Goal: Task Accomplishment & Management: Use online tool/utility

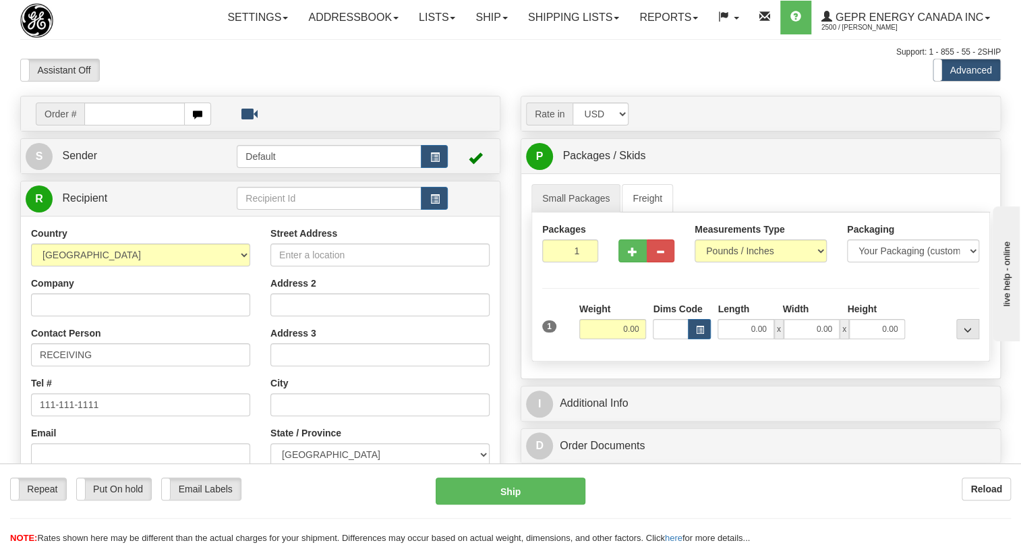
drag, startPoint x: 0, startPoint y: 0, endPoint x: 106, endPoint y: 141, distance: 176.3
click at [104, 125] on input "0086694754" at bounding box center [134, 114] width 101 height 23
type input "86694754"
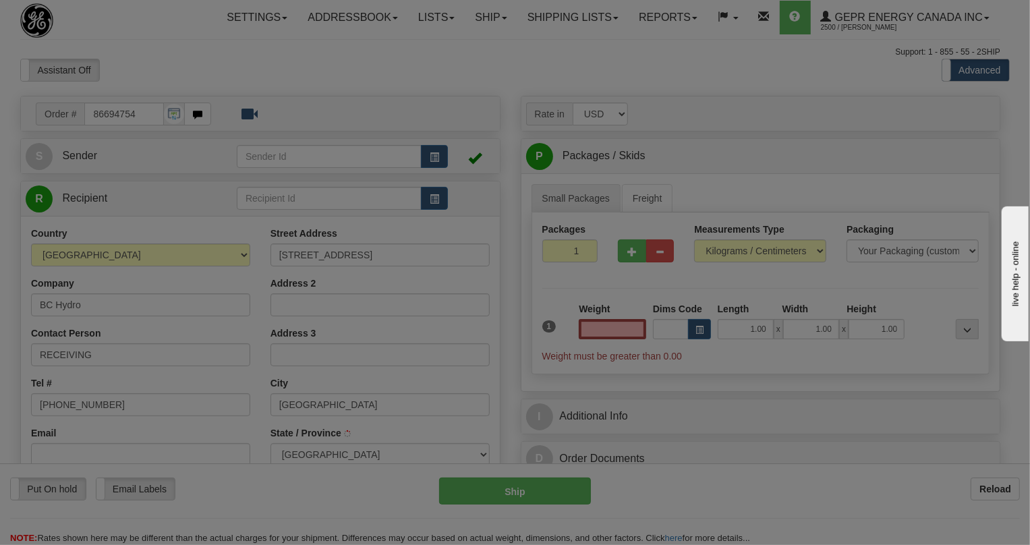
type input "SURREY"
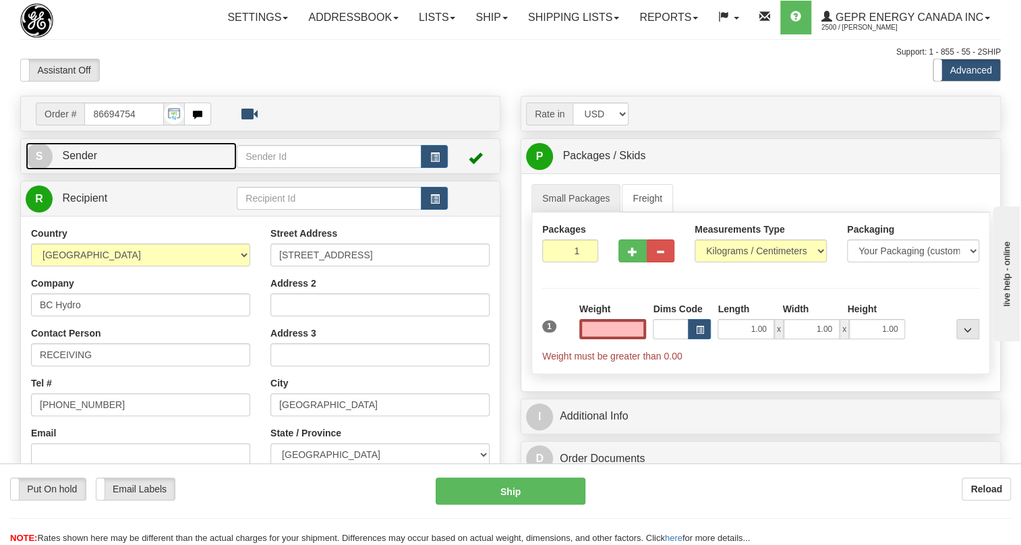
type input "0.00"
click at [86, 161] on span "Sender" at bounding box center [79, 155] width 35 height 11
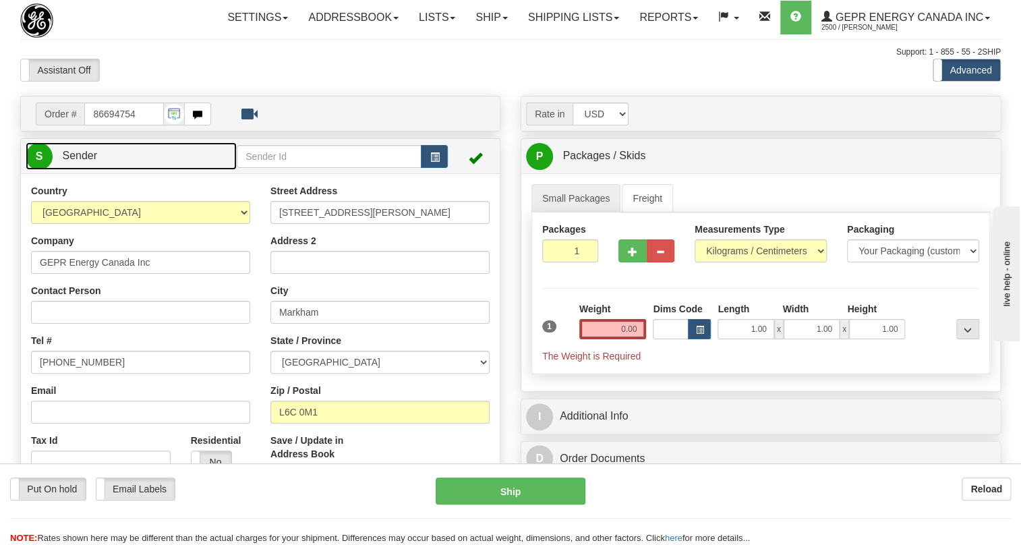
type input "MARKHAM"
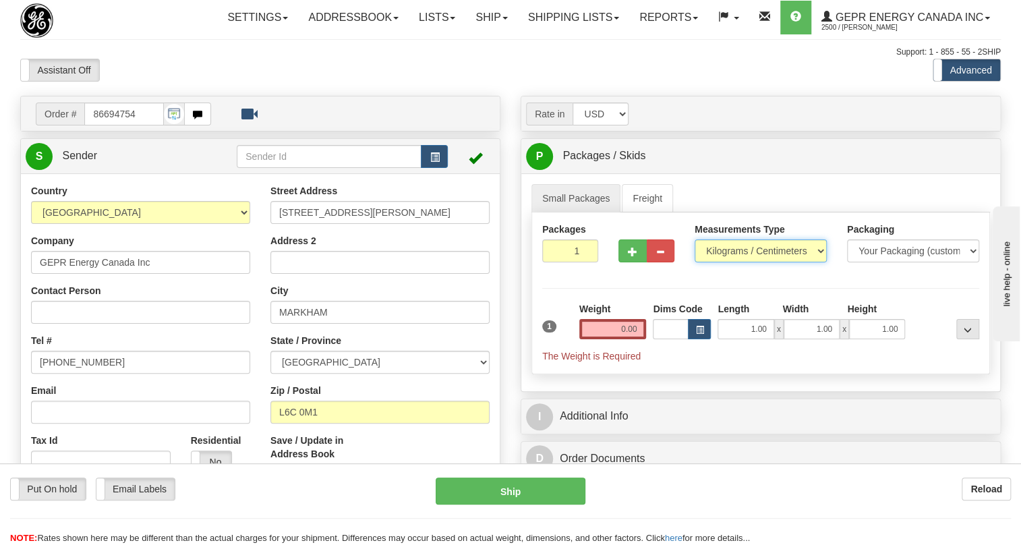
click at [727, 262] on select "Pounds / Inches Kilograms / Centimeters" at bounding box center [761, 250] width 132 height 23
select select "0"
click at [695, 262] on select "Pounds / Inches Kilograms / Centimeters" at bounding box center [761, 250] width 132 height 23
click at [617, 339] on input "0.00" at bounding box center [613, 329] width 67 height 20
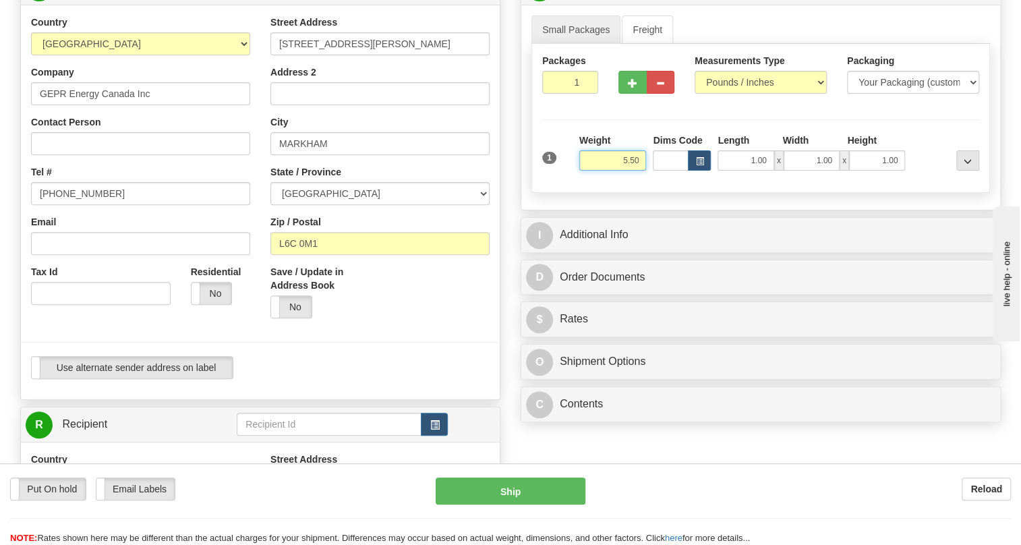
scroll to position [184, 0]
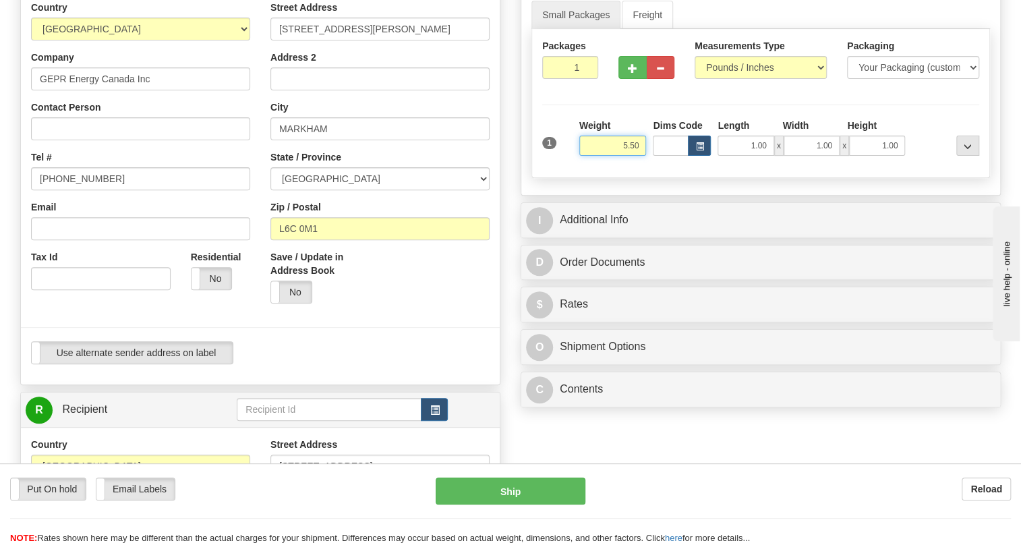
type input "5.50"
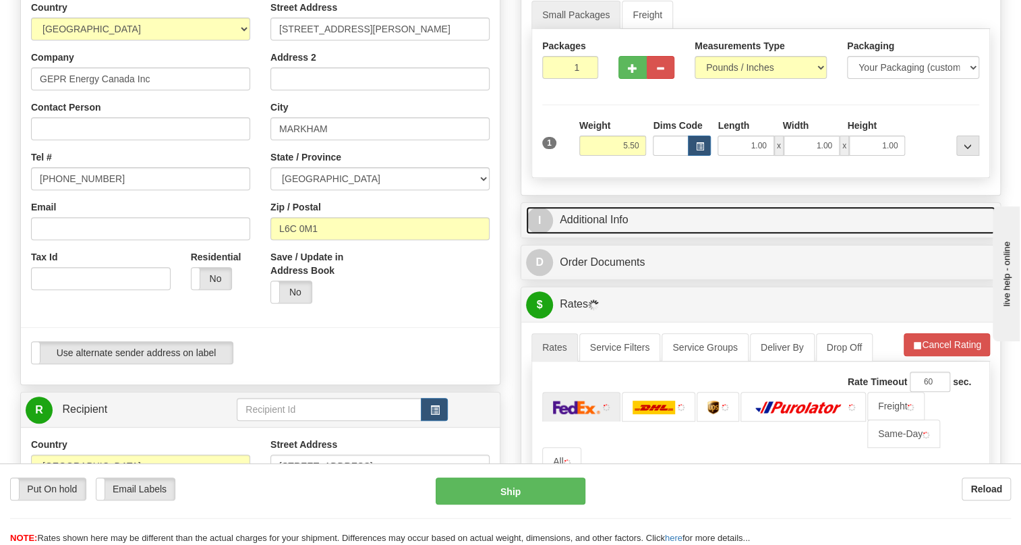
click at [577, 234] on link "I Additional Info" at bounding box center [761, 220] width 470 height 28
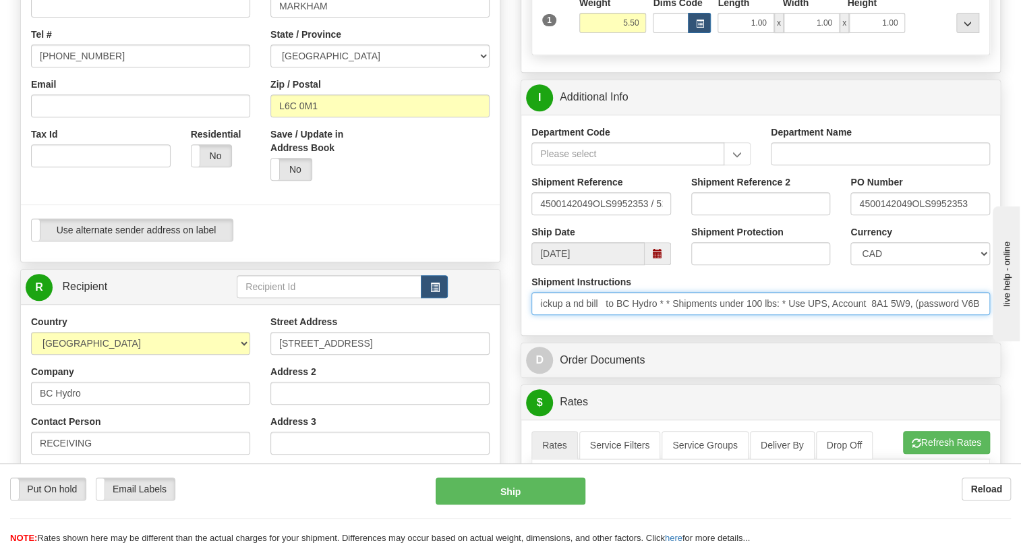
scroll to position [0, 672]
drag, startPoint x: 1913, startPoint y: 677, endPoint x: 995, endPoint y: 354, distance: 973.4
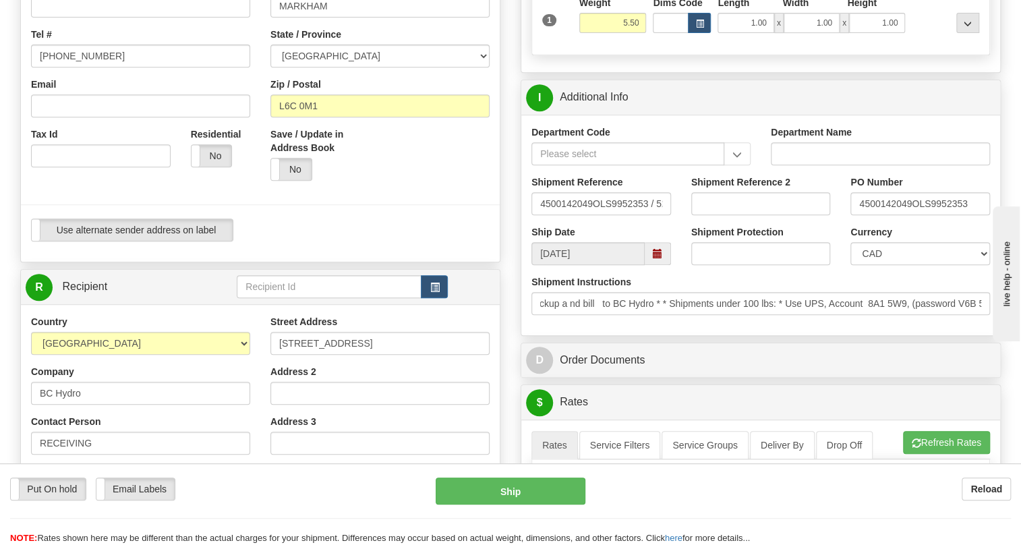
scroll to position [0, 0]
click at [867, 335] on div "Department Code Department Name Shipment Reference 4500142049OLS9952353 / 52978…" at bounding box center [760, 225] width 479 height 221
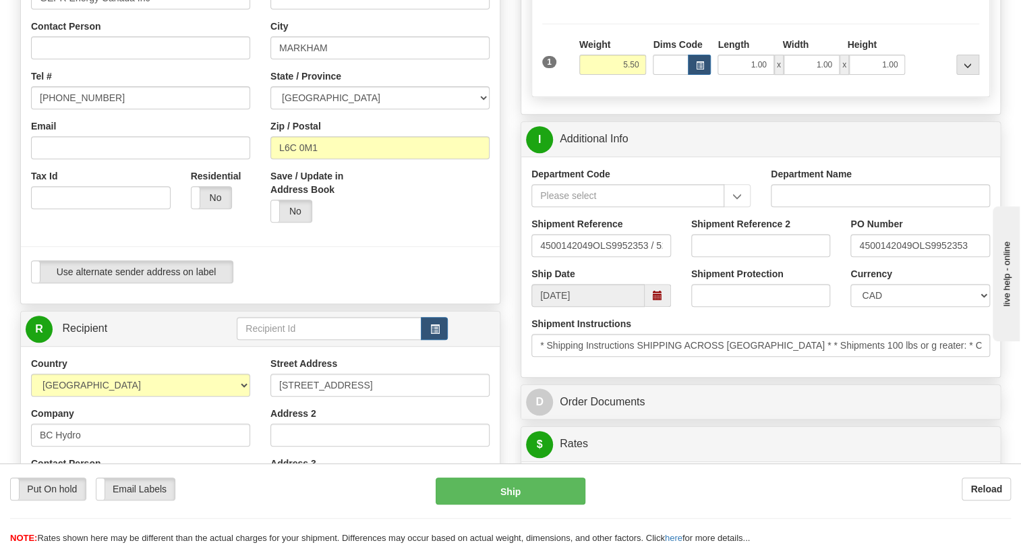
scroll to position [61, 0]
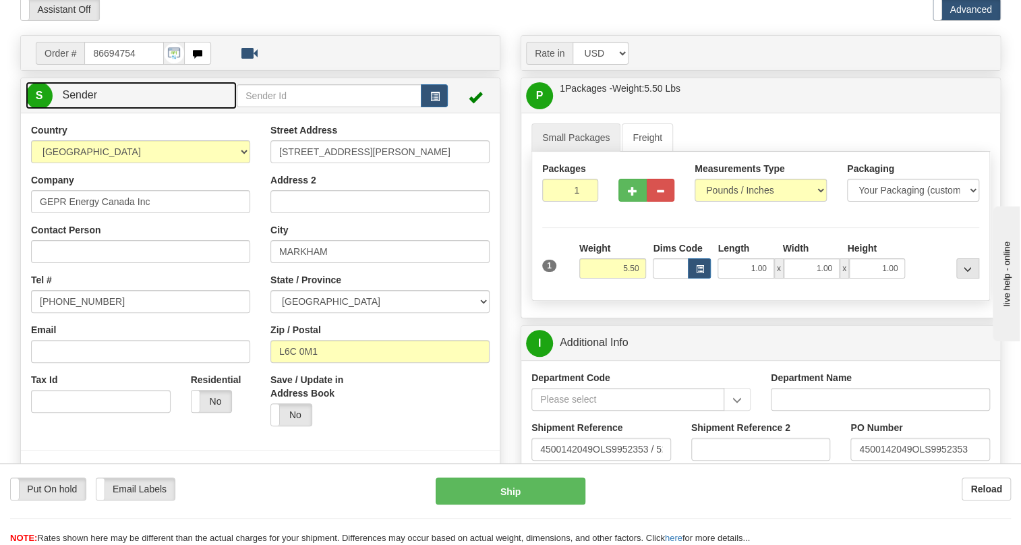
click at [76, 101] on span "Sender" at bounding box center [79, 94] width 35 height 11
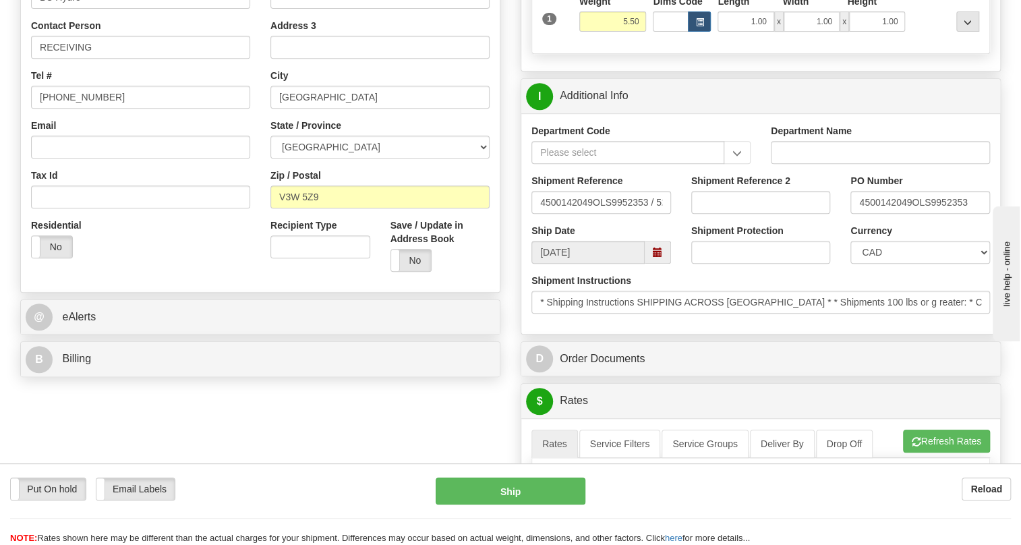
scroll to position [306, 0]
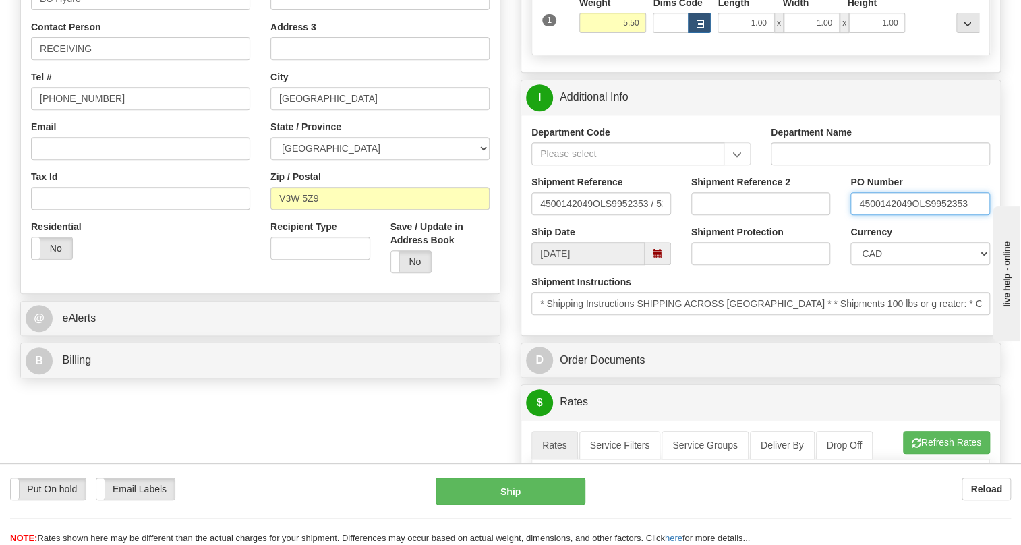
drag, startPoint x: 911, startPoint y: 234, endPoint x: 855, endPoint y: 237, distance: 56.7
click at [855, 215] on input "4500142049OLS9952353" at bounding box center [921, 203] width 140 height 23
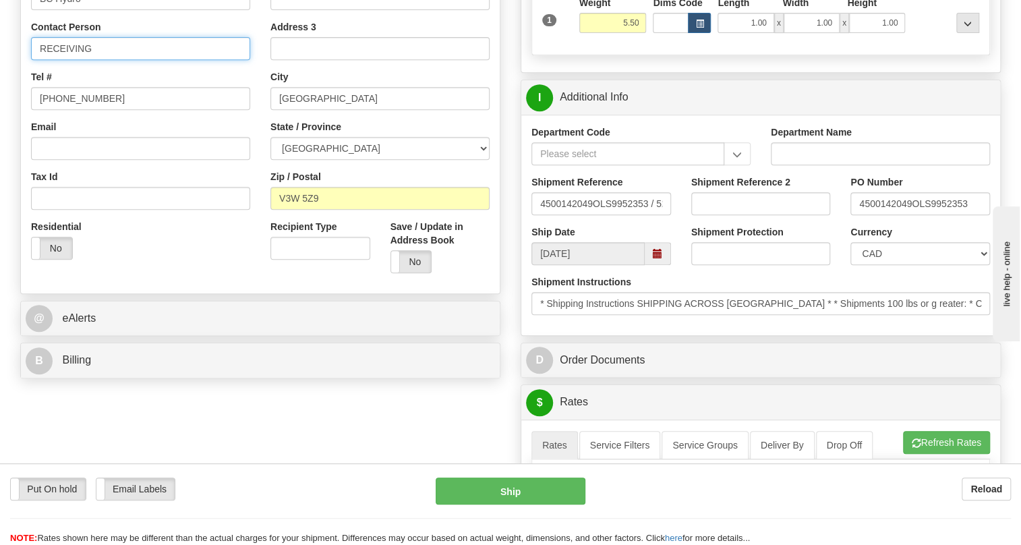
click at [115, 60] on input "RECEIVING" at bounding box center [140, 48] width 219 height 23
paste input "4500142049"
type input "RECEIVING / PO# 4500142049"
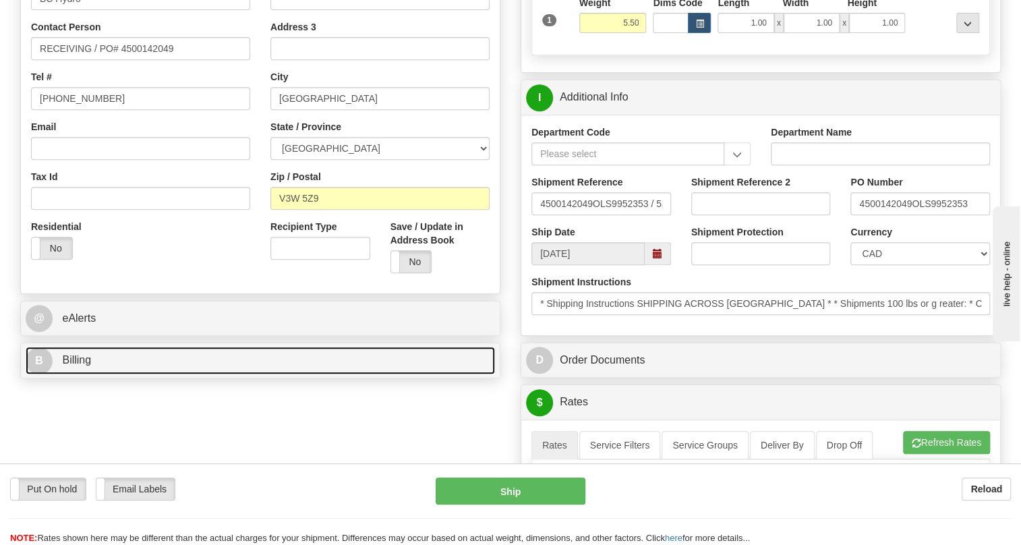
click at [88, 366] on span "Billing" at bounding box center [76, 359] width 29 height 11
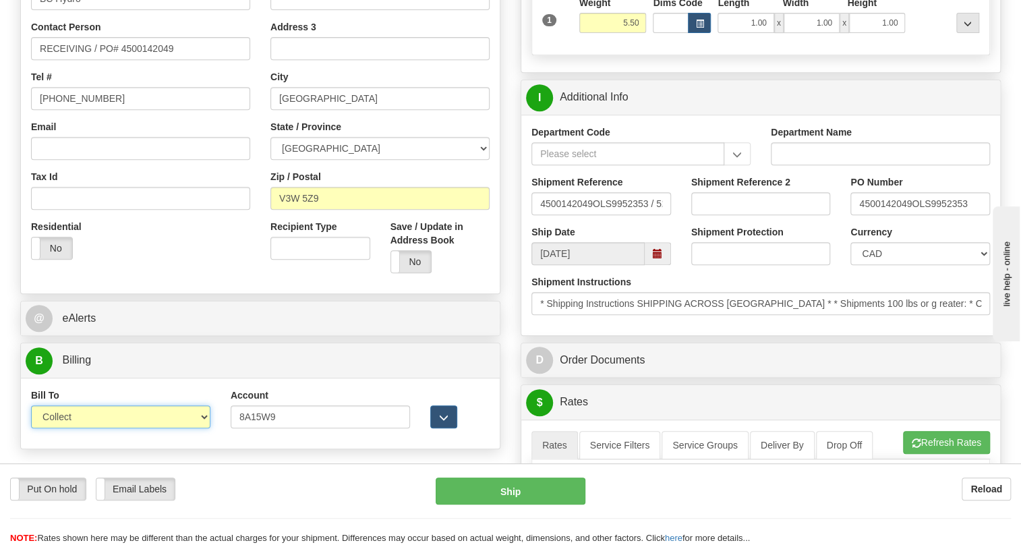
click at [101, 428] on select "Sender Recipient Third Party Collect" at bounding box center [120, 416] width 179 height 23
select select "1"
click at [31, 428] on select "Sender Recipient Third Party Collect" at bounding box center [120, 416] width 179 height 23
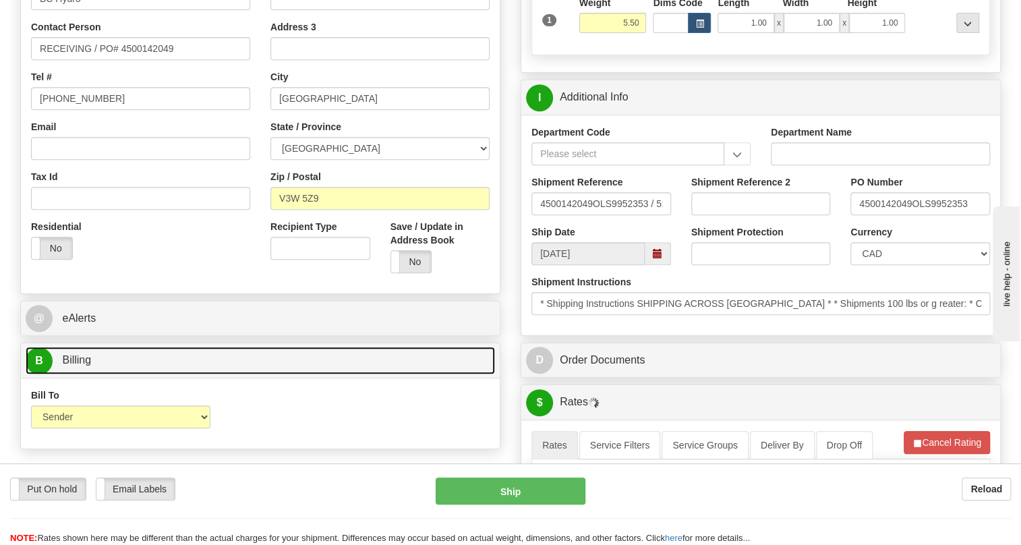
click at [81, 366] on span "Billing" at bounding box center [76, 359] width 29 height 11
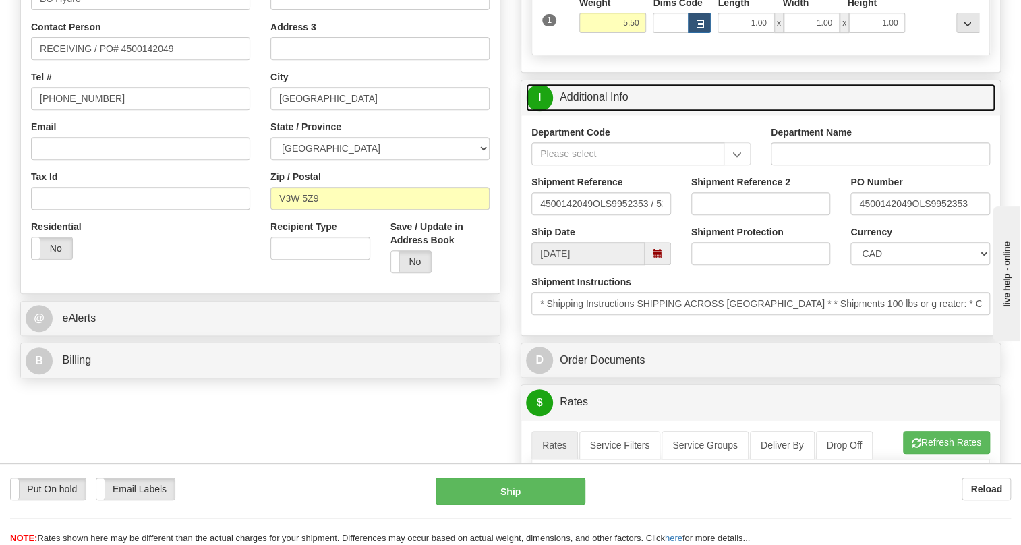
click at [600, 111] on link "I Additional Info" at bounding box center [761, 98] width 470 height 28
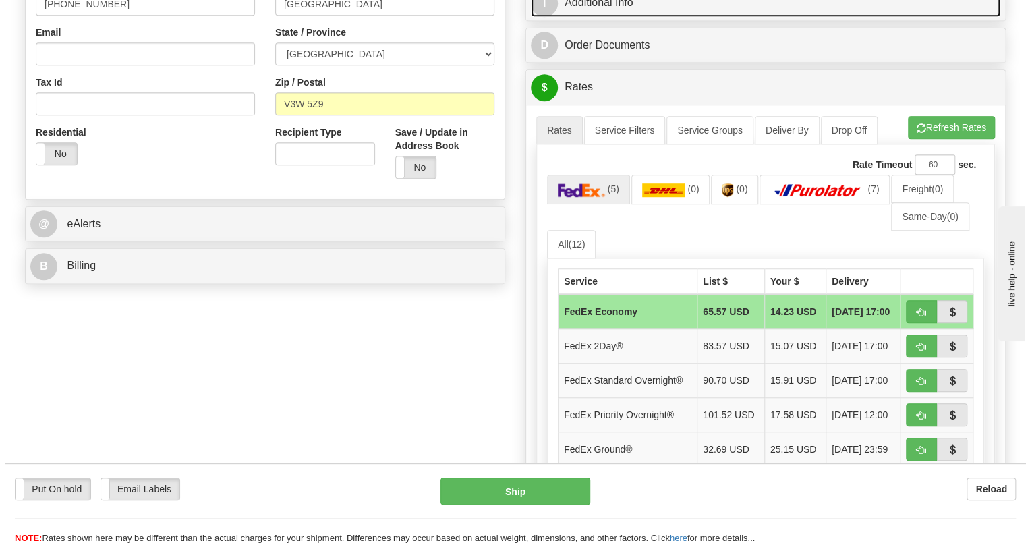
scroll to position [429, 0]
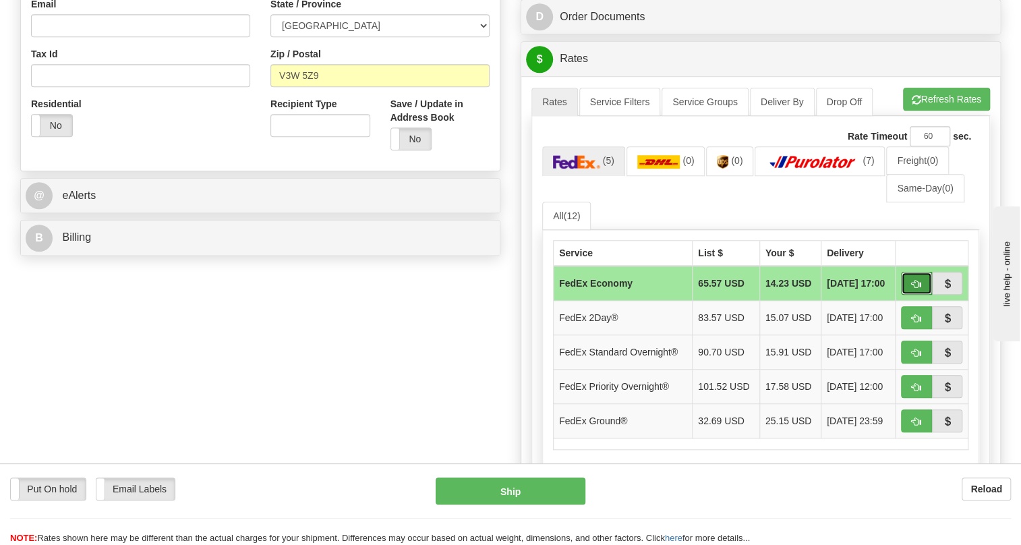
click at [920, 289] on span "button" at bounding box center [916, 284] width 9 height 9
type input "20"
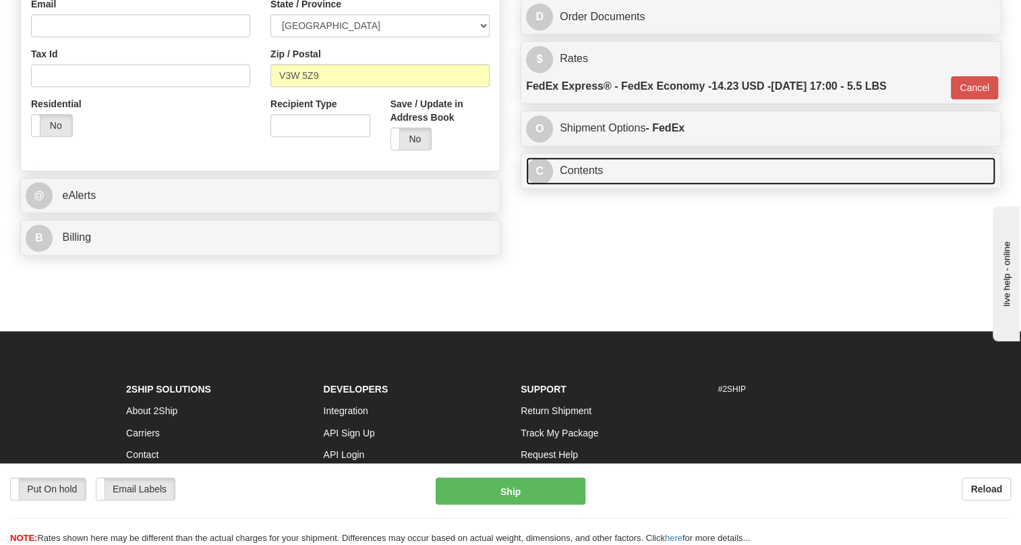
click at [573, 185] on link "C Contents" at bounding box center [761, 171] width 470 height 28
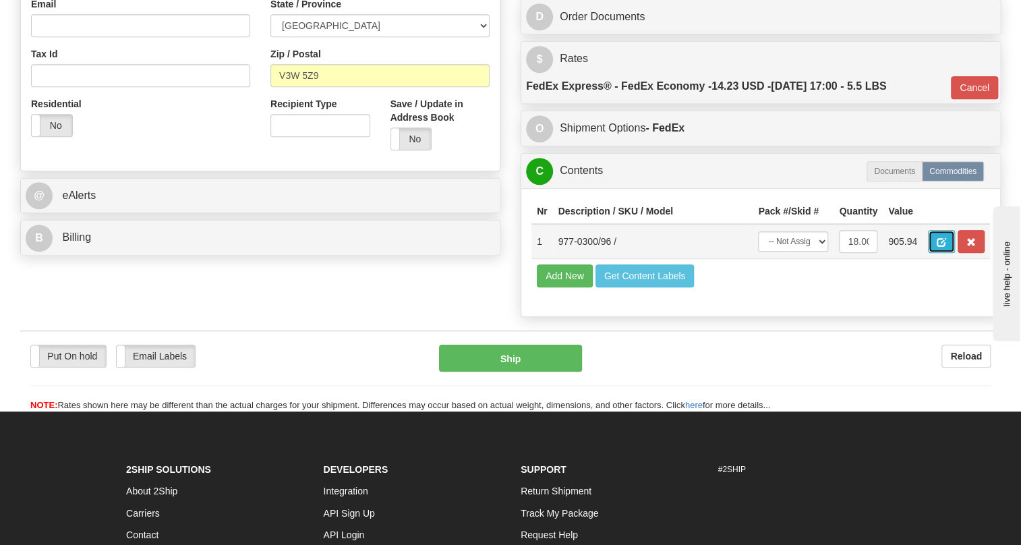
click at [944, 247] on span "button" at bounding box center [941, 242] width 9 height 9
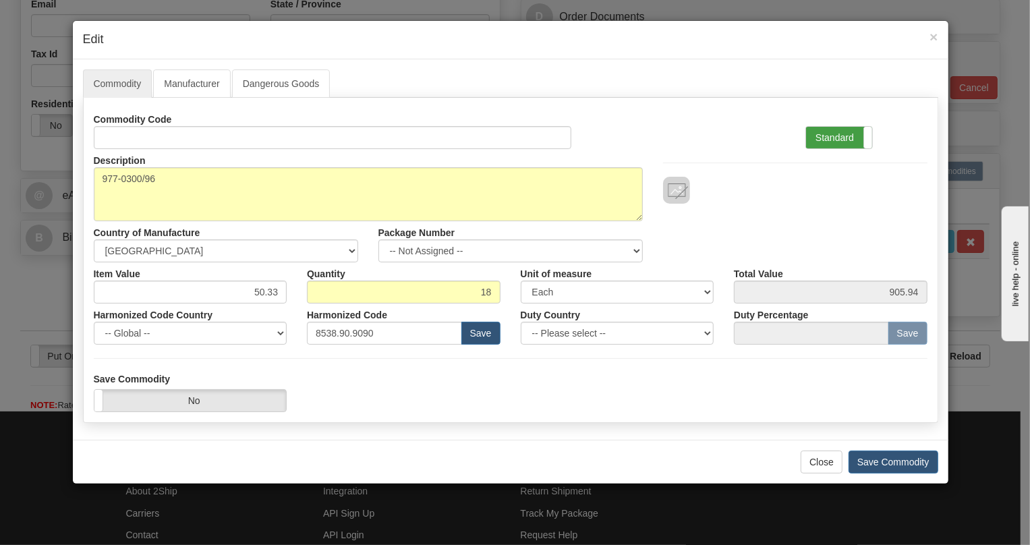
click at [831, 138] on label "Standard" at bounding box center [839, 138] width 66 height 22
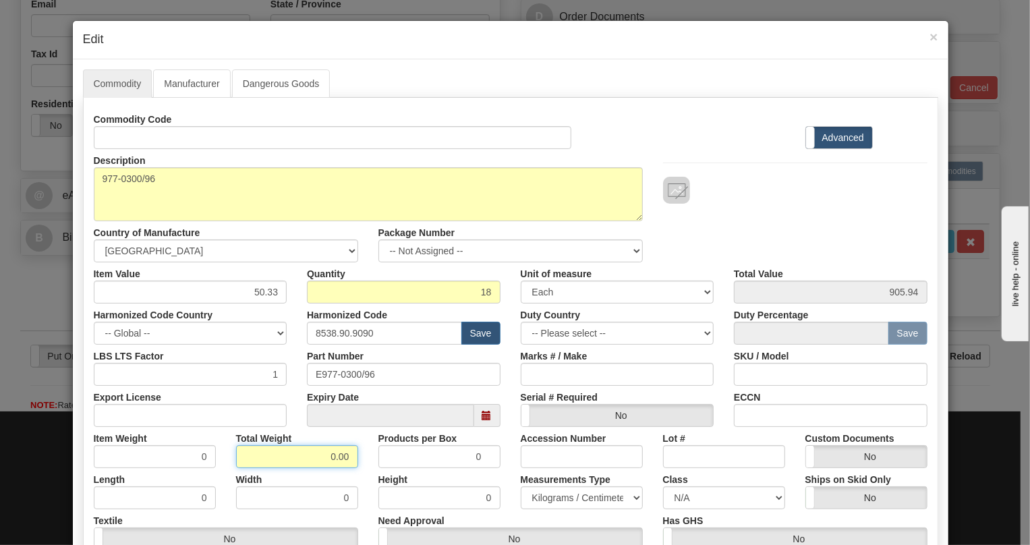
click at [310, 459] on input "0.00" at bounding box center [297, 456] width 122 height 23
type input "1.00"
type input "0.0556"
click at [546, 495] on select "Pounds / Inches Kilograms / Centimeters" at bounding box center [582, 497] width 122 height 23
select select "0"
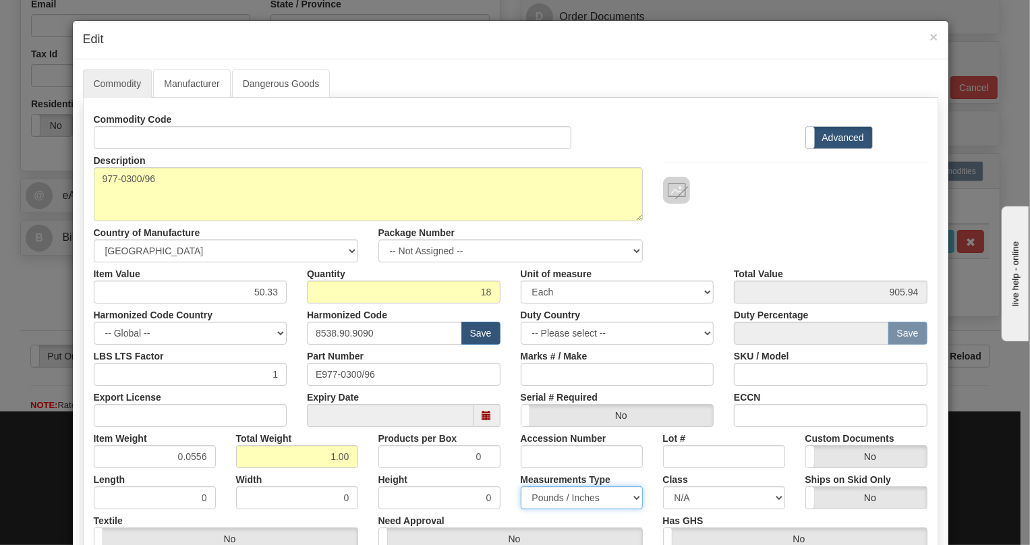
click at [521, 486] on select "Pounds / Inches Kilograms / Centimeters" at bounding box center [582, 497] width 122 height 23
click at [593, 65] on div "Commodity Manufacturer Dangerous Goods Commodity Code Standard Advanced Descrip…" at bounding box center [511, 372] width 876 height 627
drag, startPoint x: 277, startPoint y: 291, endPoint x: 242, endPoint y: 305, distance: 37.6
click at [242, 305] on div "Commodity Code Standard Advanced Description 977-0300/96 Country of Manufacture…" at bounding box center [511, 350] width 834 height 484
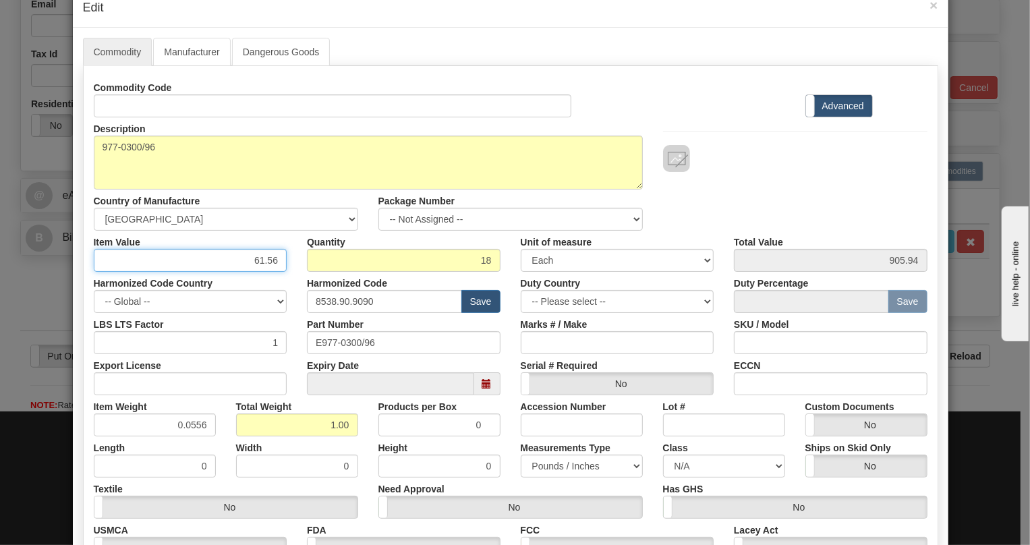
scroll to position [61, 0]
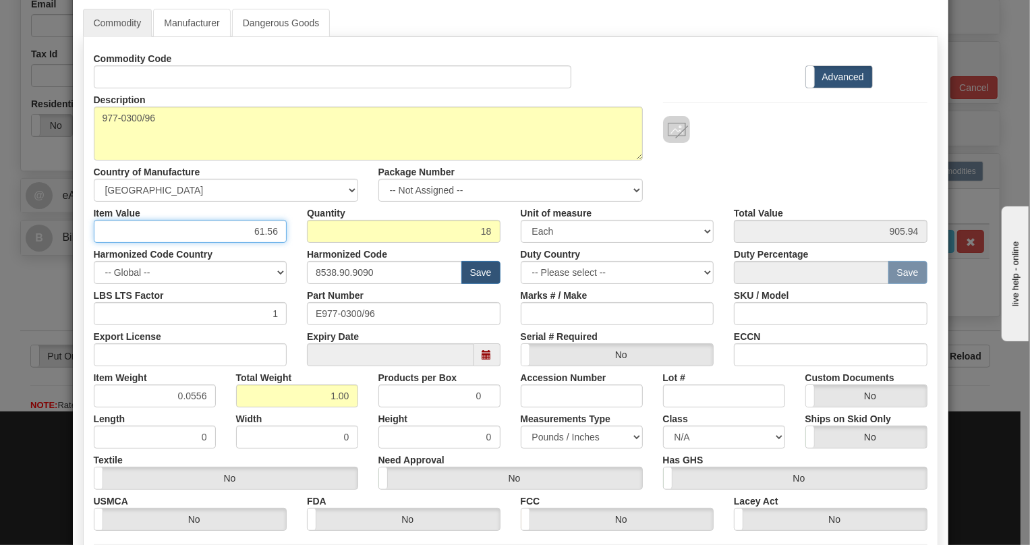
type input "61.56"
type input "1108.08"
click at [297, 295] on div "Part Number E977-0300/96" at bounding box center [404, 304] width 214 height 41
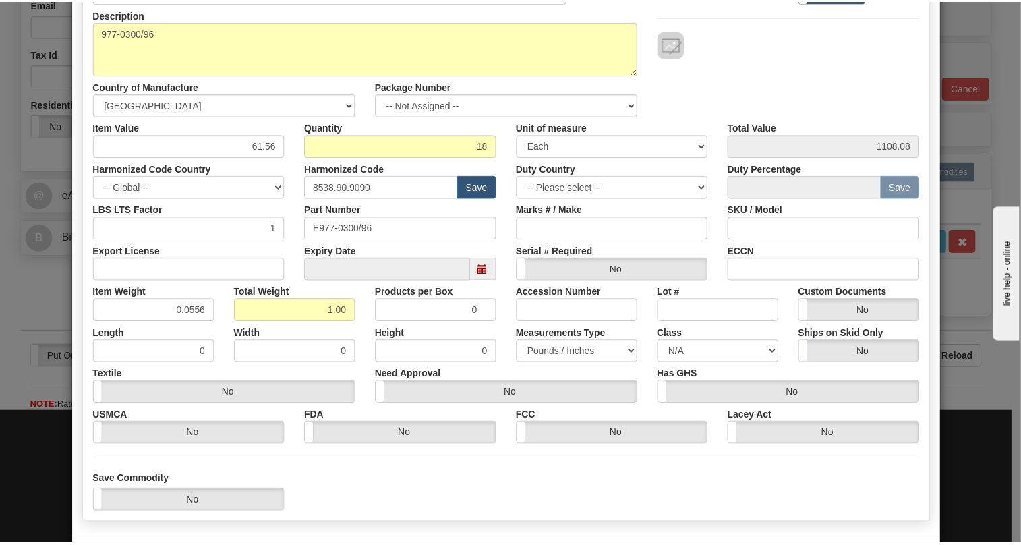
scroll to position [205, 0]
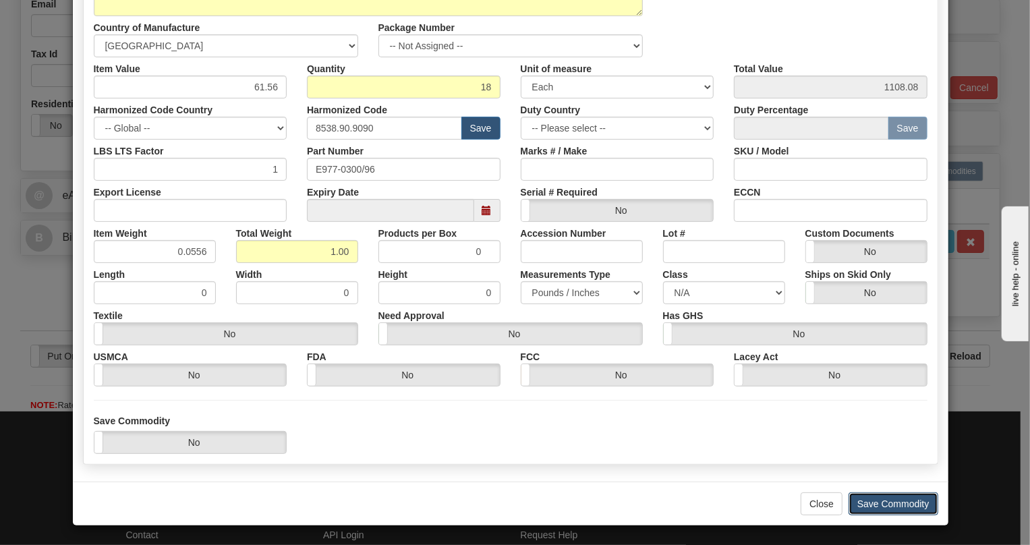
click at [878, 502] on button "Save Commodity" at bounding box center [894, 503] width 90 height 23
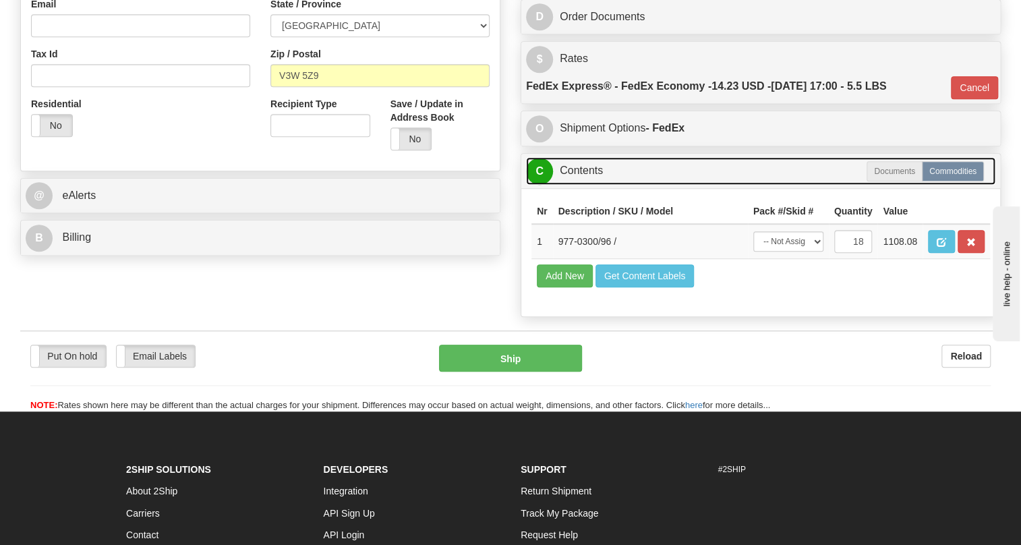
click at [580, 185] on link "C Contents" at bounding box center [761, 171] width 470 height 28
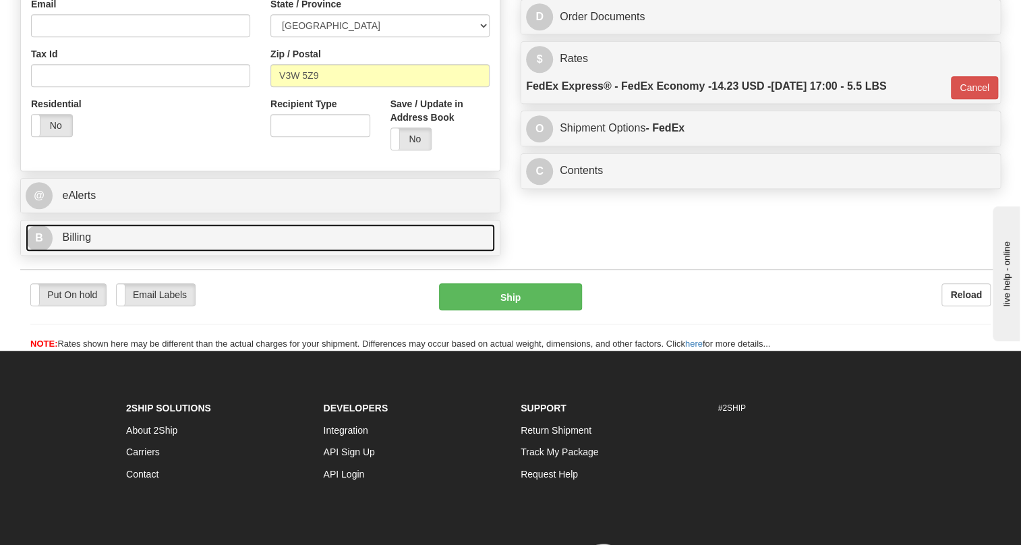
click at [69, 243] on span "Billing" at bounding box center [76, 236] width 29 height 11
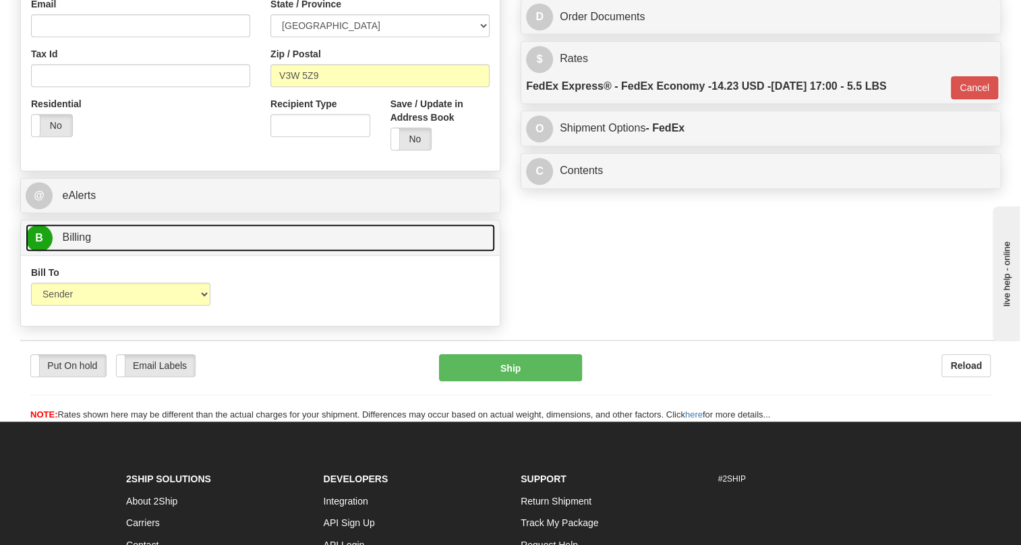
click at [69, 243] on span "Billing" at bounding box center [76, 236] width 29 height 11
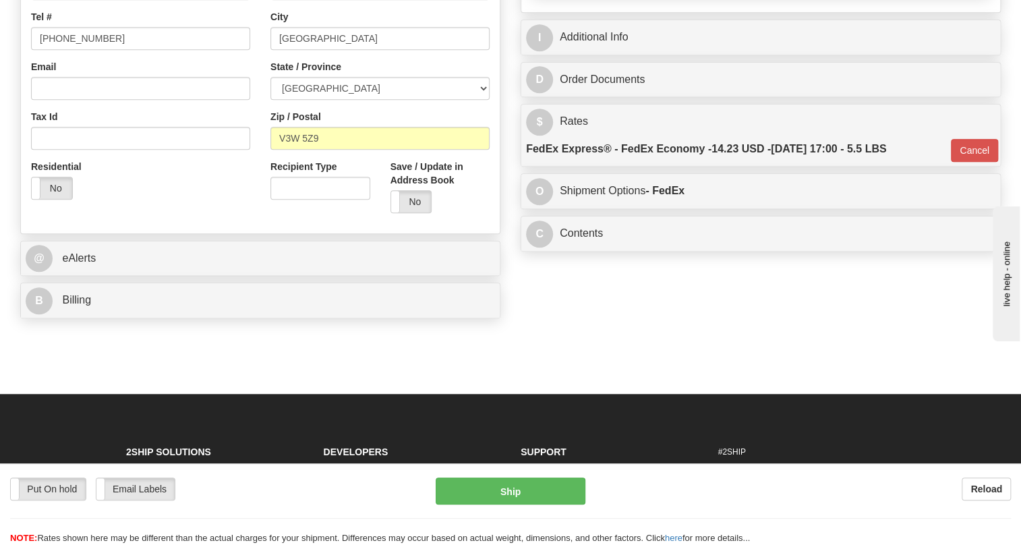
scroll to position [184, 0]
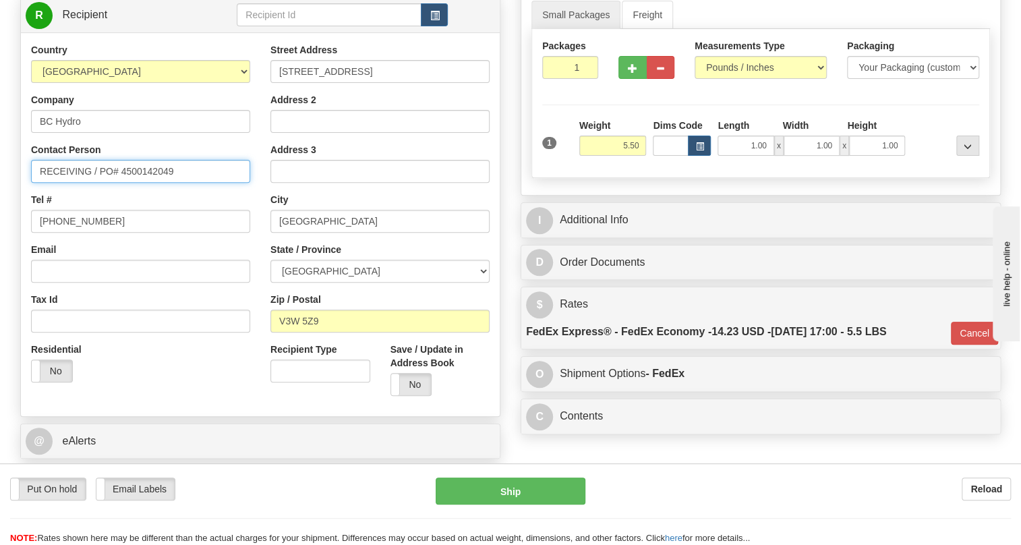
click at [40, 183] on input "RECEIVING / PO# 4500142049" at bounding box center [140, 171] width 219 height 23
paste input "Jasmeen Kaur"
type input "Jasmeen Kaur / RECEIVING / PO# 4500142049"
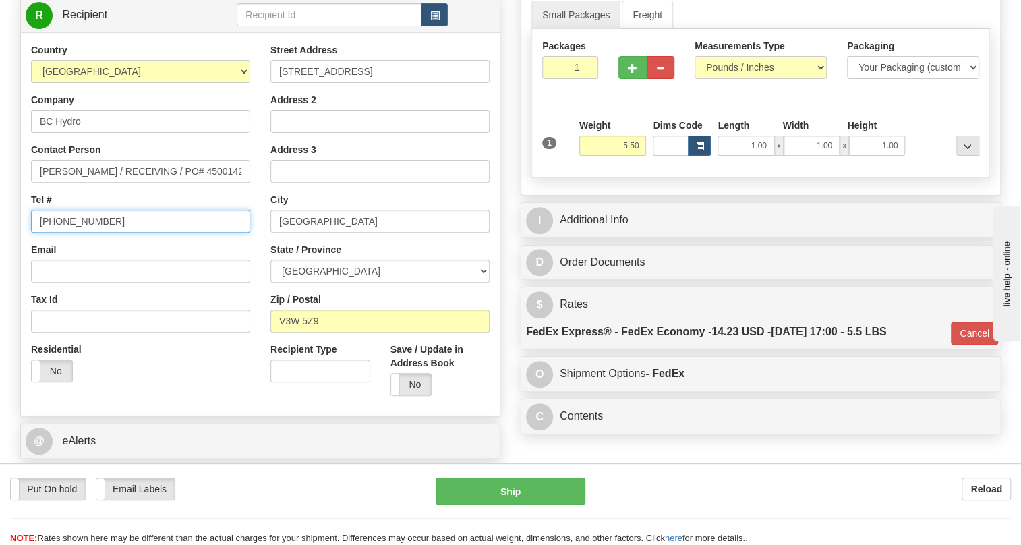
click at [74, 233] on input "[PHONE_NUMBER]" at bounding box center [140, 221] width 219 height 23
paste input "778-872-2693"
type input "778-872-2693"
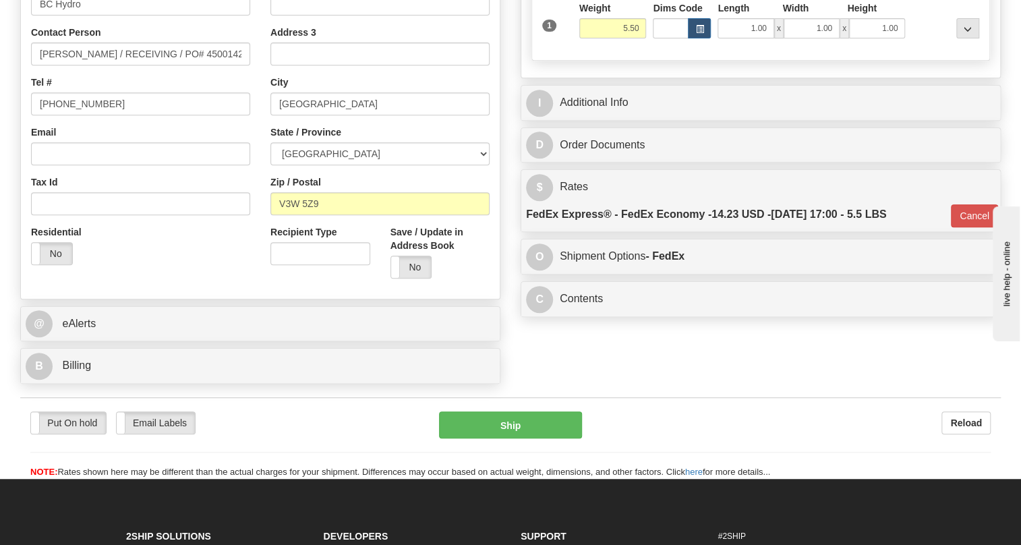
scroll to position [306, 0]
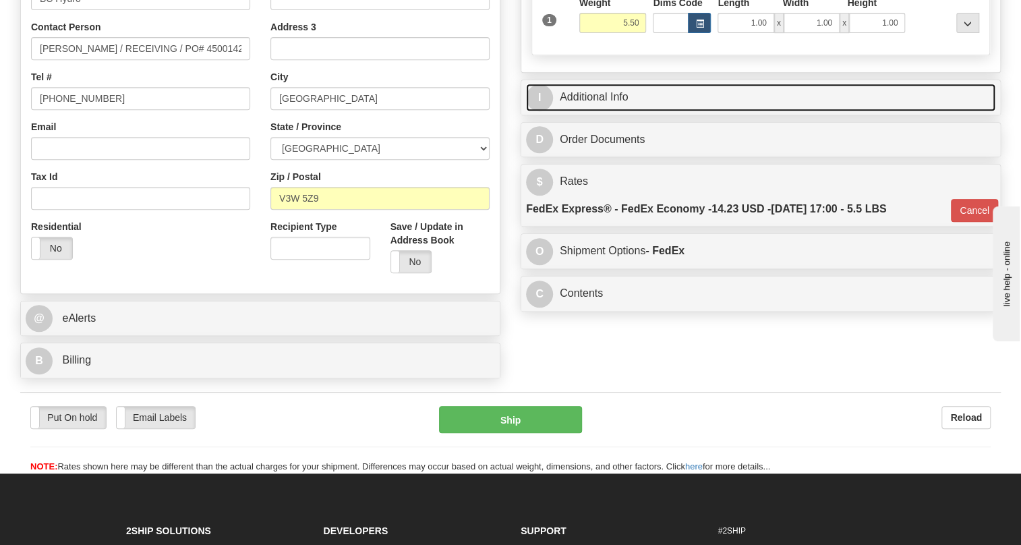
click at [600, 111] on link "I Additional Info" at bounding box center [761, 98] width 470 height 28
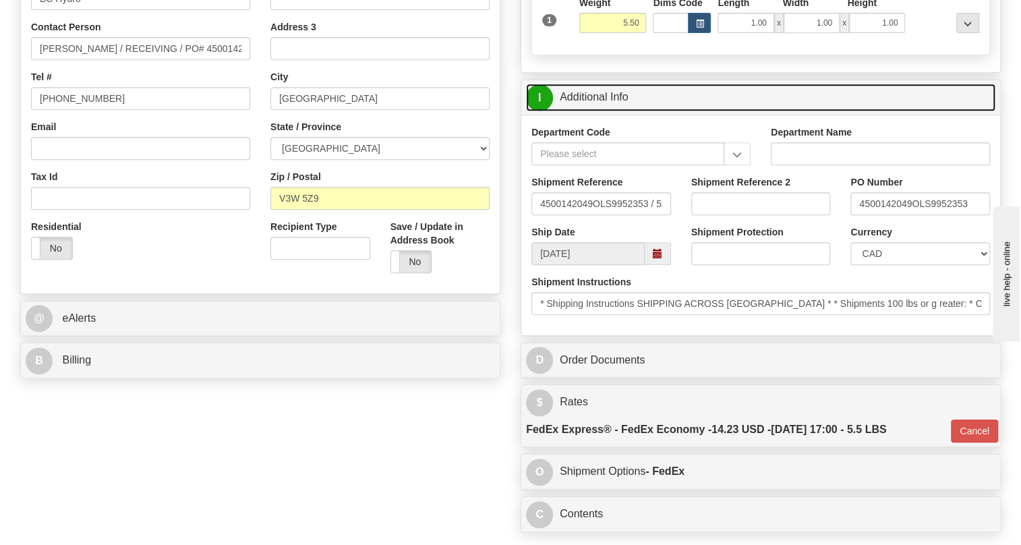
click at [600, 111] on link "I Additional Info" at bounding box center [761, 98] width 470 height 28
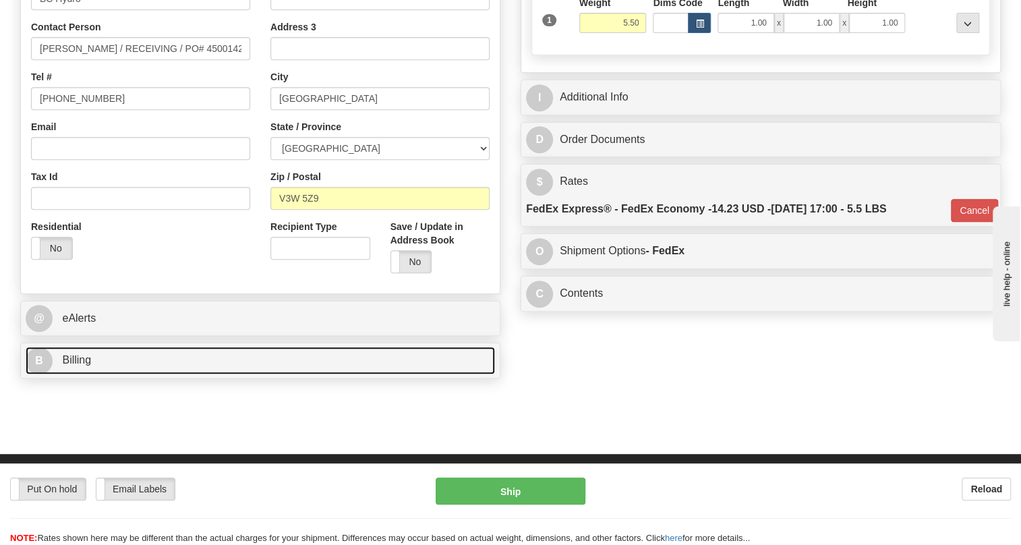
click at [75, 366] on span "Billing" at bounding box center [76, 359] width 29 height 11
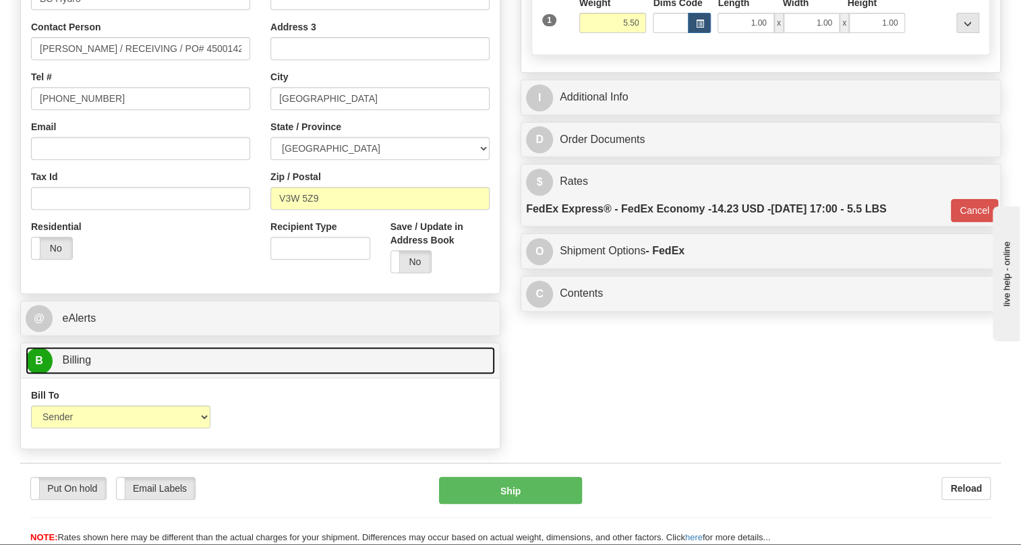
click at [75, 366] on span "Billing" at bounding box center [76, 359] width 29 height 11
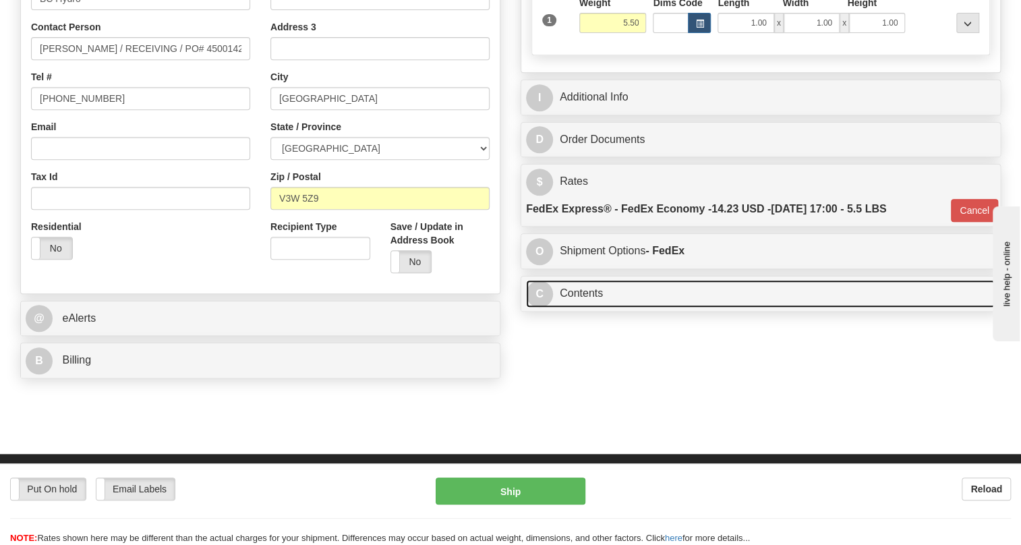
click at [590, 308] on link "C Contents" at bounding box center [761, 294] width 470 height 28
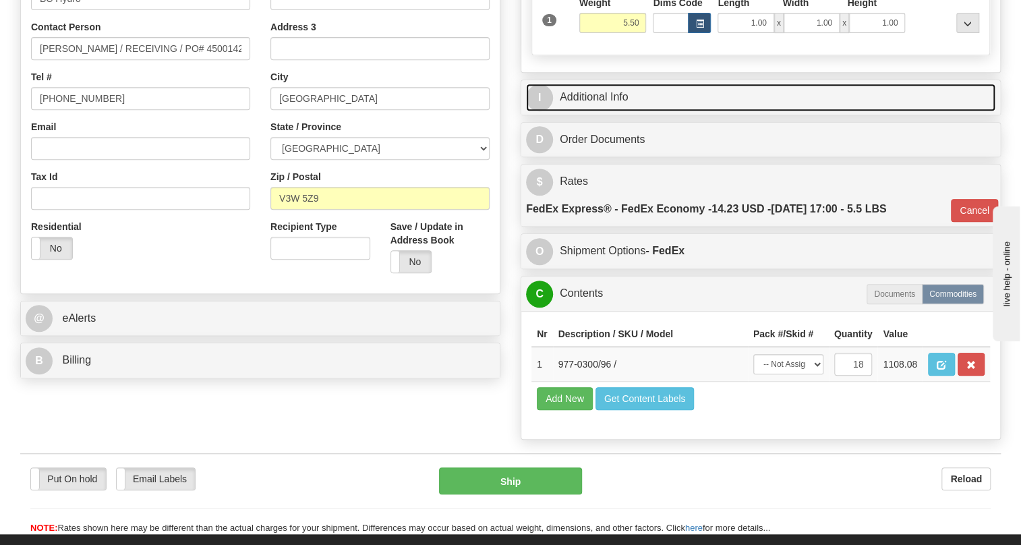
click at [594, 111] on link "I Additional Info" at bounding box center [761, 98] width 470 height 28
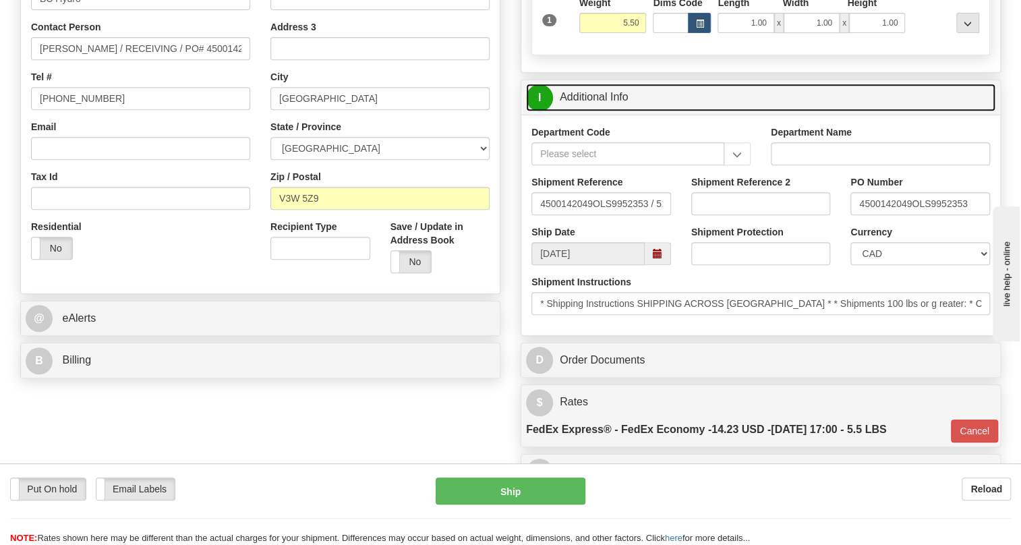
click at [604, 111] on link "I Additional Info" at bounding box center [761, 98] width 470 height 28
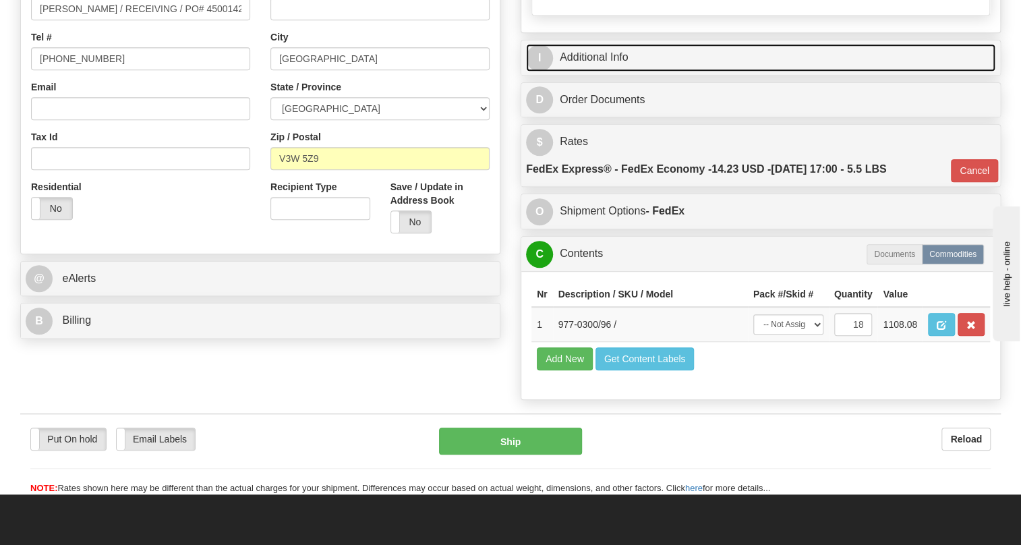
scroll to position [368, 0]
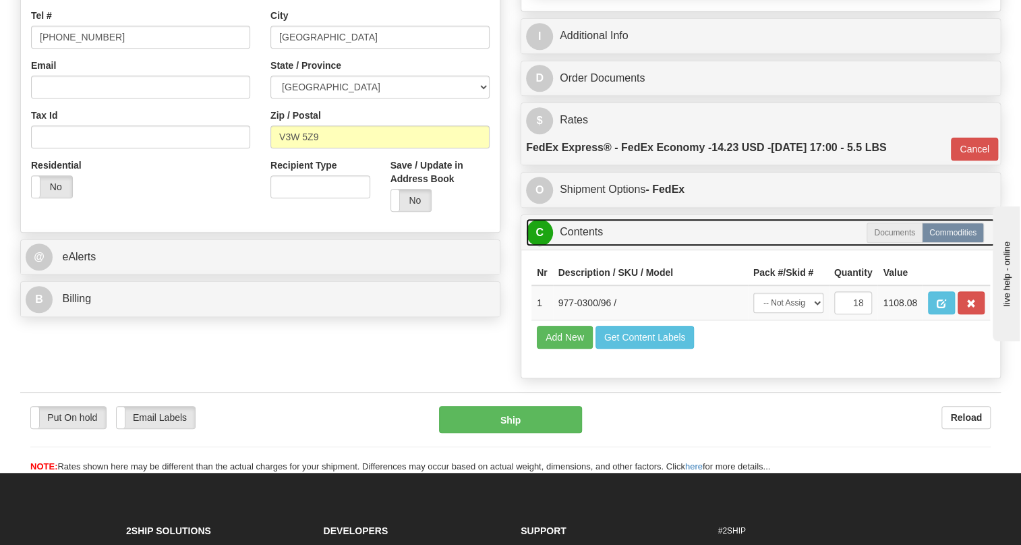
click at [586, 246] on link "C Contents" at bounding box center [761, 233] width 470 height 28
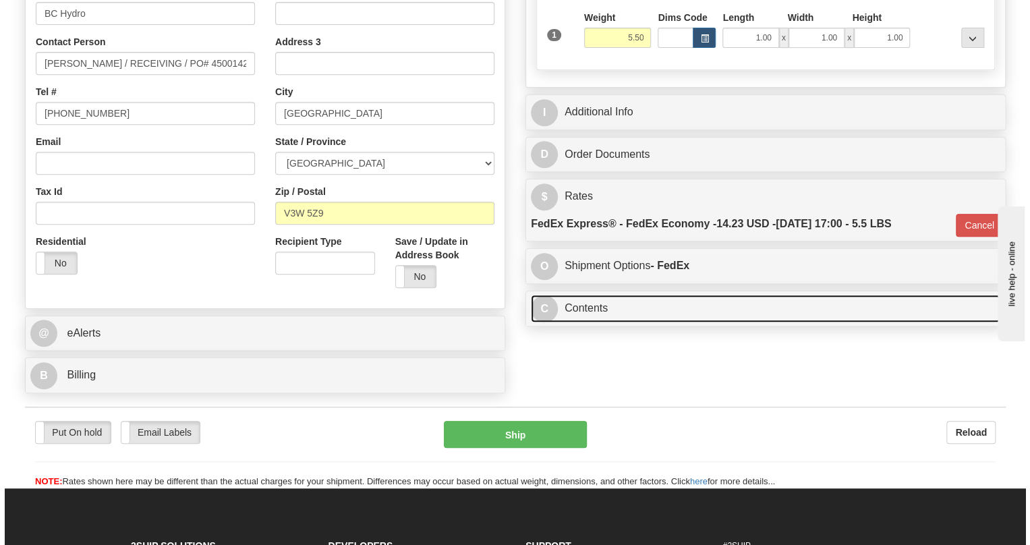
scroll to position [122, 0]
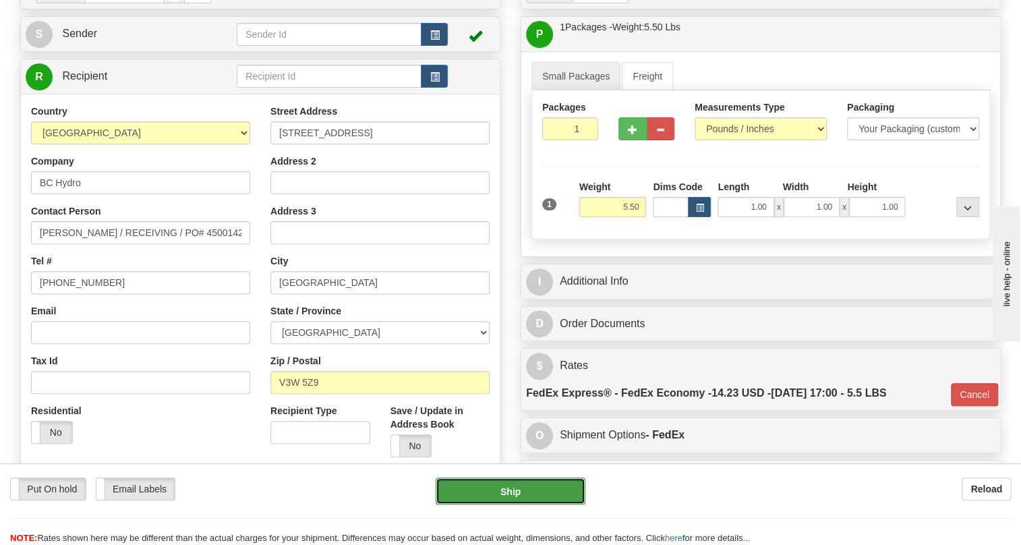
click at [512, 490] on button "Ship" at bounding box center [511, 491] width 150 height 27
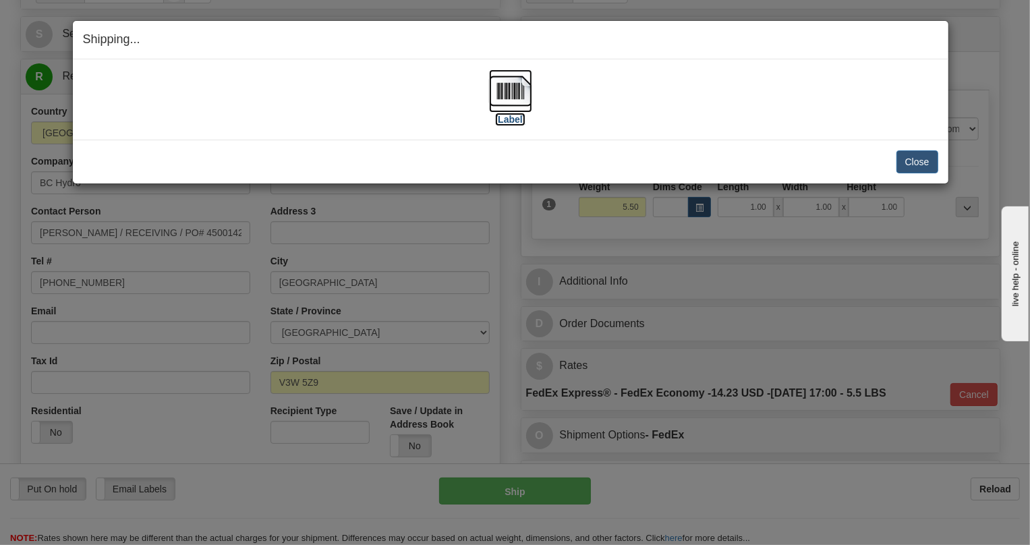
click at [506, 97] on img at bounding box center [510, 90] width 43 height 43
click at [913, 161] on button "Close" at bounding box center [918, 161] width 42 height 23
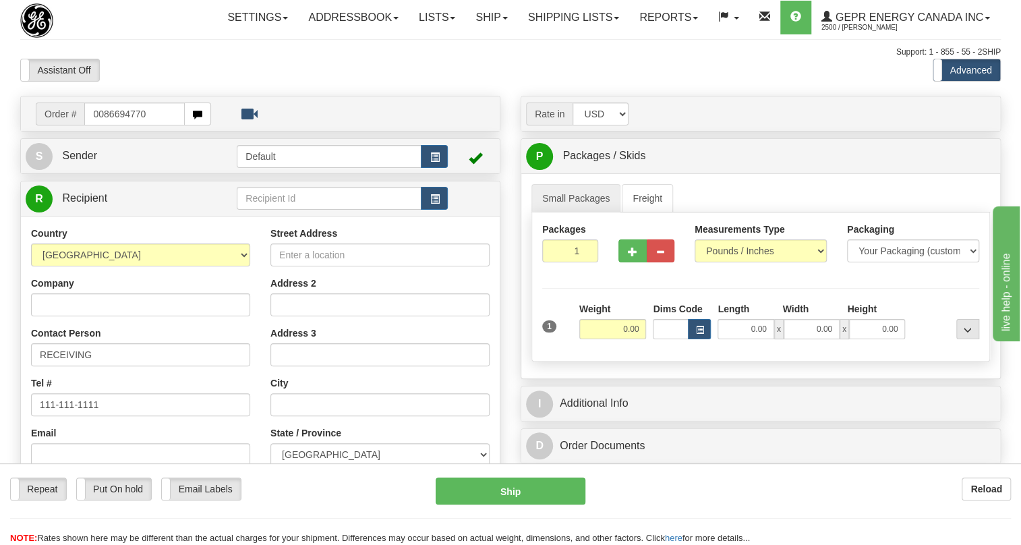
click at [104, 125] on input "0086694770" at bounding box center [134, 114] width 101 height 23
type input "=86694770"
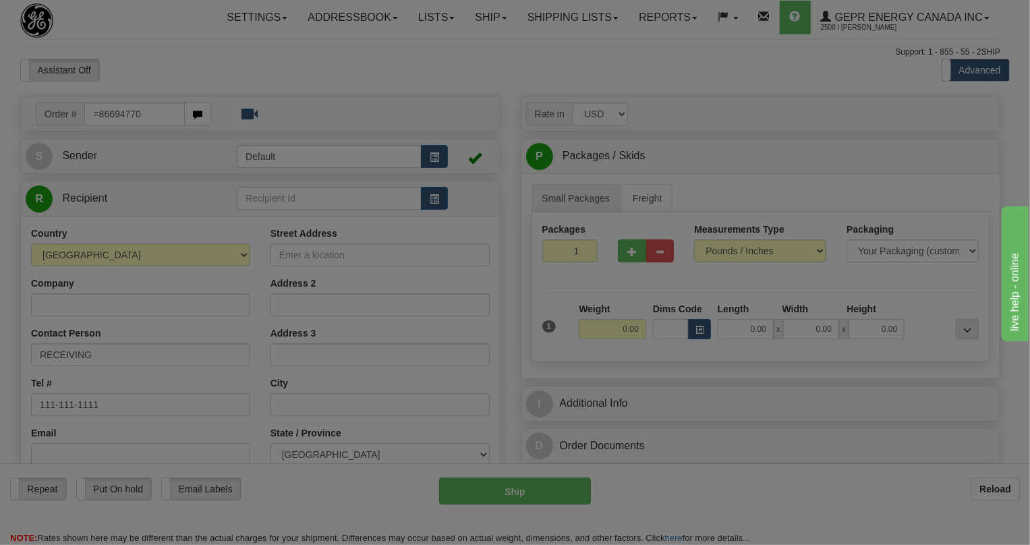
click at [267, 105] on body "Training Course Close Toggle navigation Settings Shipping Preferences New Recip…" at bounding box center [515, 272] width 1030 height 545
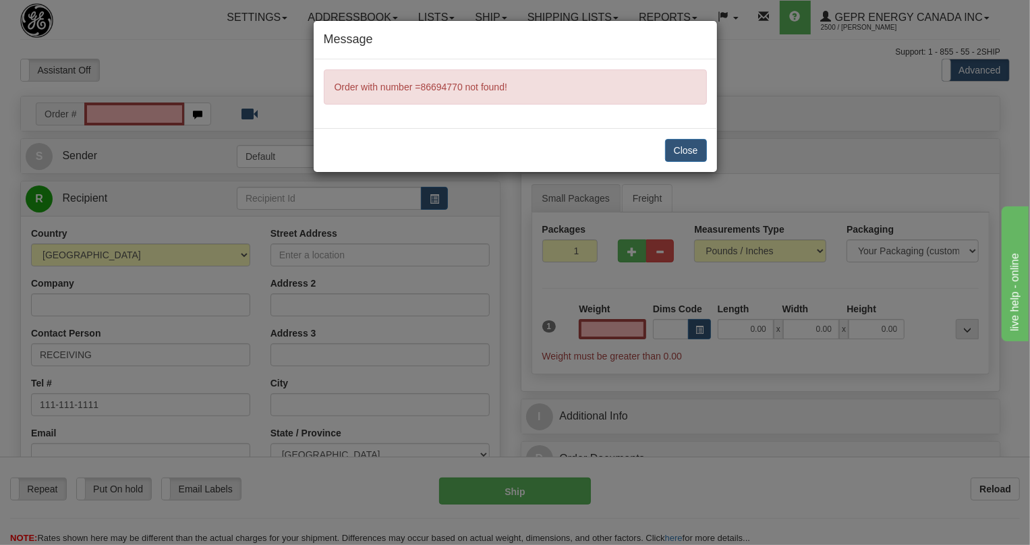
type input "0.00"
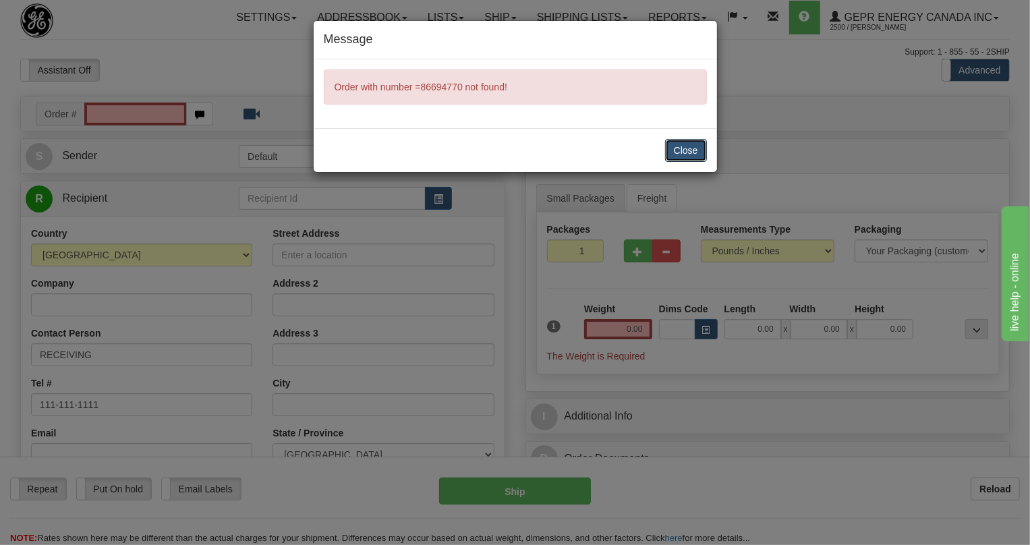
drag, startPoint x: 687, startPoint y: 149, endPoint x: 486, endPoint y: 149, distance: 201.7
click at [681, 149] on button "Close" at bounding box center [686, 150] width 42 height 23
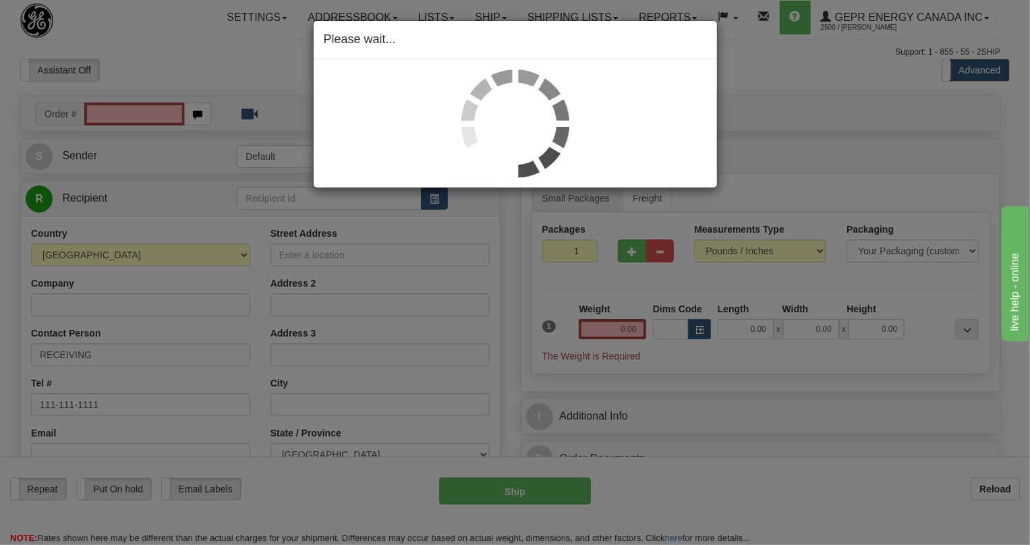
click at [119, 144] on div "Please wait..." at bounding box center [515, 272] width 1030 height 545
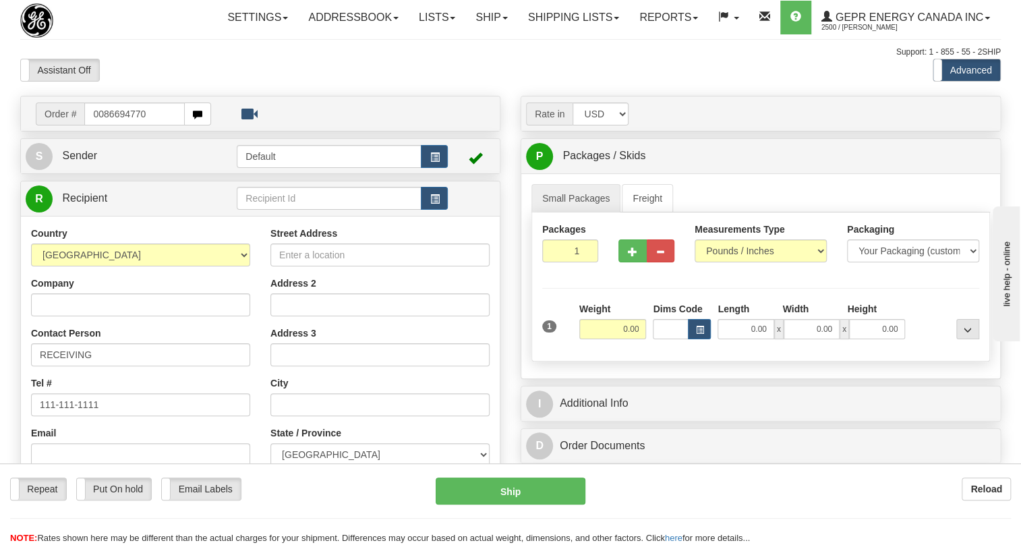
click at [103, 125] on input "0086694770" at bounding box center [134, 114] width 101 height 23
type input "86694770"
click at [146, 93] on body "Training Course Close Toggle navigation Settings Shipping Preferences New Recip…" at bounding box center [510, 272] width 1021 height 545
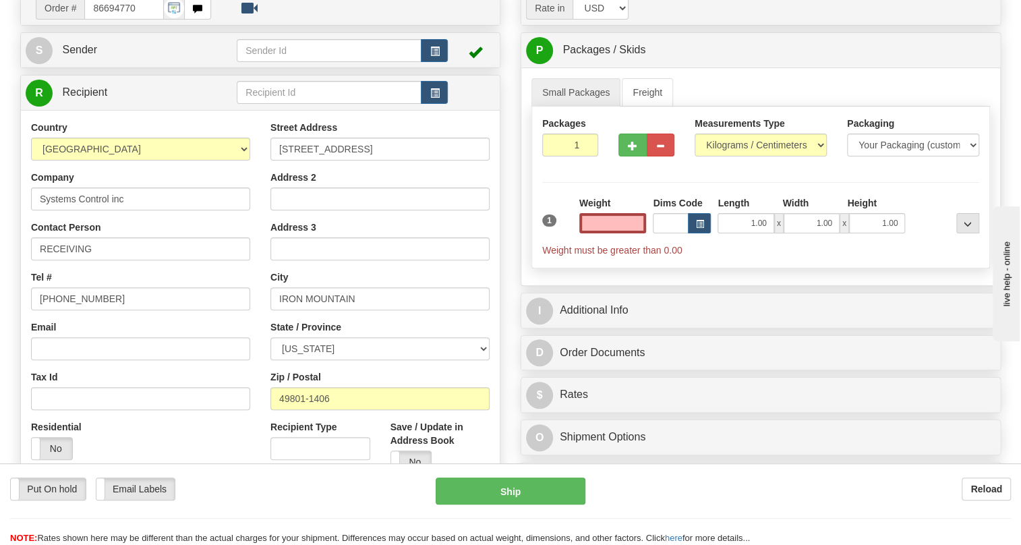
scroll to position [122, 0]
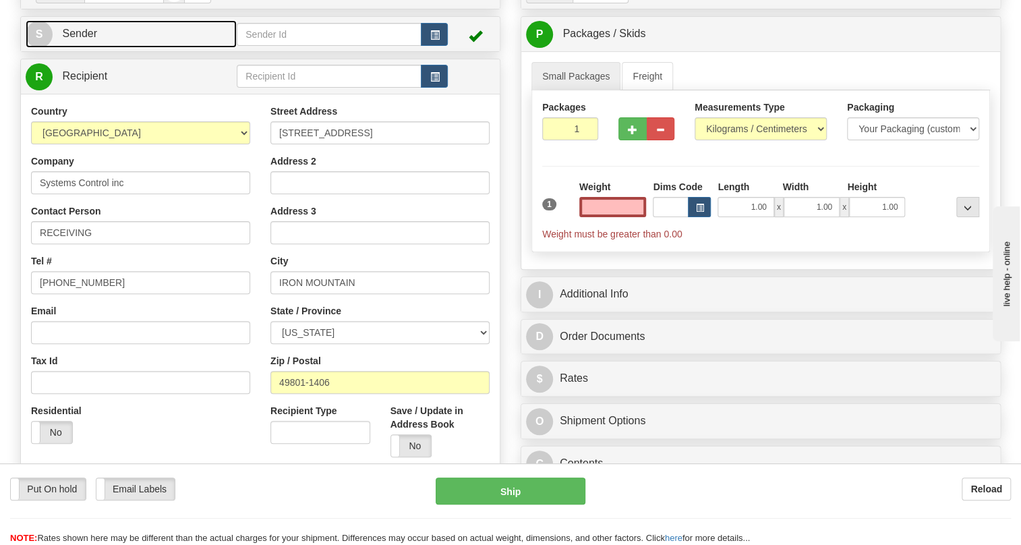
type input "0.00"
click at [79, 39] on span "Sender" at bounding box center [79, 33] width 35 height 11
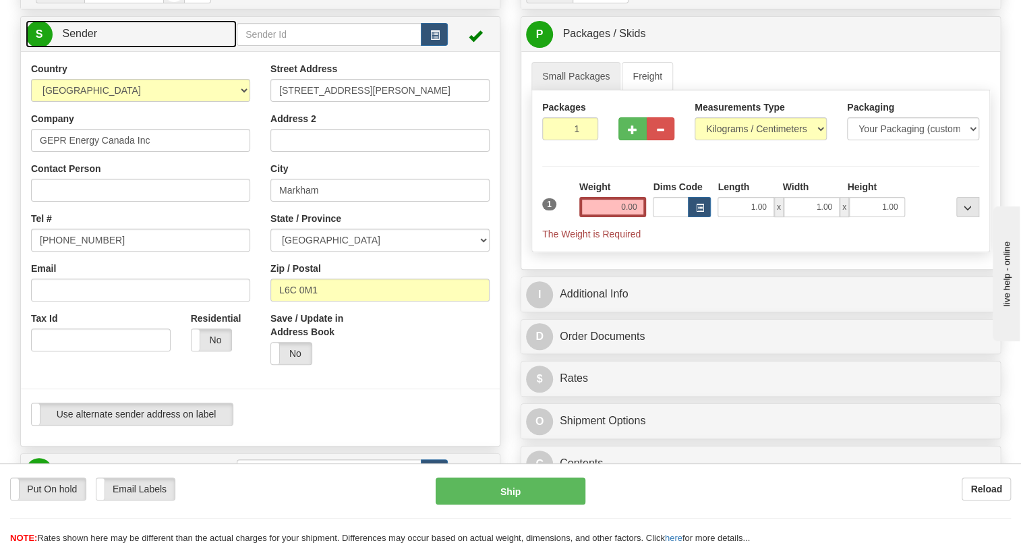
type input "MARKHAM"
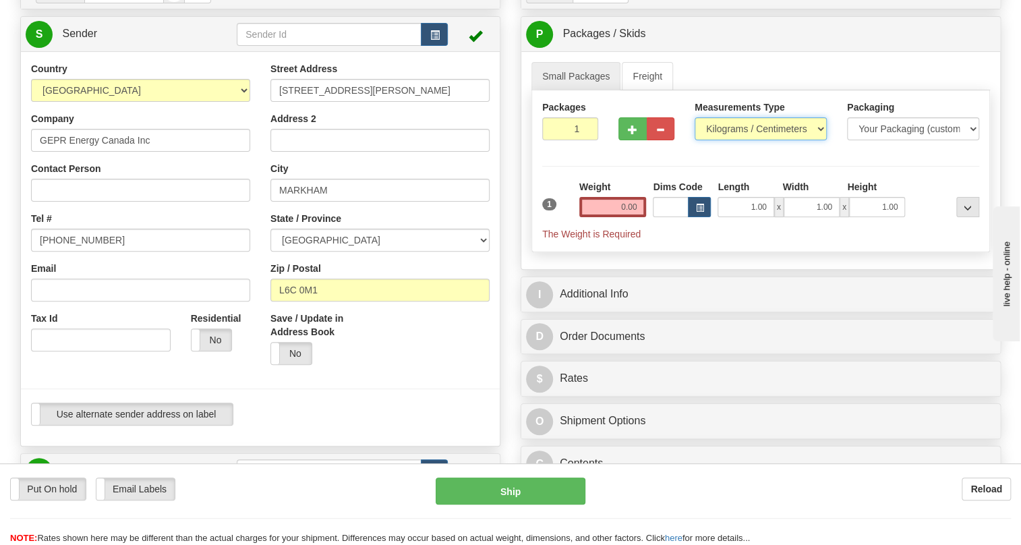
click at [756, 140] on select "Pounds / Inches Kilograms / Centimeters" at bounding box center [761, 128] width 132 height 23
select select "0"
click at [695, 140] on select "Pounds / Inches Kilograms / Centimeters" at bounding box center [761, 128] width 132 height 23
click at [607, 217] on input "0.00" at bounding box center [613, 207] width 67 height 20
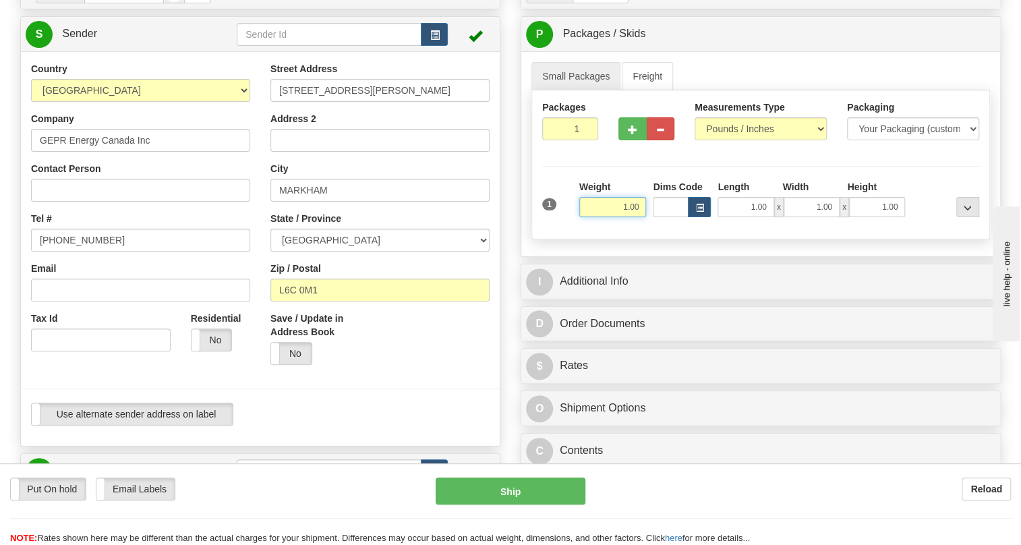
type input "1.00"
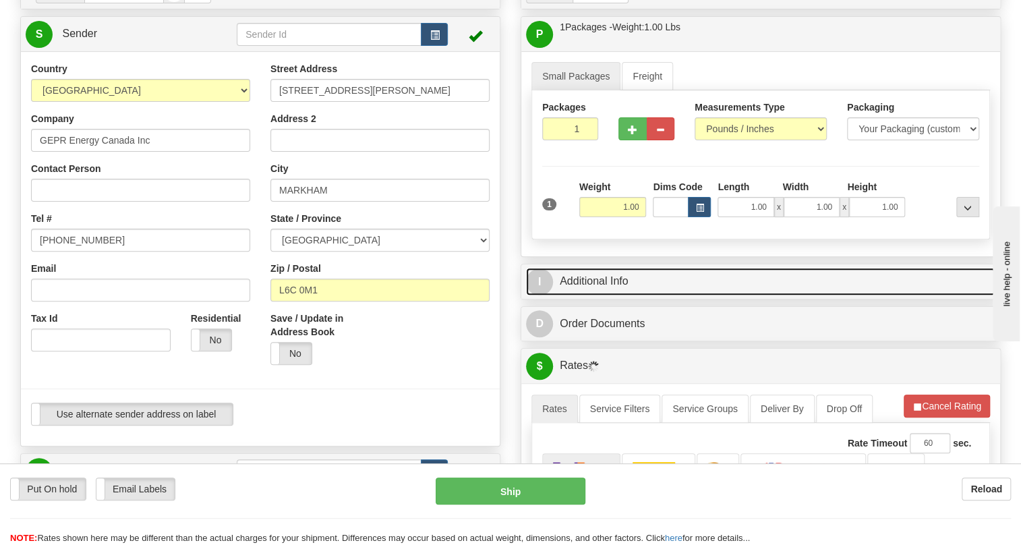
click at [599, 295] on link "I Additional Info" at bounding box center [761, 282] width 470 height 28
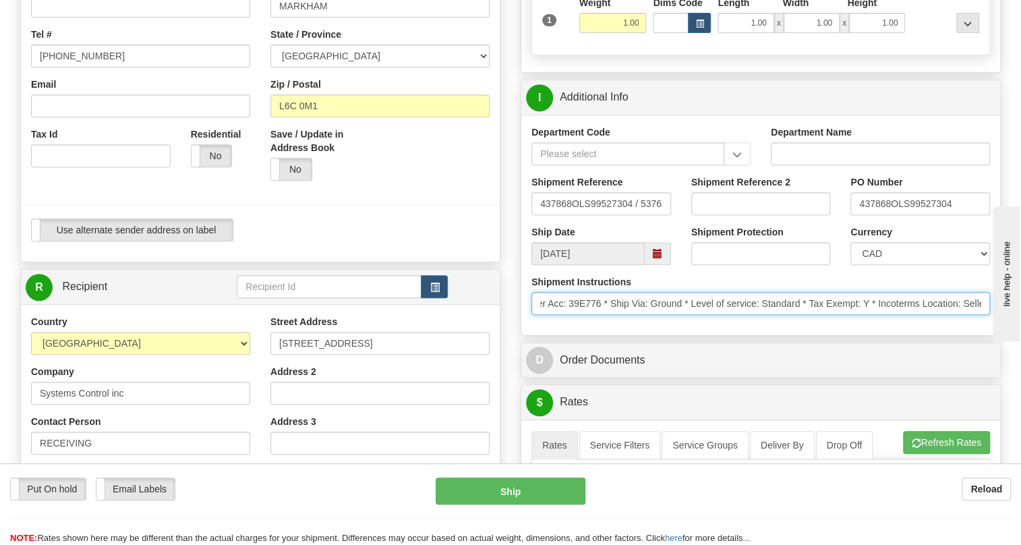
scroll to position [0, 140]
drag, startPoint x: 847, startPoint y: 336, endPoint x: 992, endPoint y: 345, distance: 145.4
click at [992, 325] on div "Shipment Instructions * Courier: UPS * Courier Acc: 39E776 * Ship Via: Ground *…" at bounding box center [760, 300] width 479 height 50
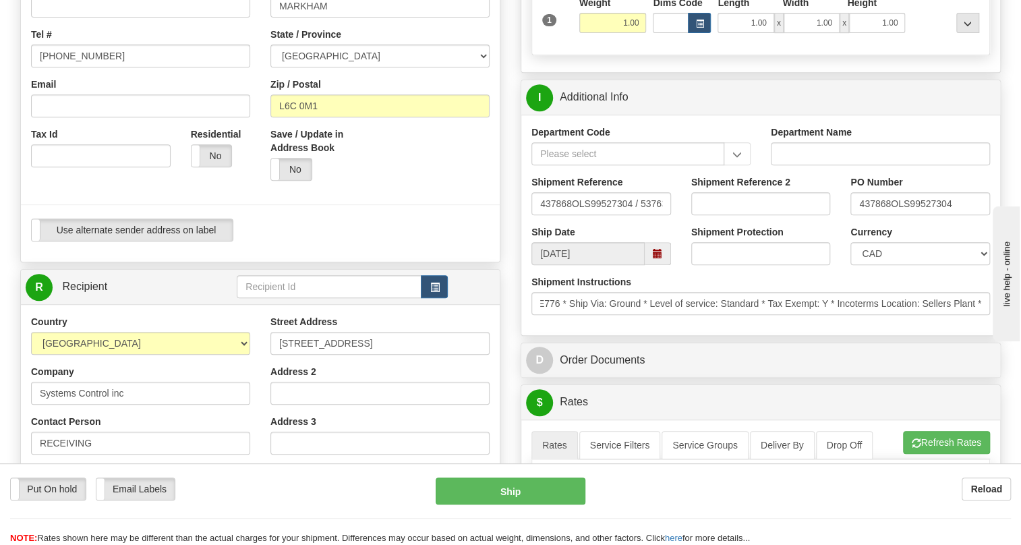
scroll to position [0, 0]
click at [849, 325] on div "Shipment Instructions * Courier: UPS * Courier Acc: 39E776 * Ship Via: Ground *…" at bounding box center [760, 300] width 479 height 50
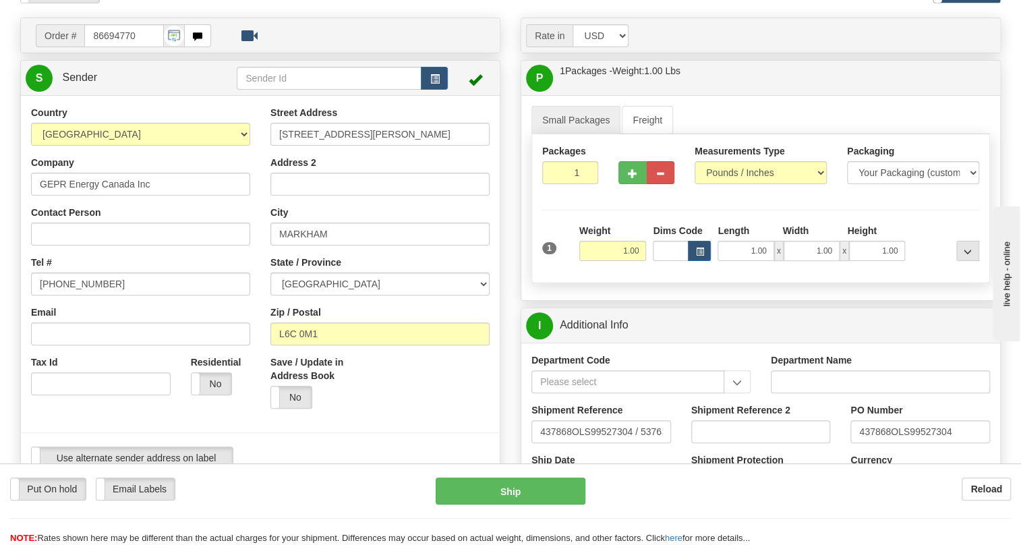
scroll to position [61, 0]
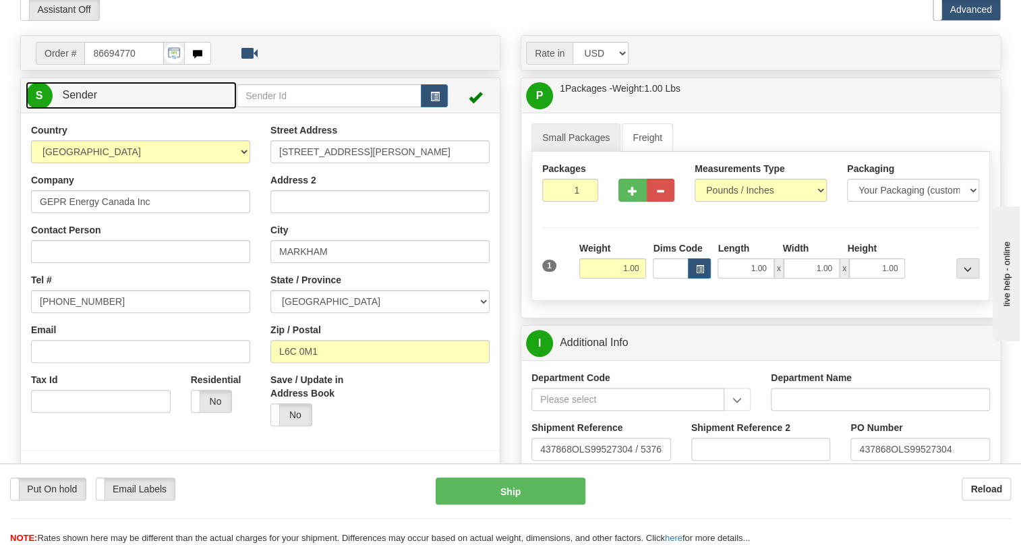
click at [82, 101] on span "Sender" at bounding box center [79, 94] width 35 height 11
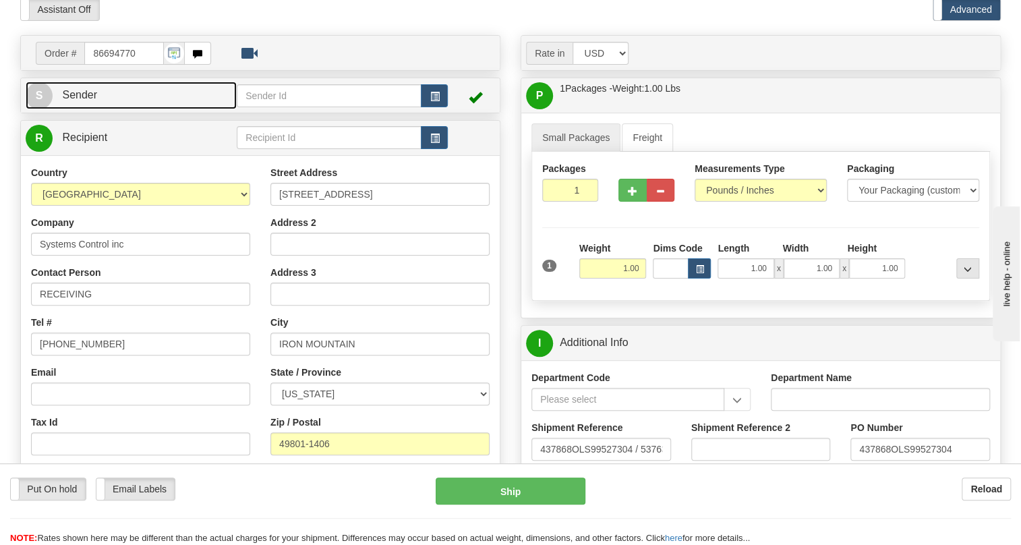
click at [82, 101] on span "Sender" at bounding box center [79, 94] width 35 height 11
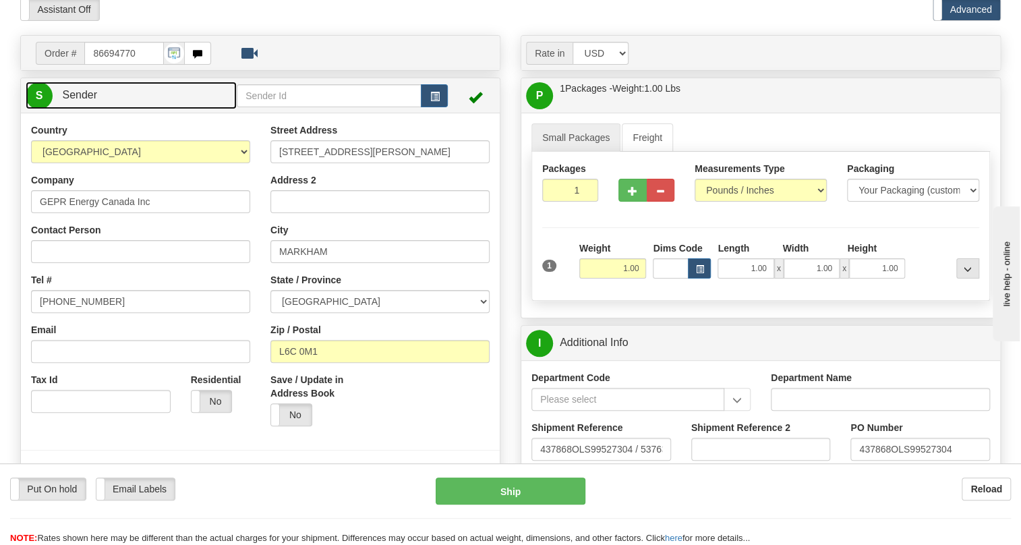
click at [82, 101] on span "Sender" at bounding box center [79, 94] width 35 height 11
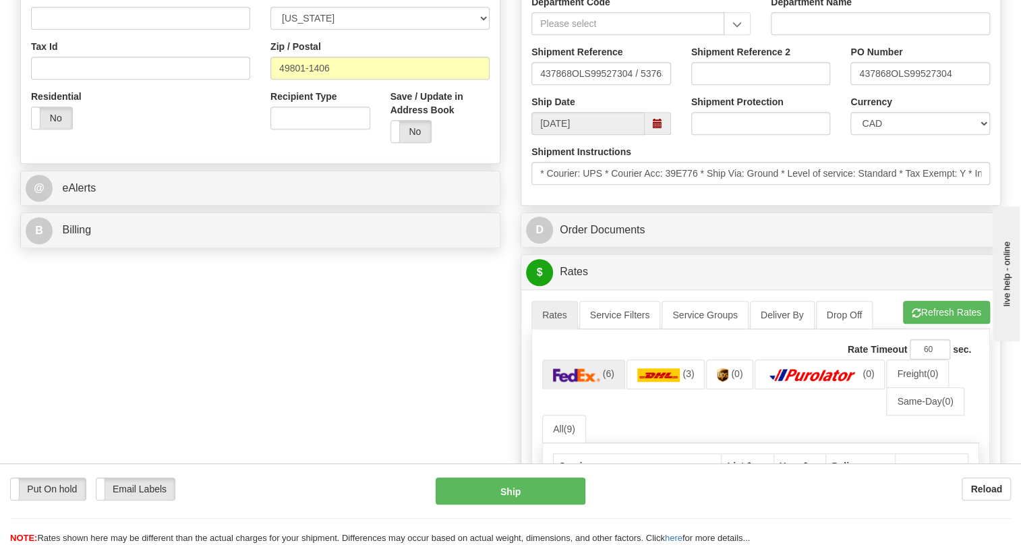
scroll to position [429, 0]
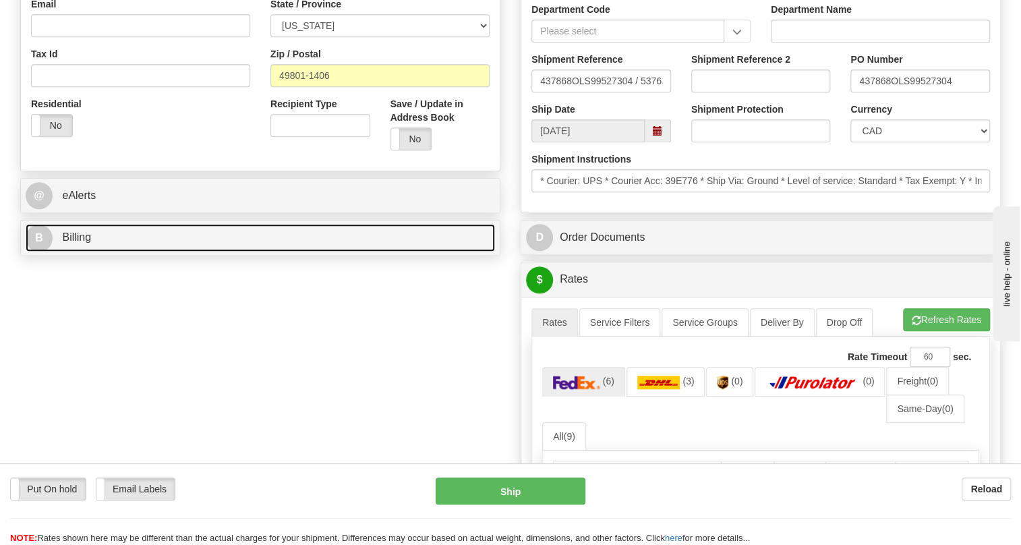
click at [82, 243] on span "Billing" at bounding box center [76, 236] width 29 height 11
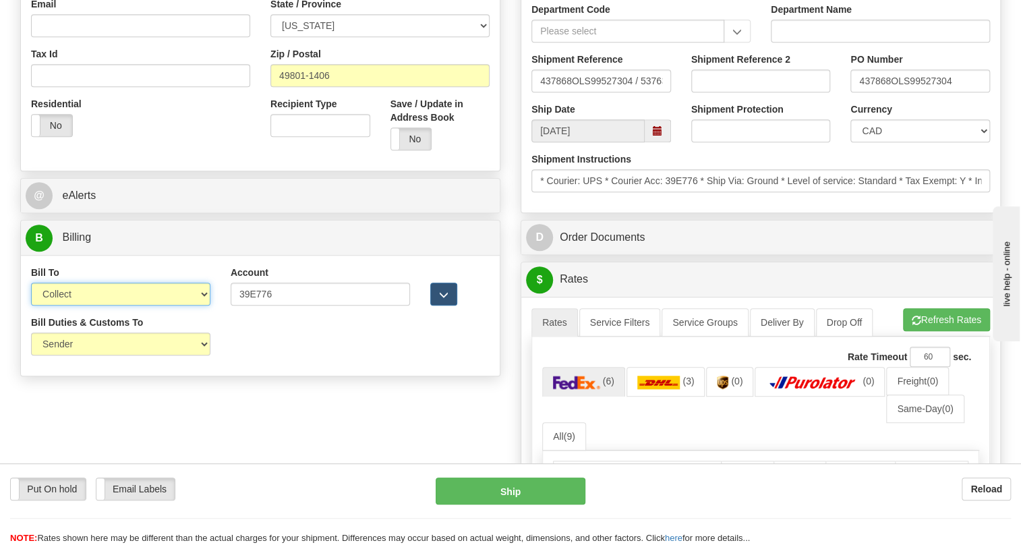
click at [92, 306] on select "Sender Recipient Third Party Collect" at bounding box center [120, 294] width 179 height 23
select select "1"
click at [31, 306] on select "Sender Recipient Third Party Collect" at bounding box center [120, 294] width 179 height 23
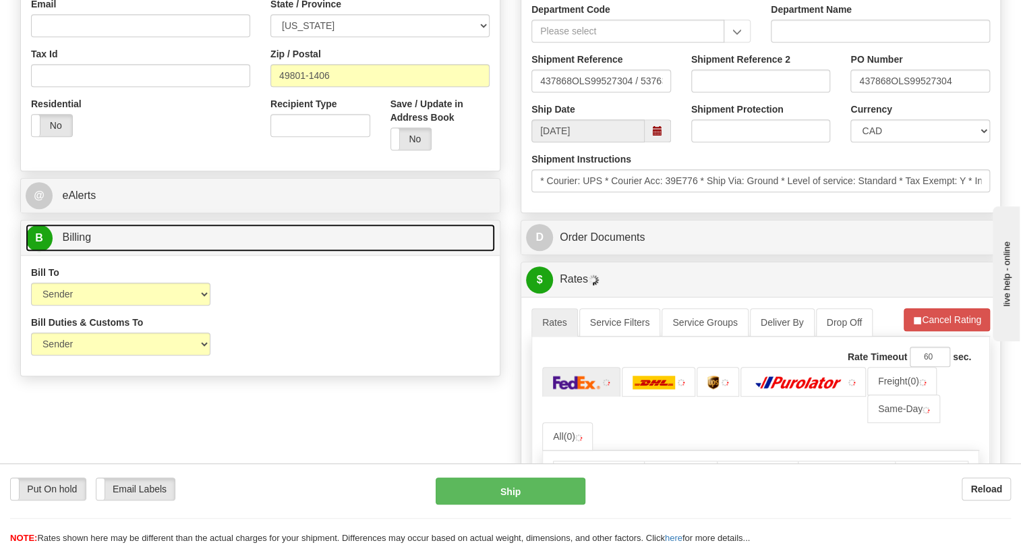
click at [88, 243] on span "Billing" at bounding box center [76, 236] width 29 height 11
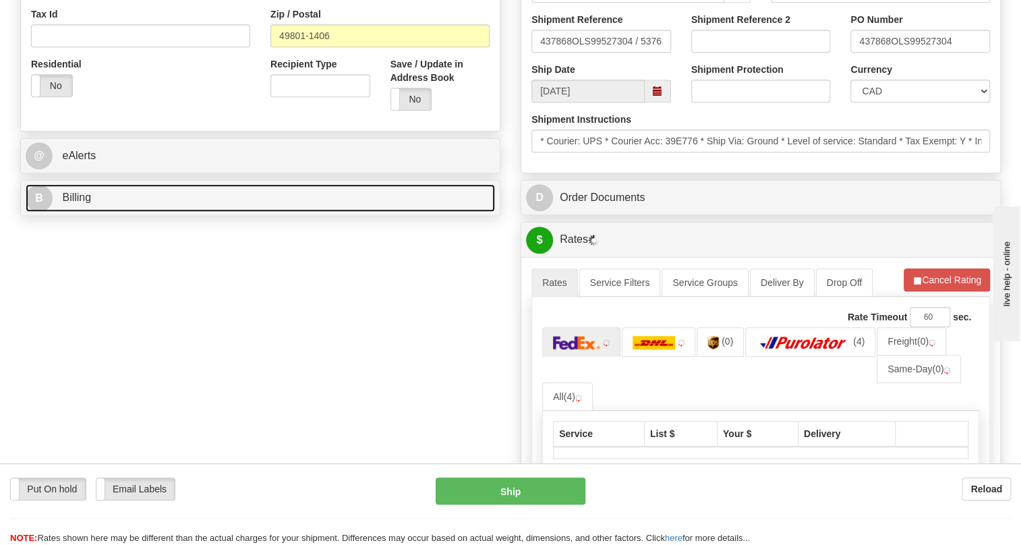
scroll to position [490, 0]
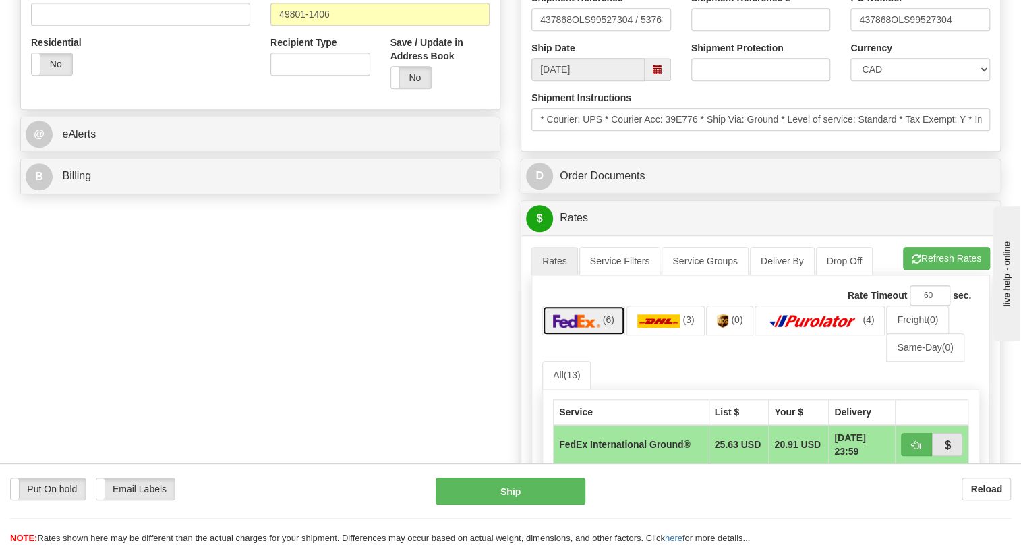
click at [580, 328] on img at bounding box center [576, 320] width 47 height 13
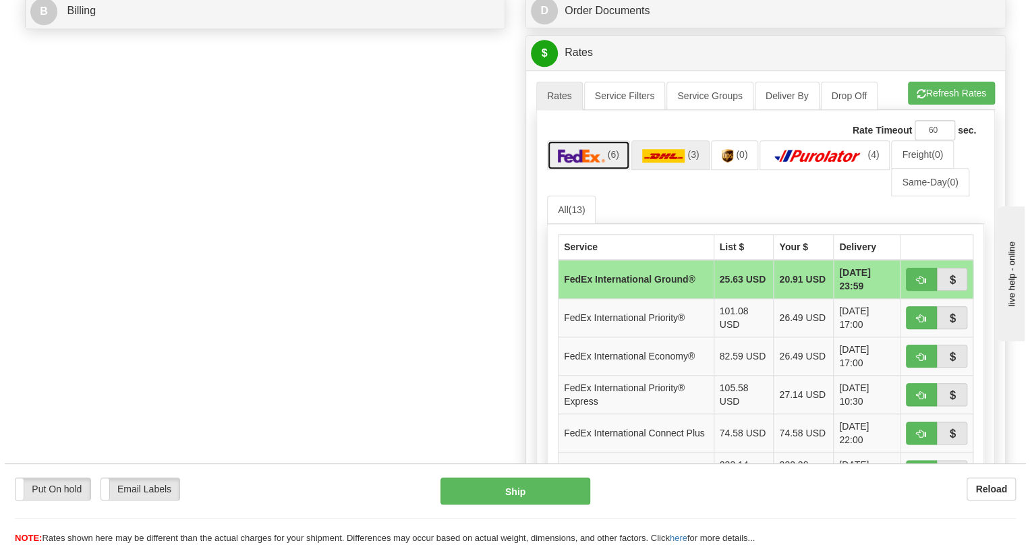
scroll to position [675, 0]
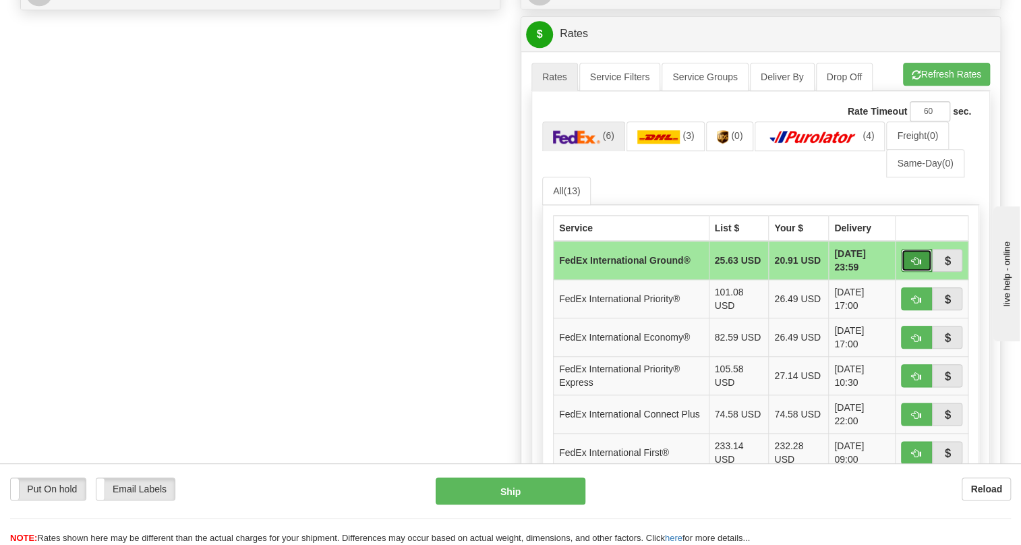
click at [915, 266] on span "button" at bounding box center [916, 261] width 9 height 9
type input "92"
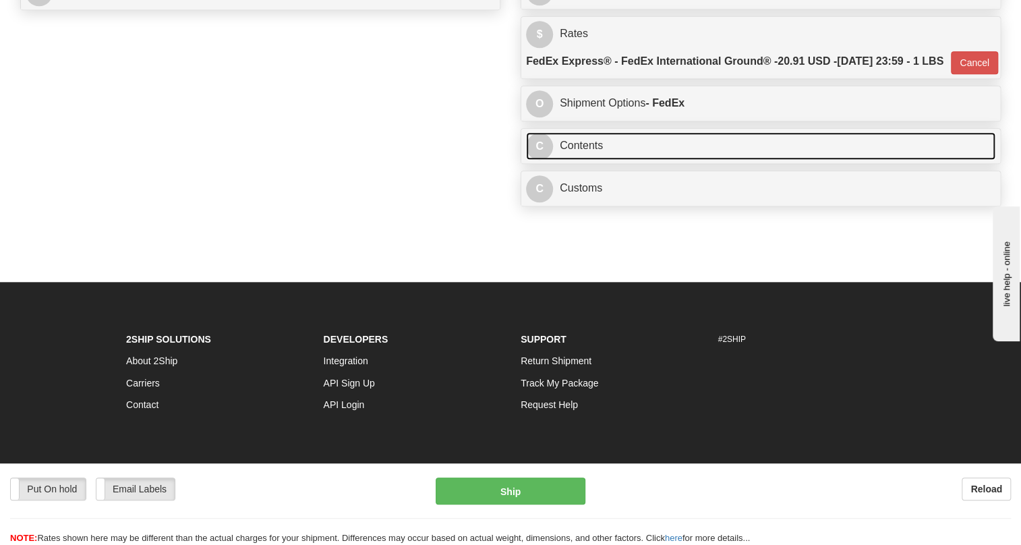
click at [584, 160] on link "C Contents" at bounding box center [761, 146] width 470 height 28
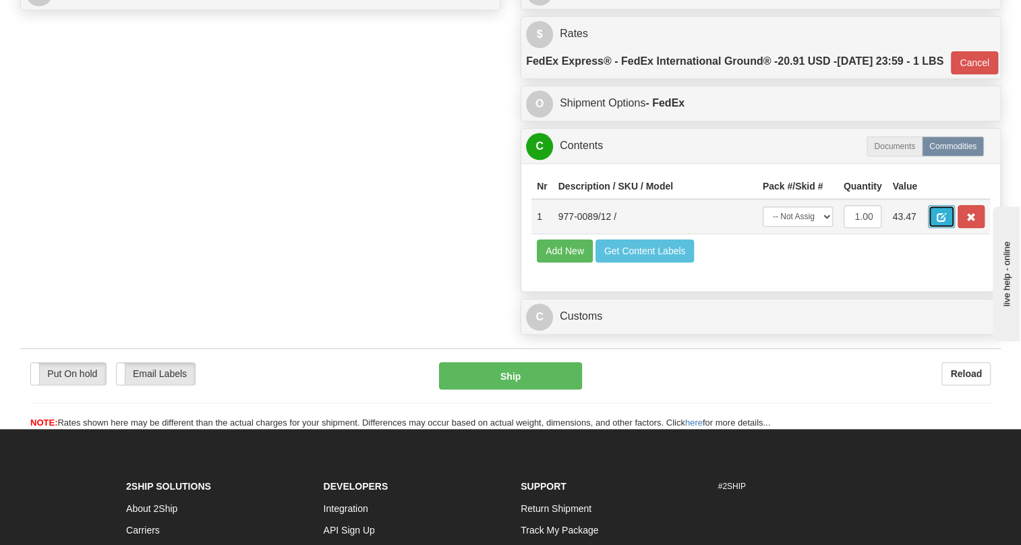
click at [939, 222] on span "button" at bounding box center [941, 217] width 9 height 9
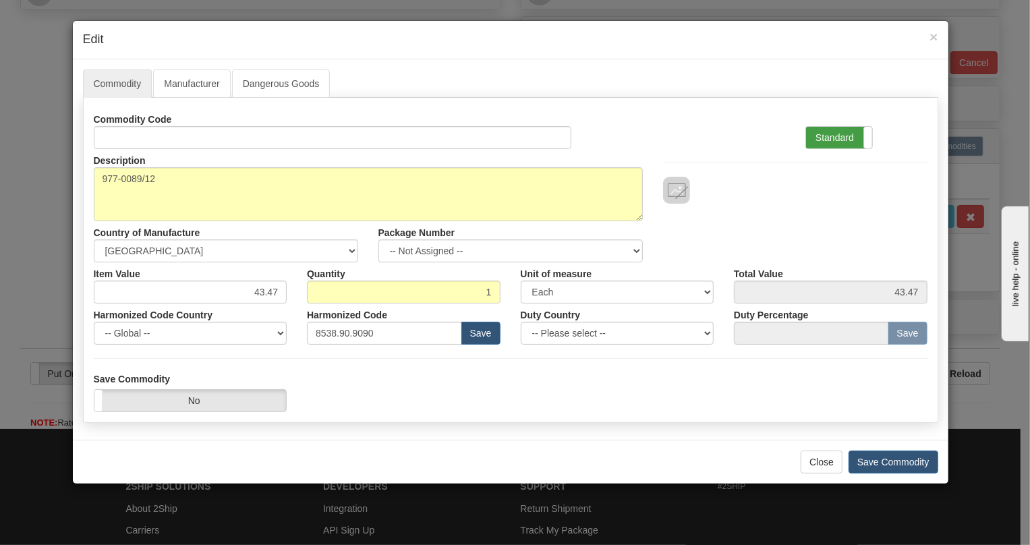
click at [820, 135] on label "Standard" at bounding box center [839, 138] width 66 height 22
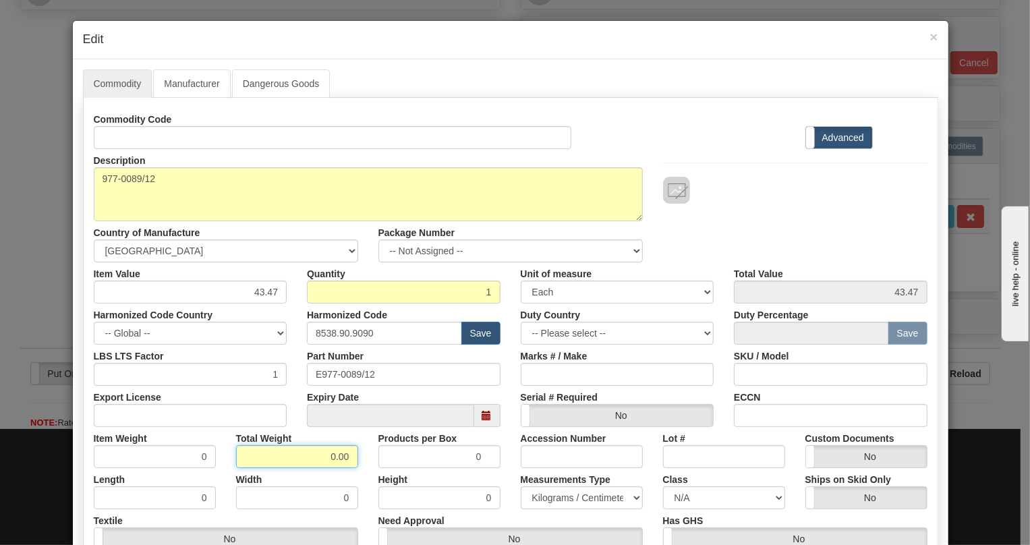
click at [329, 459] on input "0.00" at bounding box center [297, 456] width 122 height 23
type input "1.00"
type input "1.0000"
click at [546, 497] on select "Pounds / Inches Kilograms / Centimeters" at bounding box center [582, 497] width 122 height 23
select select "0"
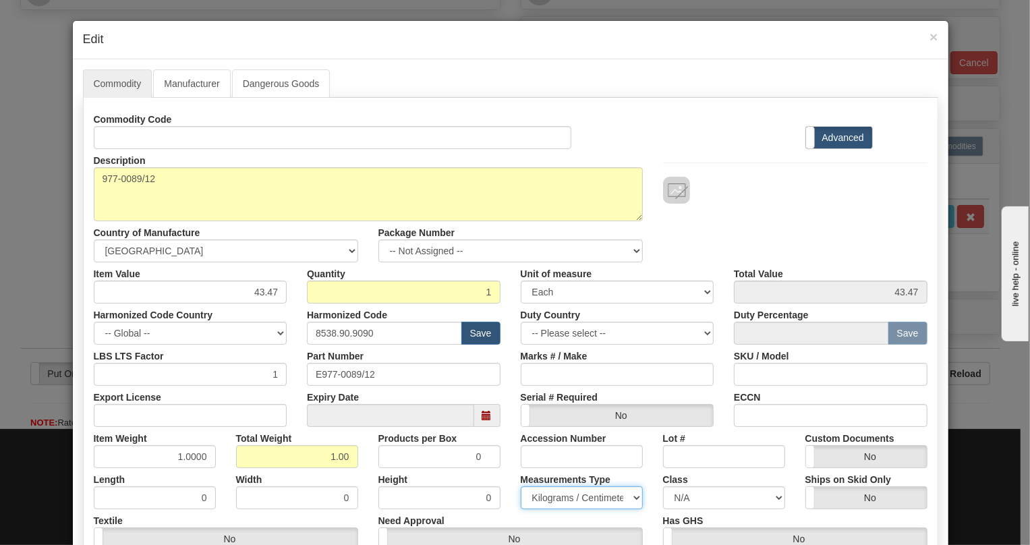
click at [521, 486] on select "Pounds / Inches Kilograms / Centimeters" at bounding box center [582, 497] width 122 height 23
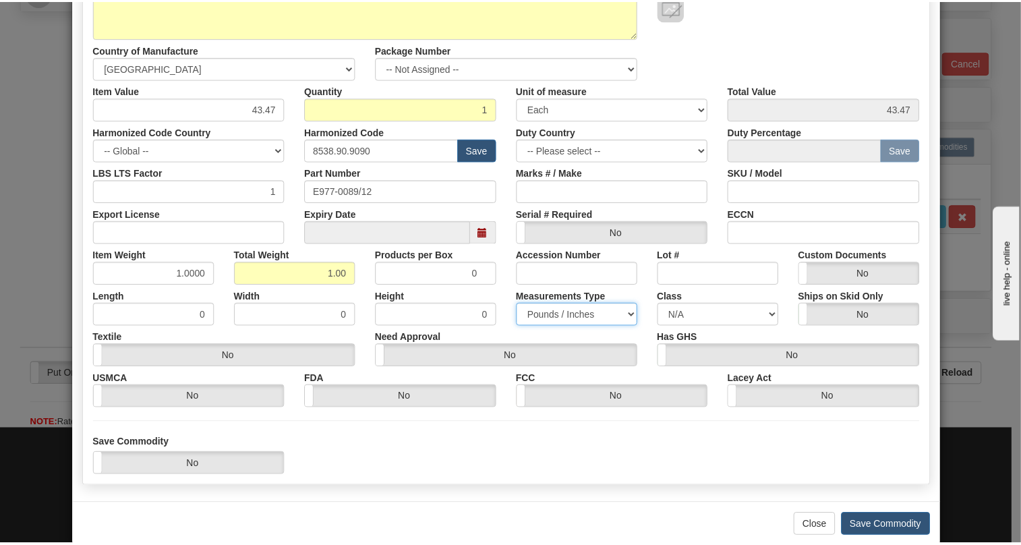
scroll to position [184, 0]
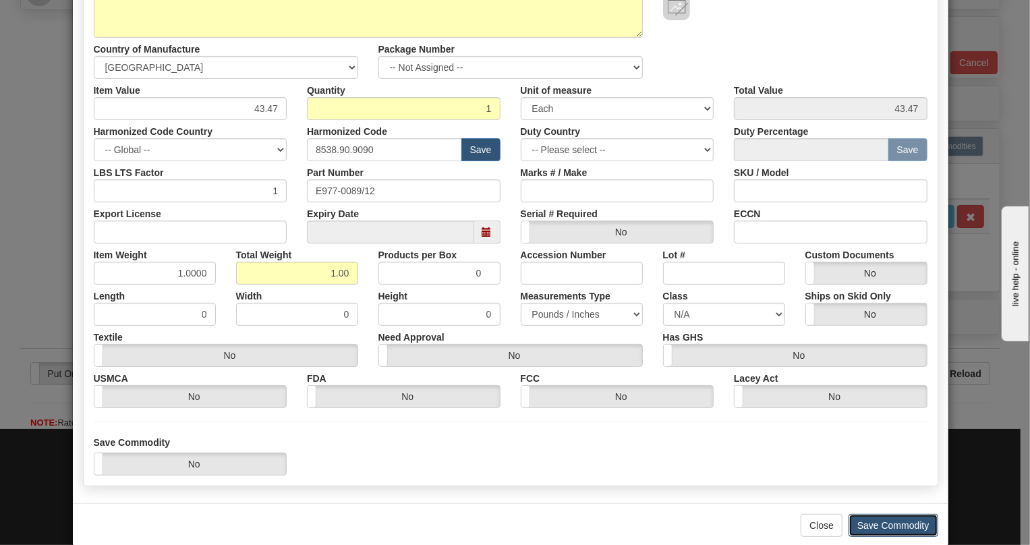
click at [887, 524] on button "Save Commodity" at bounding box center [894, 525] width 90 height 23
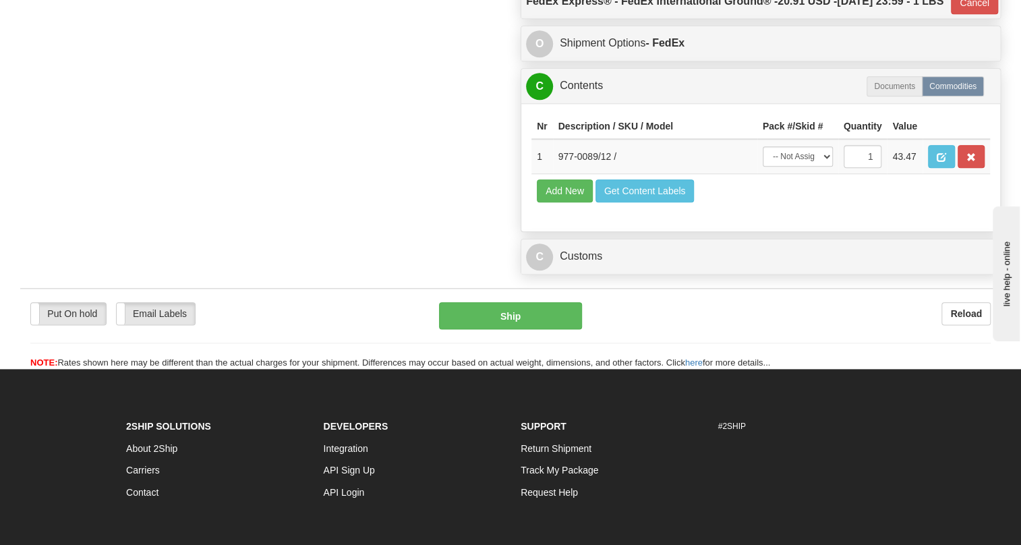
scroll to position [735, 0]
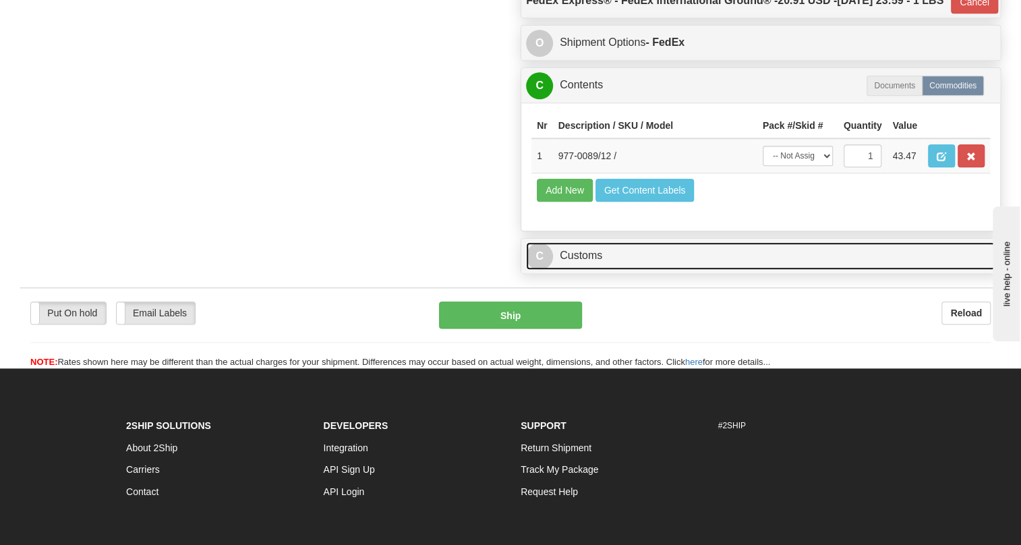
click at [593, 270] on link "C Customs" at bounding box center [761, 256] width 470 height 28
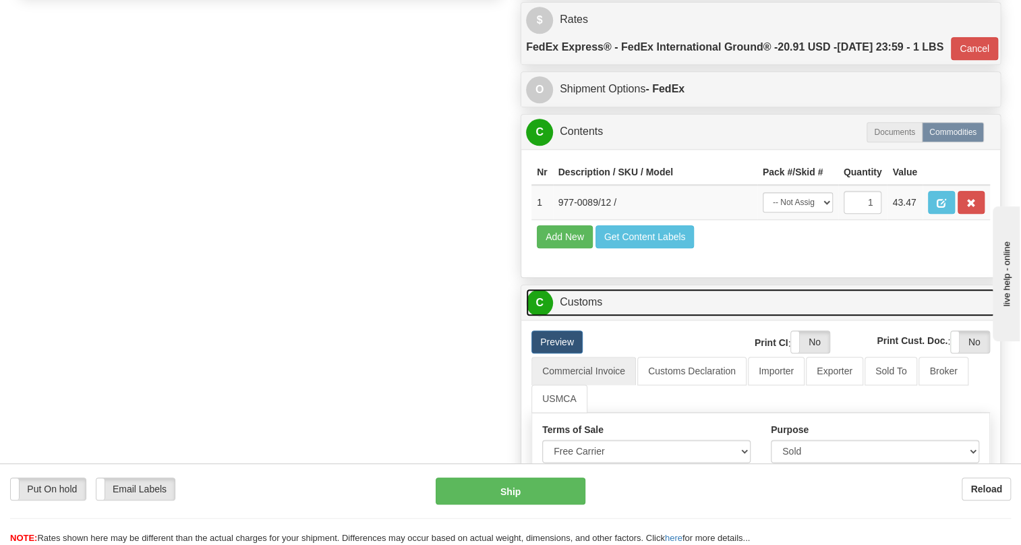
scroll to position [797, 0]
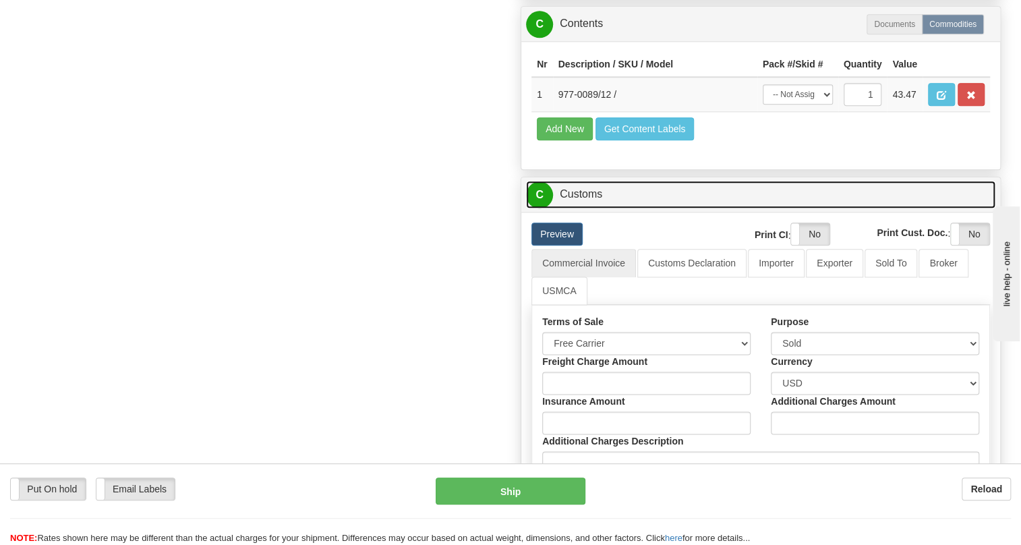
click at [582, 208] on link "C Customs" at bounding box center [761, 195] width 470 height 28
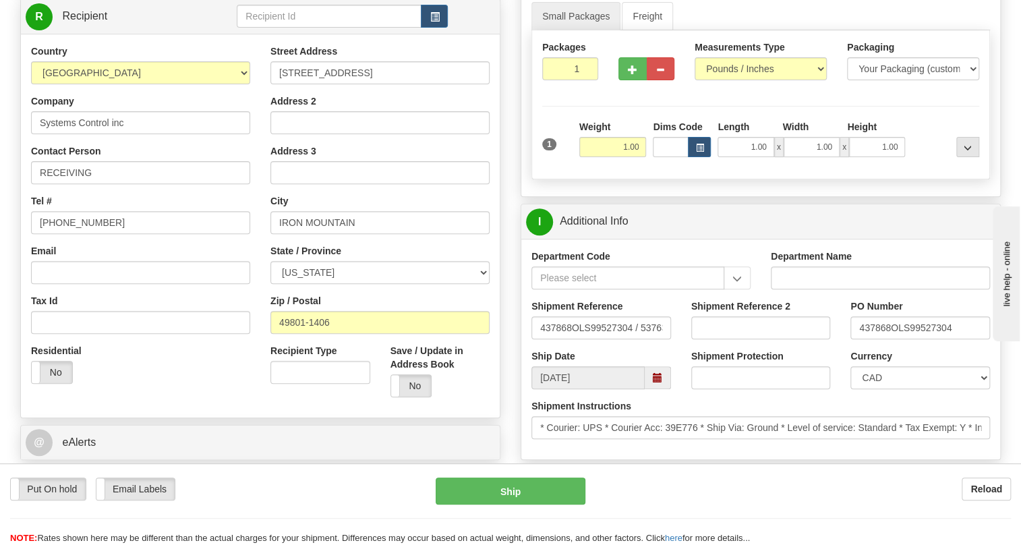
scroll to position [122, 0]
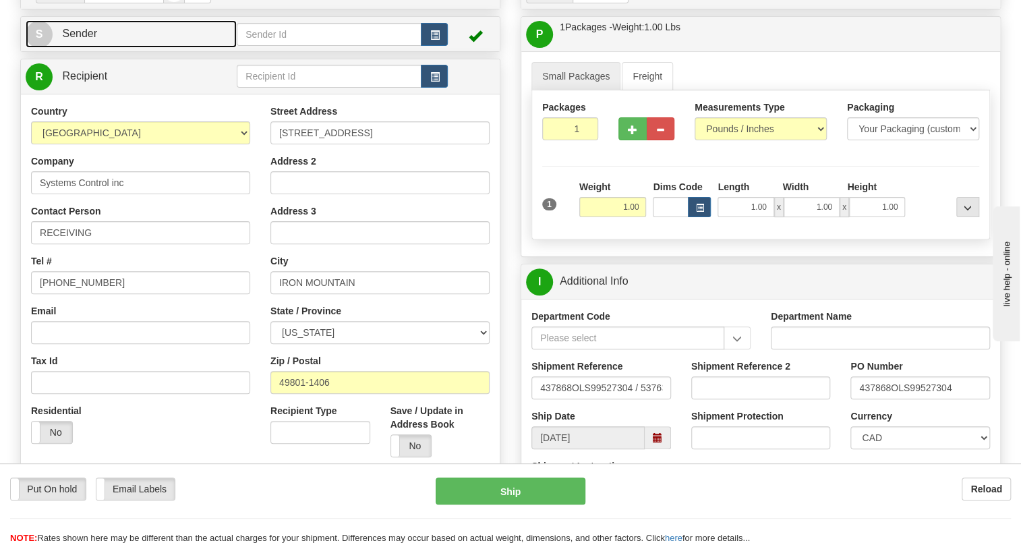
click at [74, 39] on span "Sender" at bounding box center [79, 33] width 35 height 11
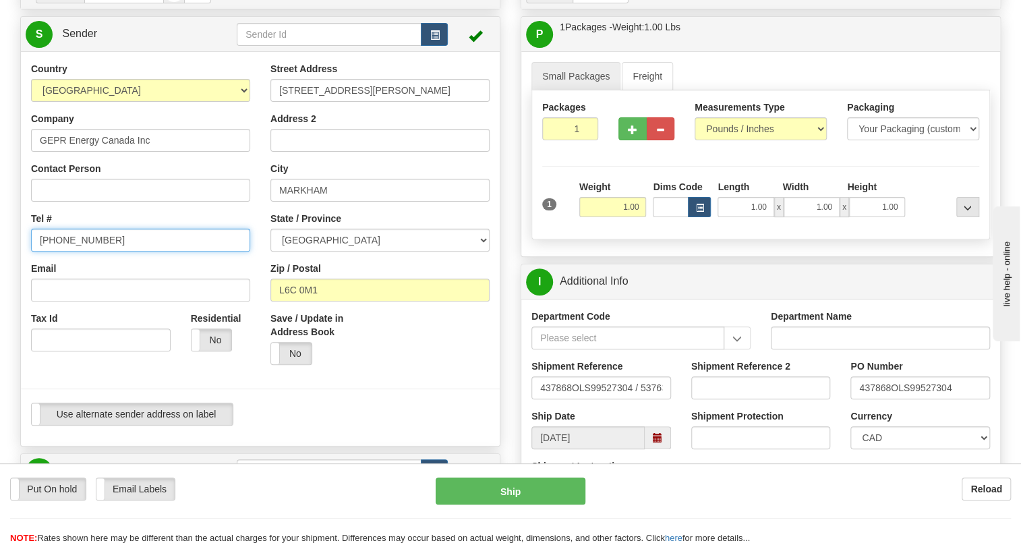
click at [79, 252] on input "[PHONE_NUMBER]" at bounding box center [140, 240] width 219 height 23
paste input "[PHONE_NUMBER]"
type input "[PHONE_NUMBER]"
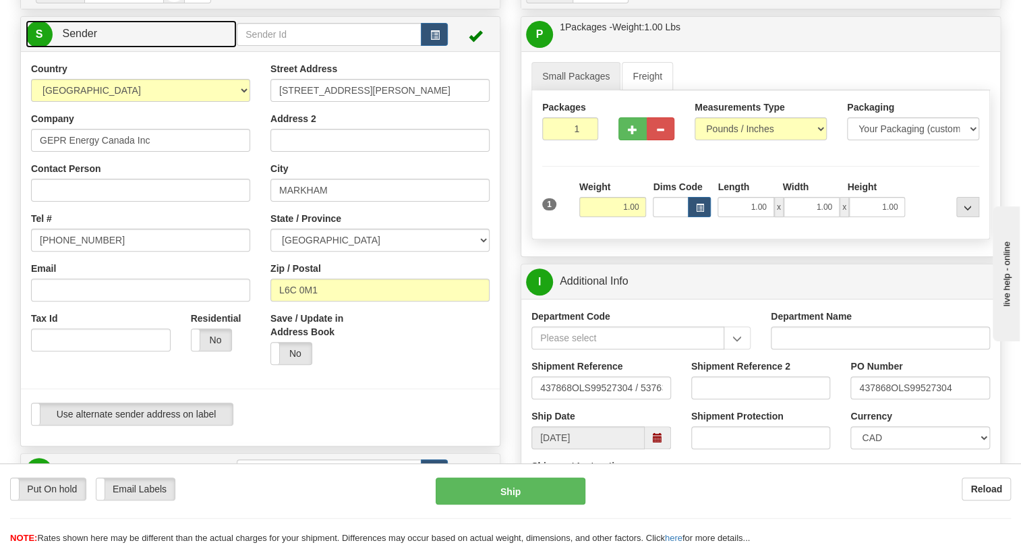
click at [80, 39] on span "Sender" at bounding box center [79, 33] width 35 height 11
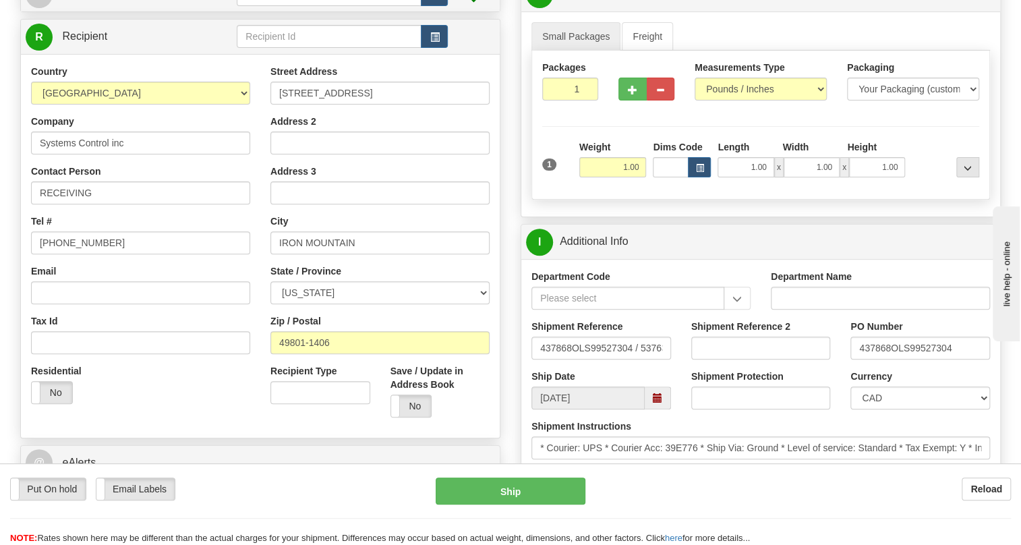
scroll to position [184, 0]
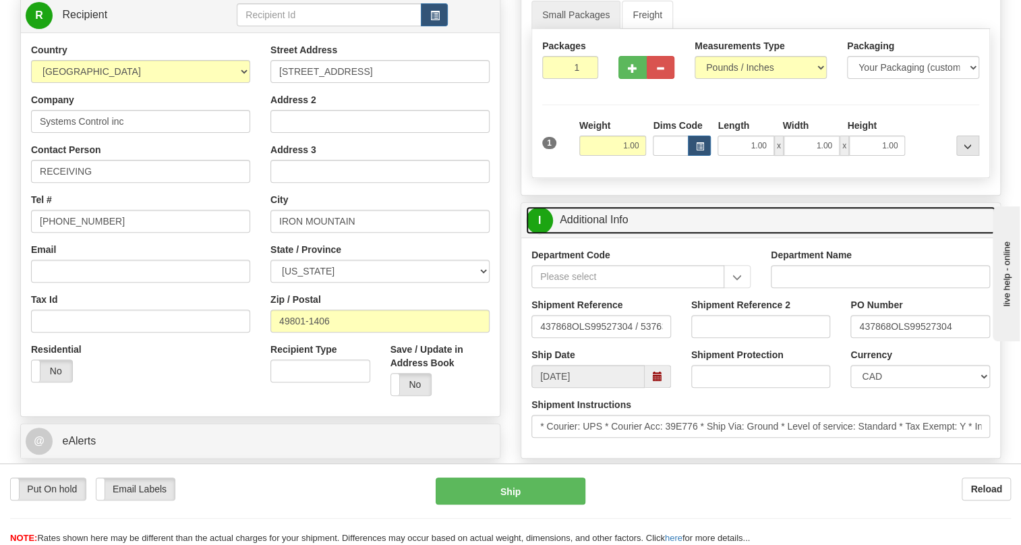
drag, startPoint x: 606, startPoint y: 246, endPoint x: 687, endPoint y: 253, distance: 81.2
click at [606, 234] on link "I Additional Info" at bounding box center [761, 220] width 470 height 28
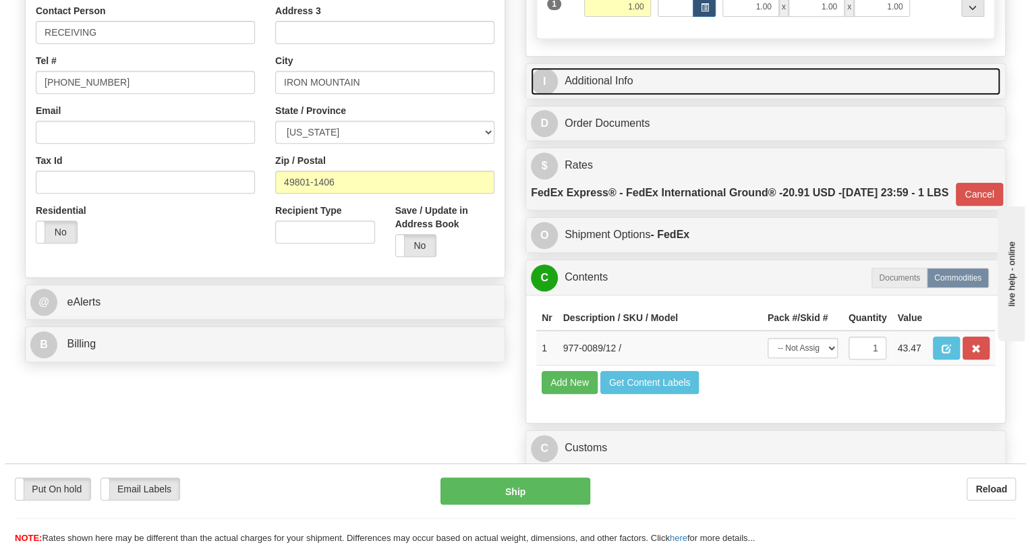
scroll to position [368, 0]
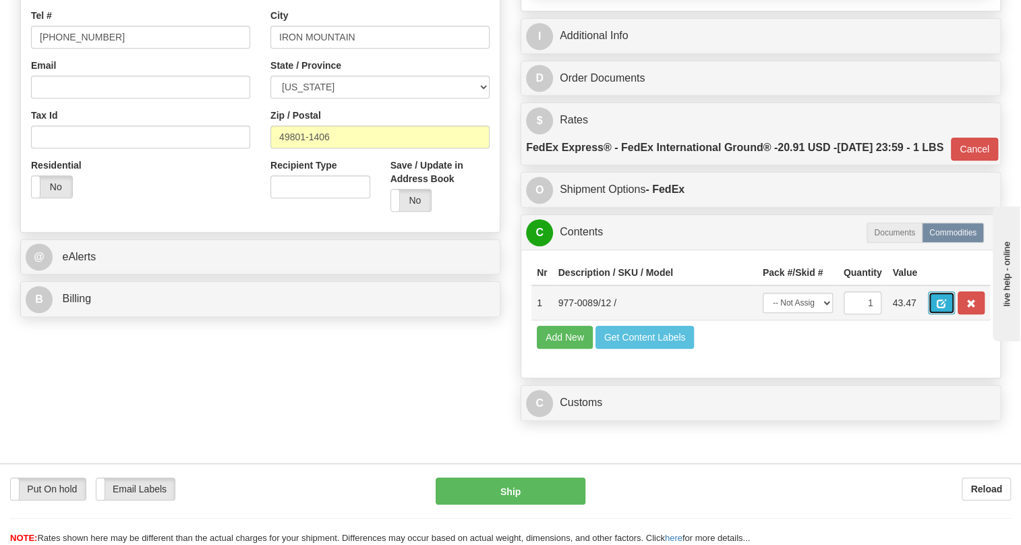
click at [939, 308] on span "button" at bounding box center [941, 304] width 9 height 9
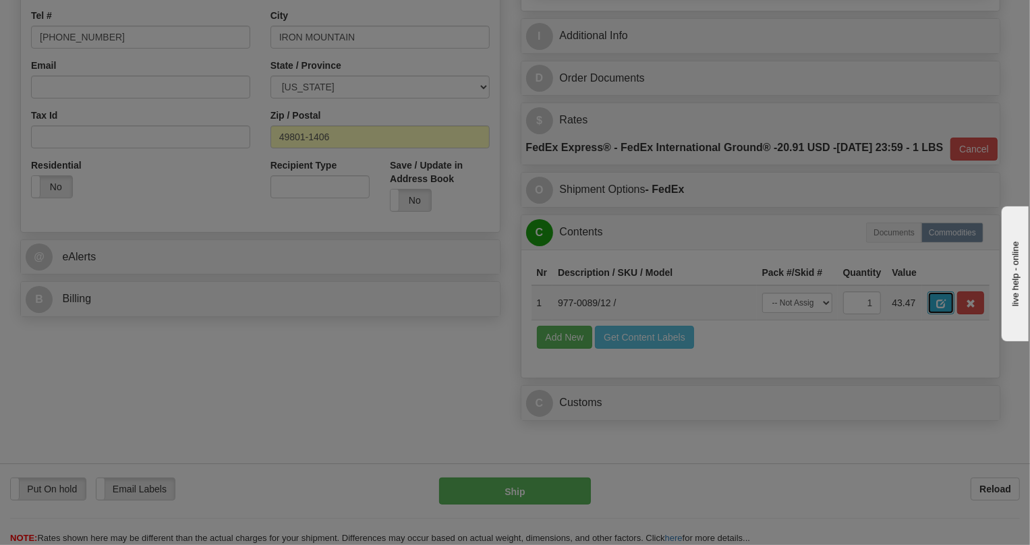
scroll to position [0, 0]
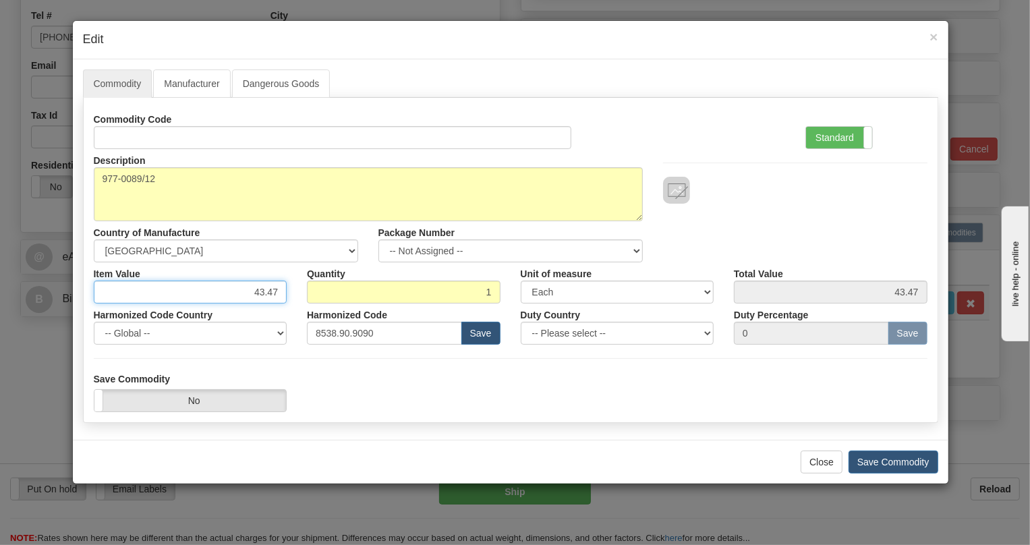
click at [269, 291] on input "43.47" at bounding box center [191, 292] width 194 height 23
type input "23.02"
click at [822, 135] on label "Standard" at bounding box center [839, 138] width 66 height 22
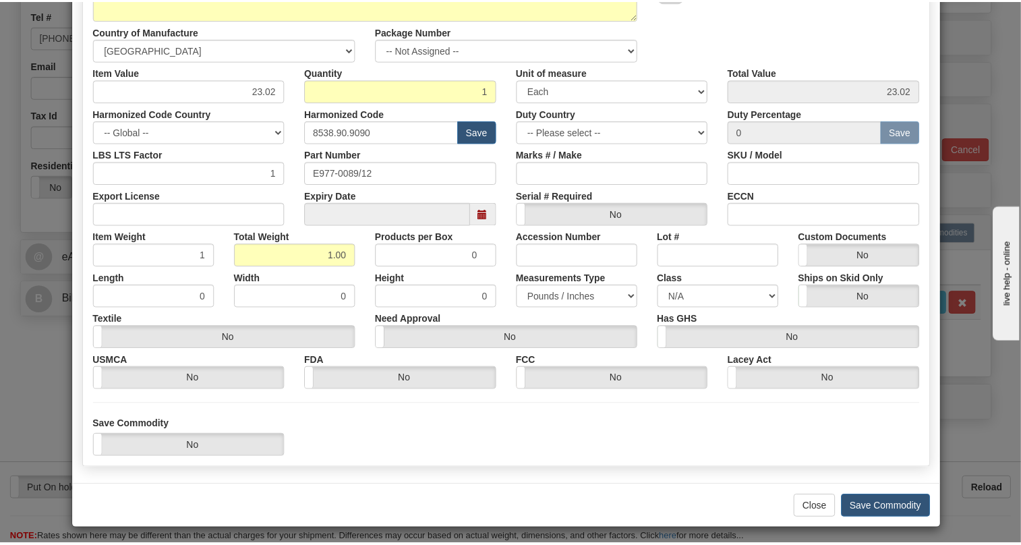
scroll to position [205, 0]
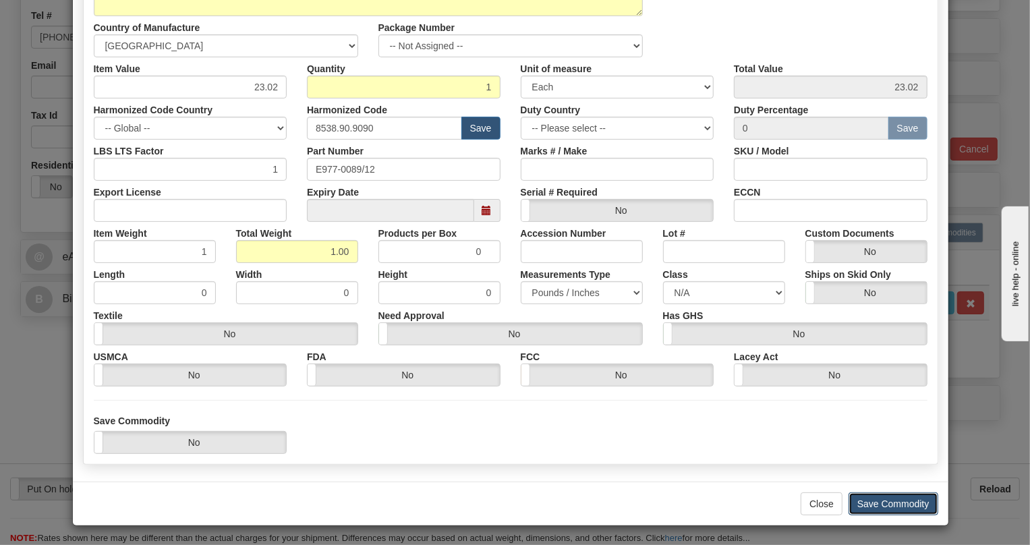
click at [877, 502] on button "Save Commodity" at bounding box center [894, 503] width 90 height 23
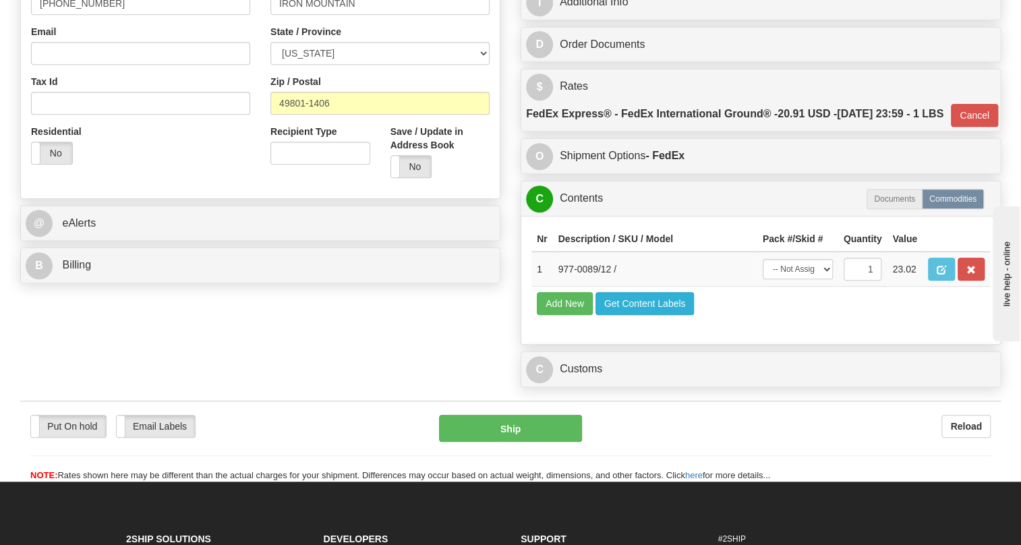
scroll to position [552, 0]
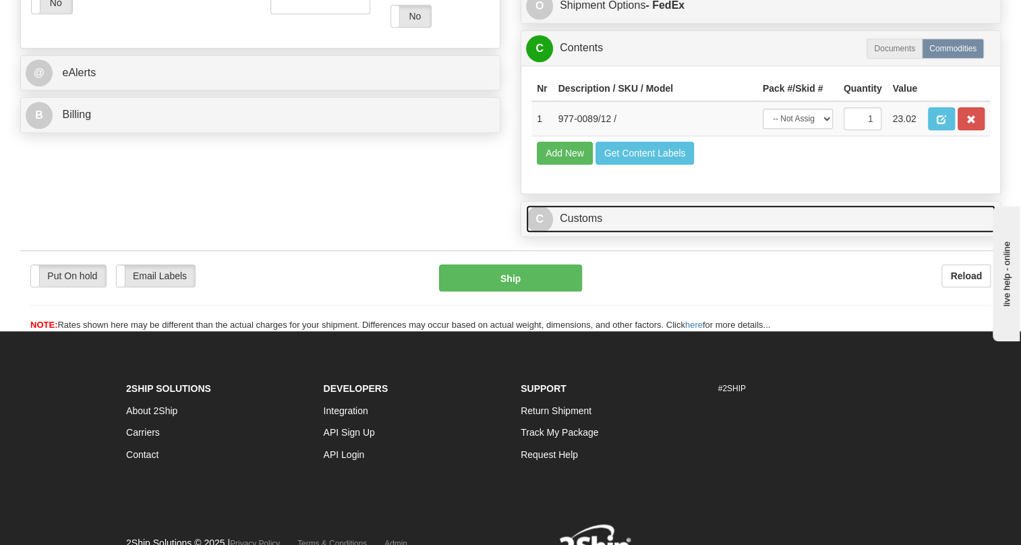
click at [586, 233] on link "C Customs" at bounding box center [761, 219] width 470 height 28
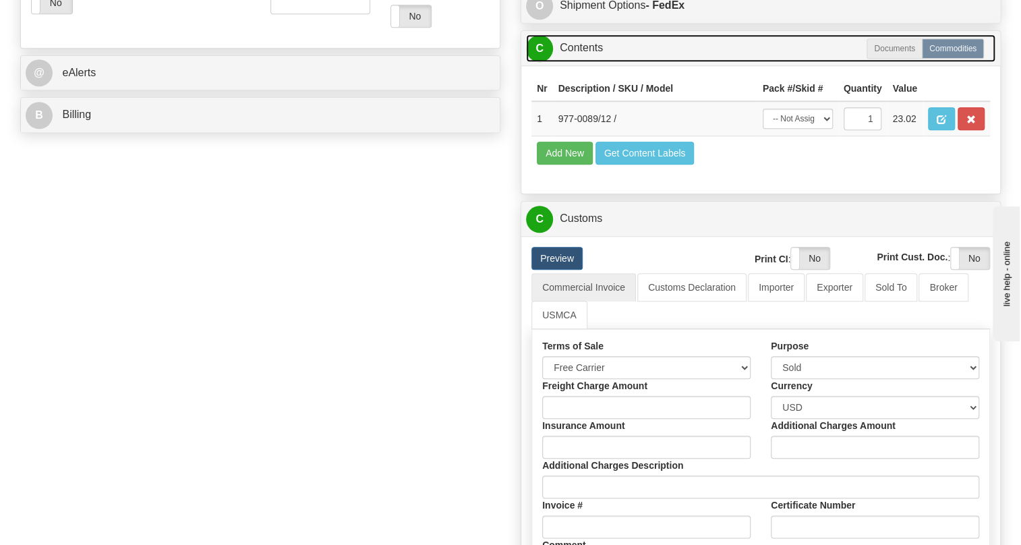
click at [580, 62] on link "C Contents" at bounding box center [761, 48] width 470 height 28
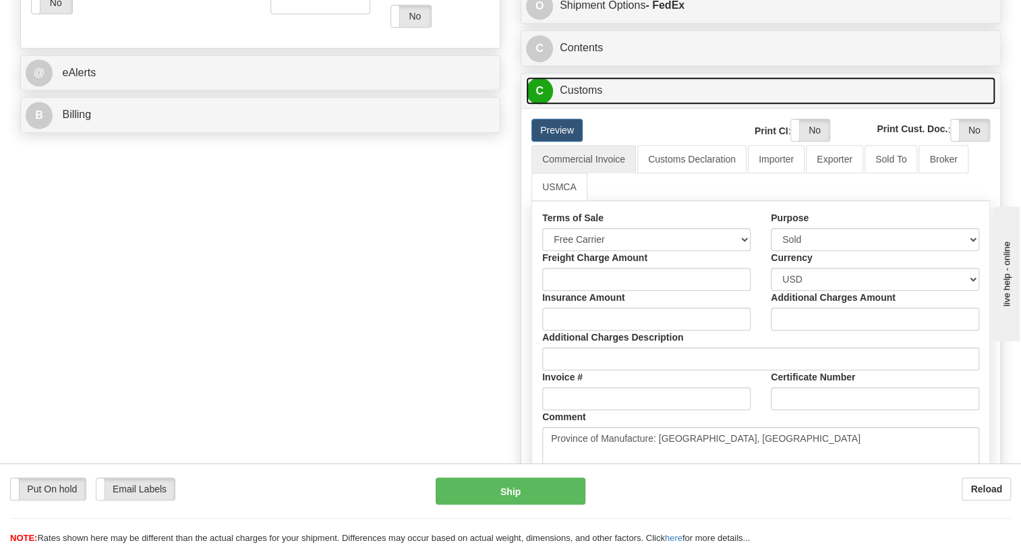
click at [584, 105] on link "C Customs" at bounding box center [761, 91] width 470 height 28
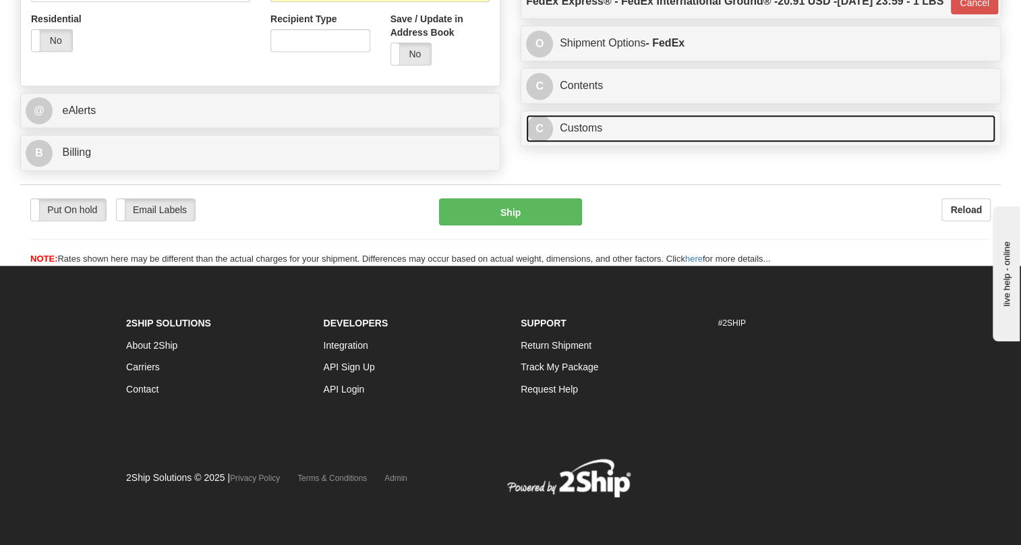
scroll to position [547, 0]
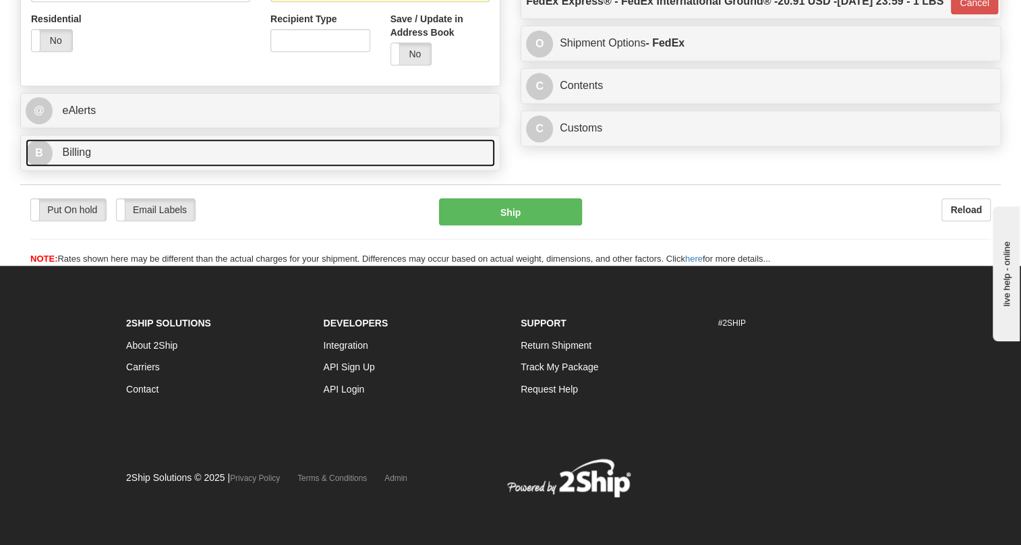
click at [84, 152] on span "Billing" at bounding box center [76, 151] width 29 height 11
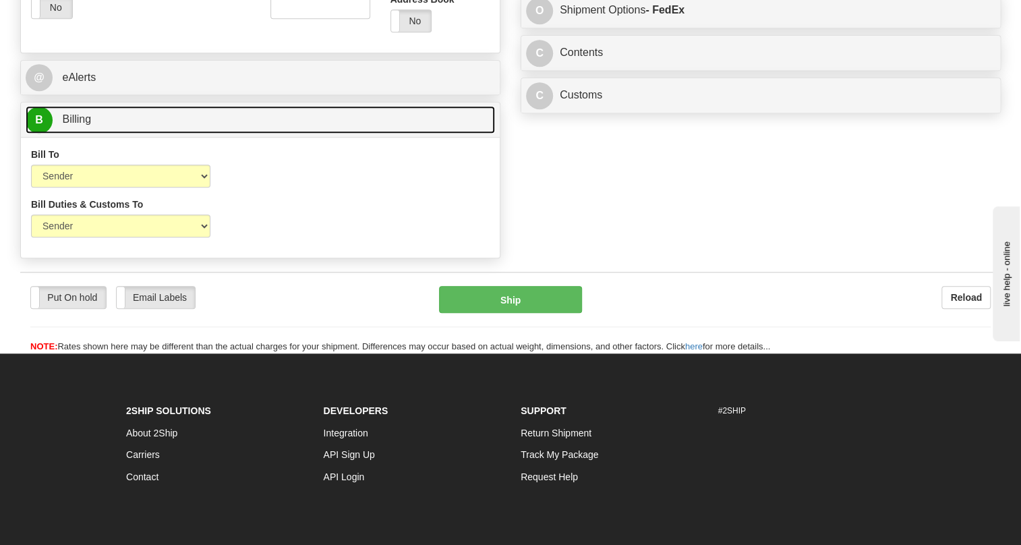
click at [84, 125] on span "Billing" at bounding box center [76, 118] width 29 height 11
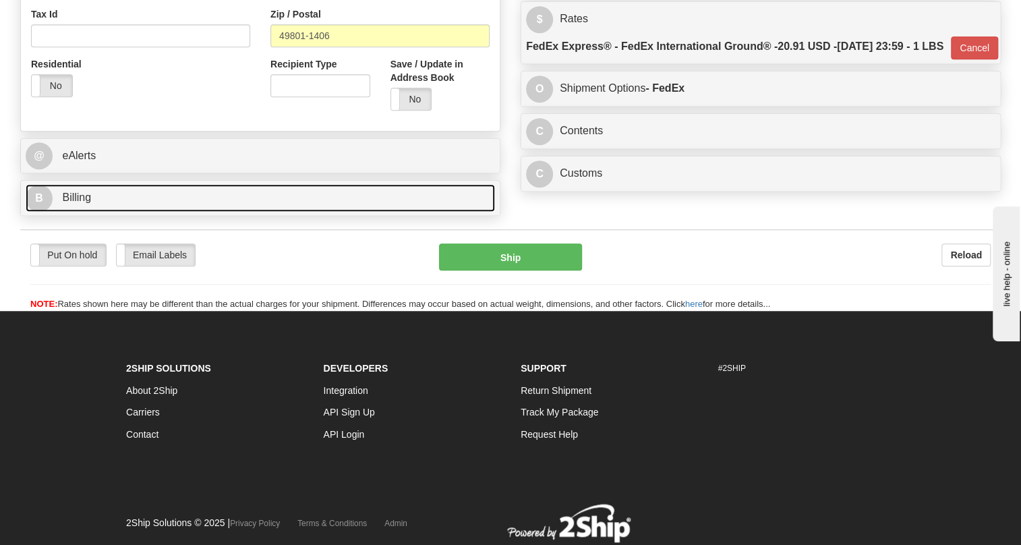
scroll to position [302, 0]
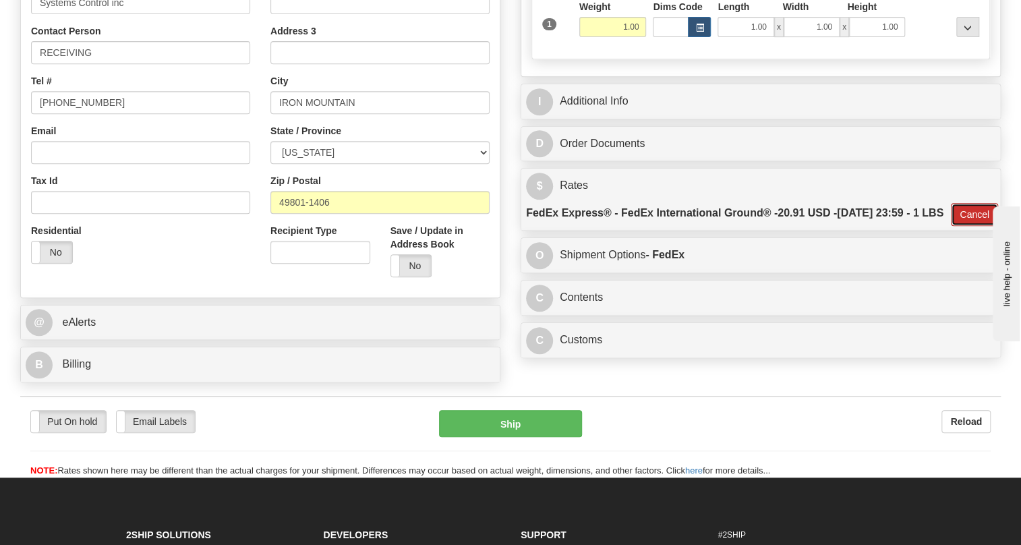
click at [960, 226] on button "Cancel" at bounding box center [974, 214] width 47 height 23
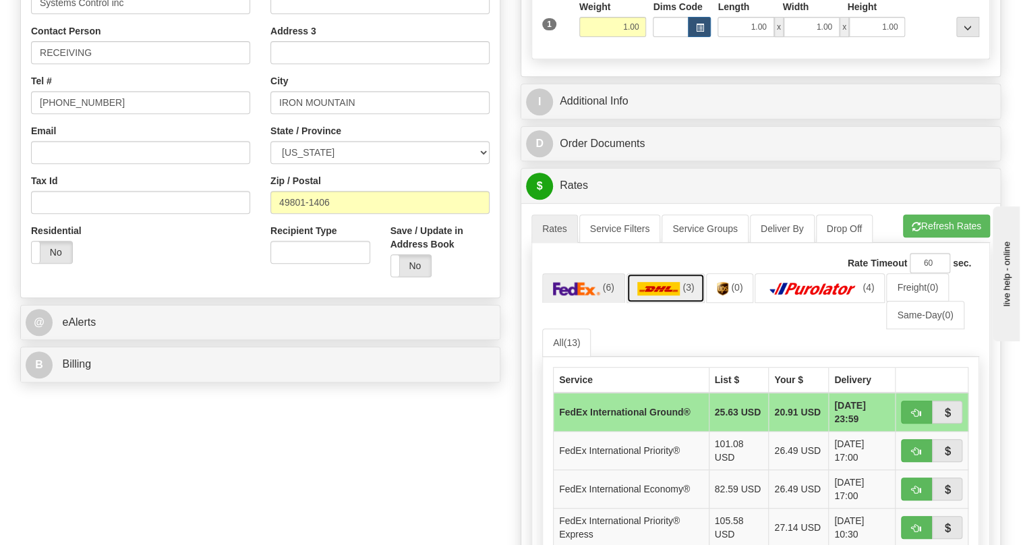
click at [658, 295] on img at bounding box center [659, 288] width 43 height 13
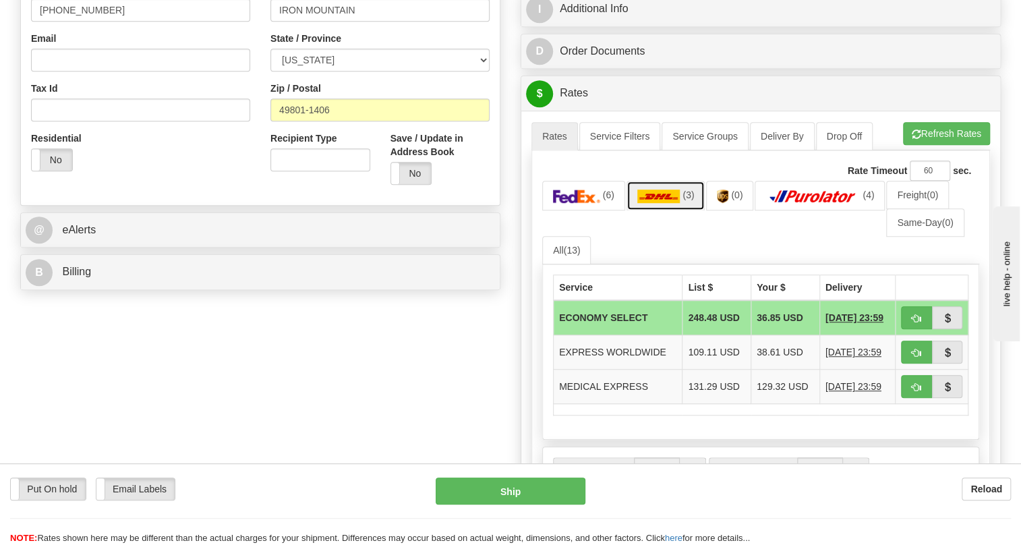
scroll to position [486, 0]
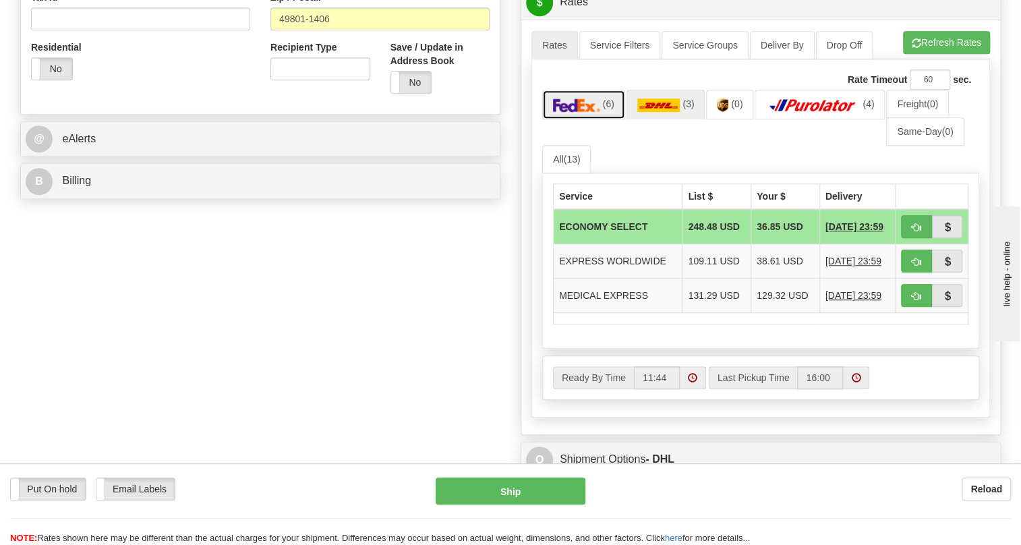
click at [586, 112] on img at bounding box center [576, 104] width 47 height 13
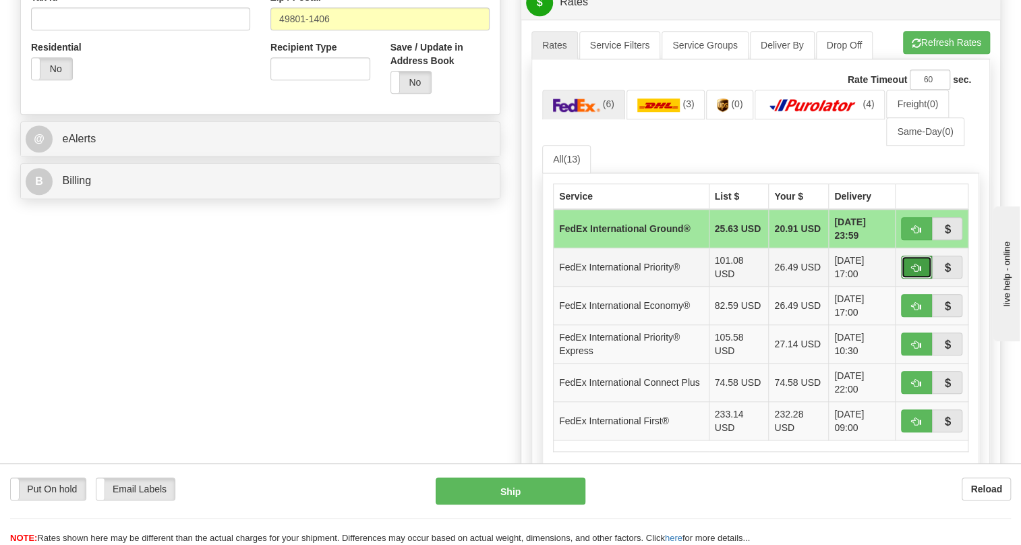
click at [917, 273] on span "button" at bounding box center [916, 268] width 9 height 9
type input "01"
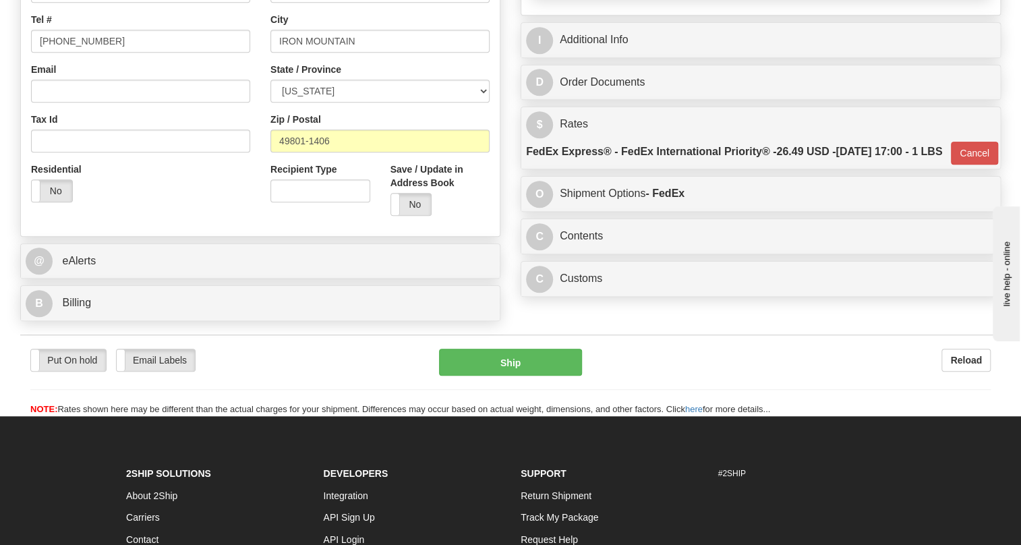
scroll to position [302, 0]
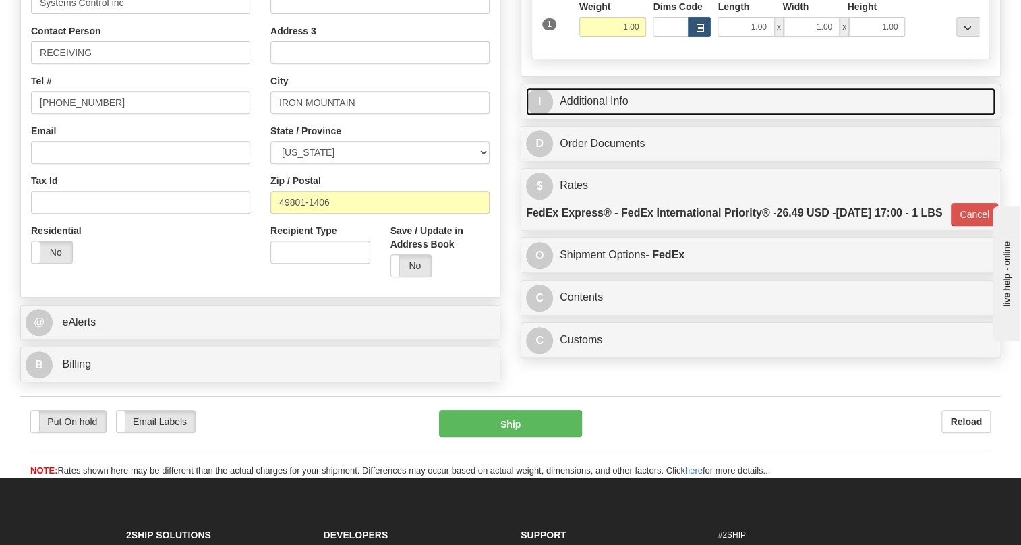
click at [605, 115] on link "I Additional Info" at bounding box center [761, 102] width 470 height 28
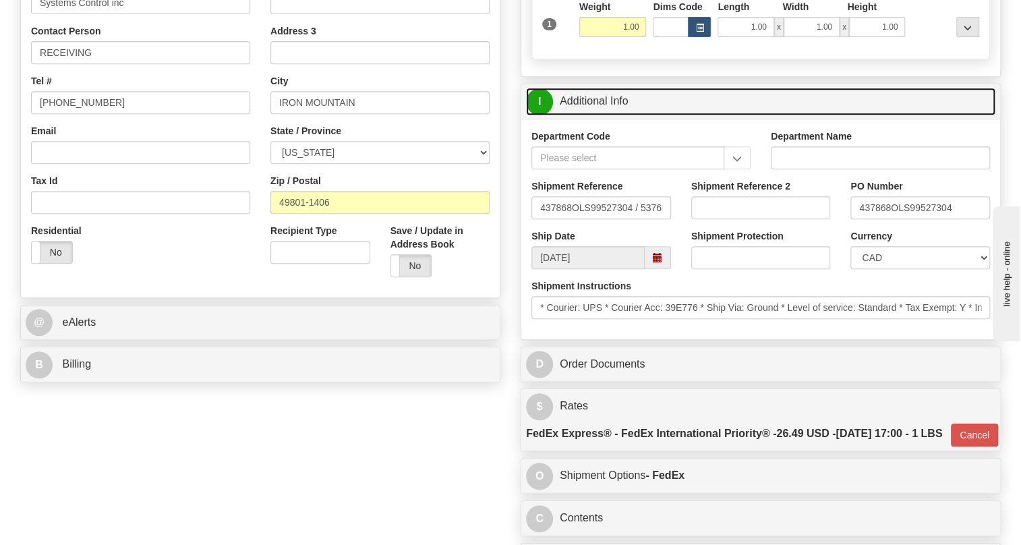
click at [605, 115] on link "I Additional Info" at bounding box center [761, 102] width 470 height 28
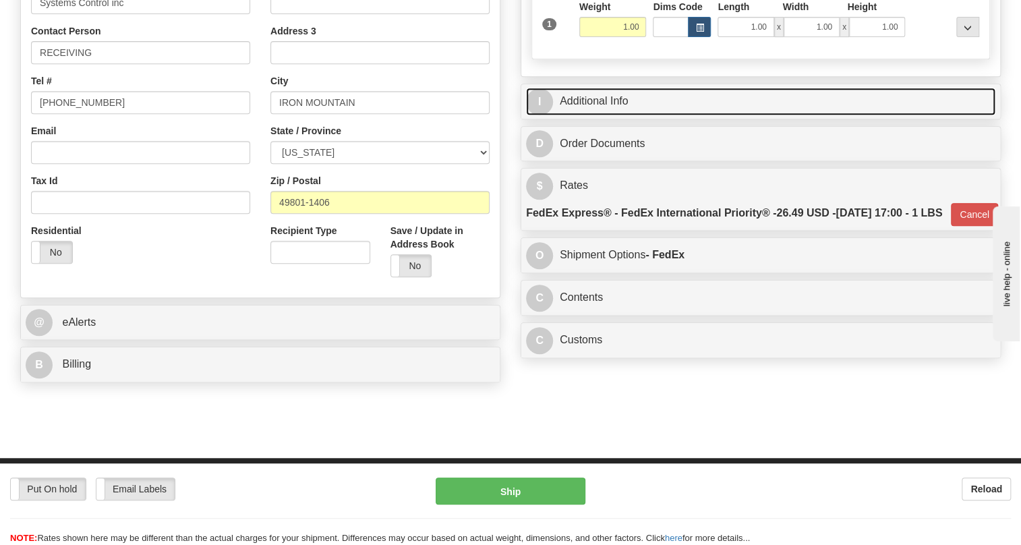
click at [605, 115] on link "I Additional Info" at bounding box center [761, 102] width 470 height 28
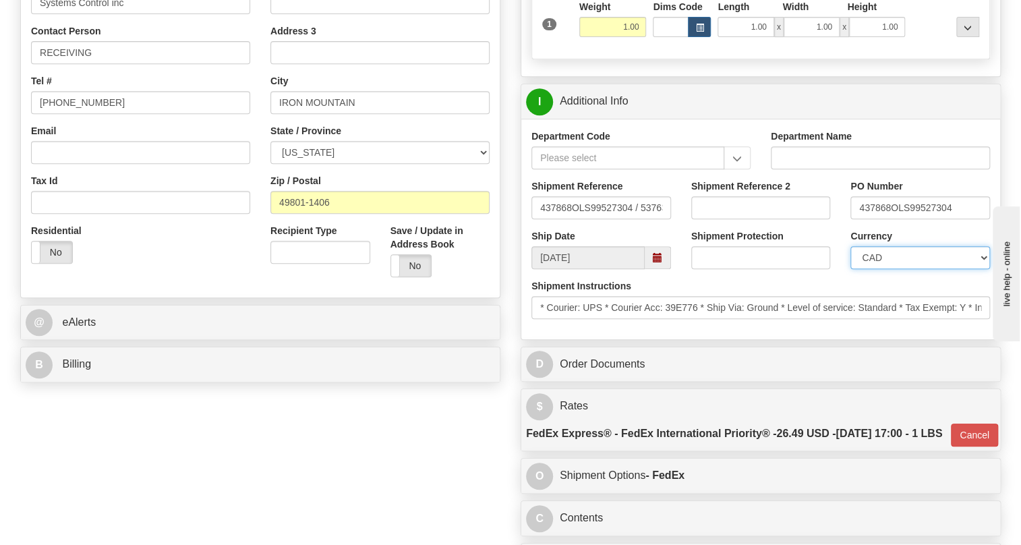
click at [911, 269] on select "CAD USD EUR ZAR [PERSON_NAME] ARN AUD AUS AWG BBD BFR BGN BHD BMD BND BRC BRL C…" at bounding box center [921, 257] width 140 height 23
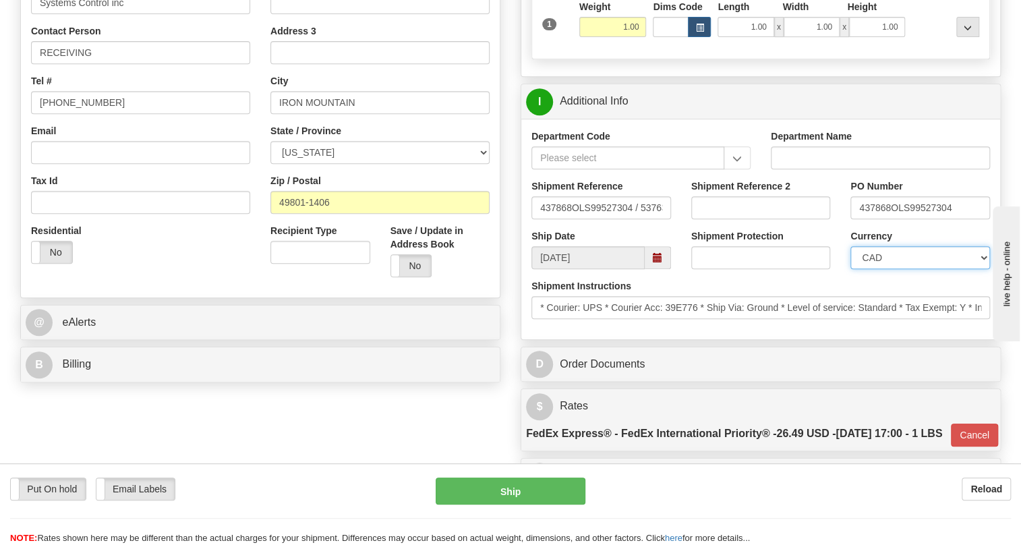
select select "1"
click at [851, 269] on select "CAD USD EUR ZAR [PERSON_NAME] ARN AUD AUS AWG BBD BFR BGN BHD BMD BND BRC BRL C…" at bounding box center [921, 257] width 140 height 23
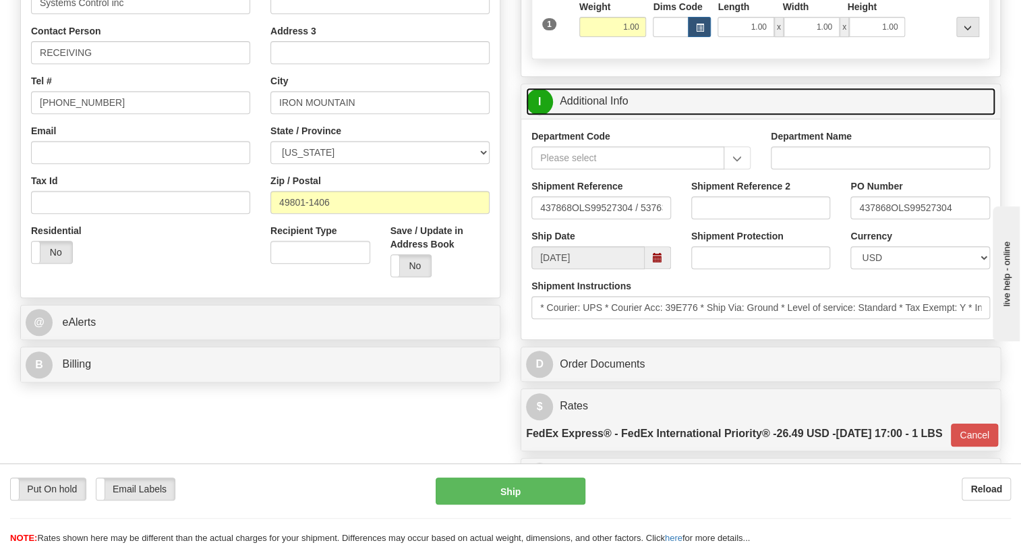
click at [606, 115] on link "I Additional Info" at bounding box center [761, 102] width 470 height 28
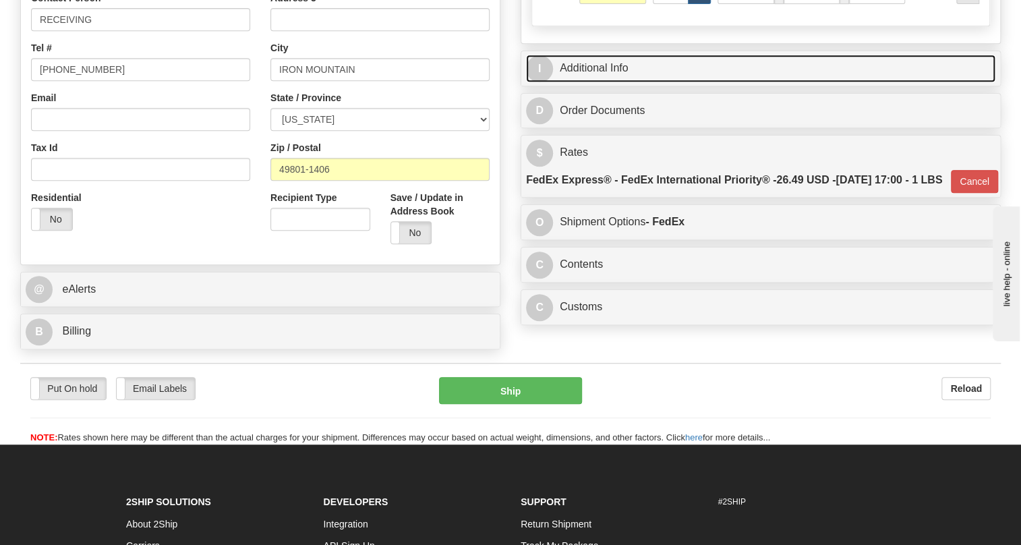
scroll to position [364, 0]
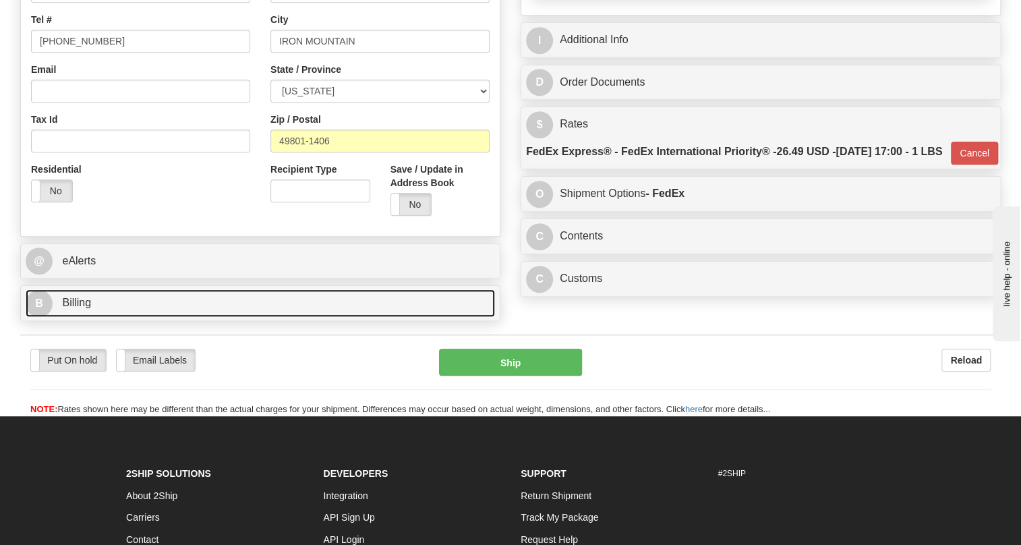
click at [78, 308] on span "Billing" at bounding box center [76, 302] width 29 height 11
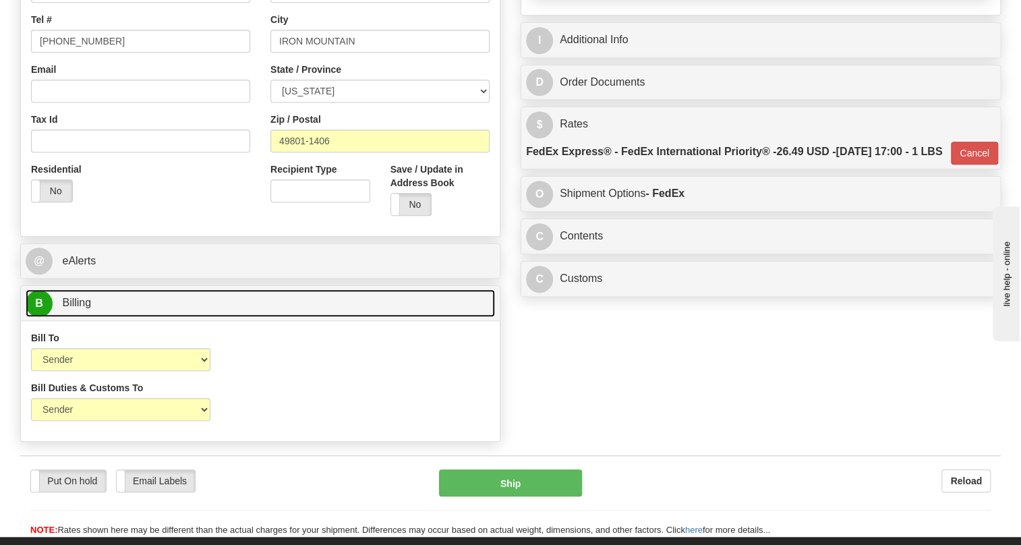
click at [78, 308] on span "Billing" at bounding box center [76, 302] width 29 height 11
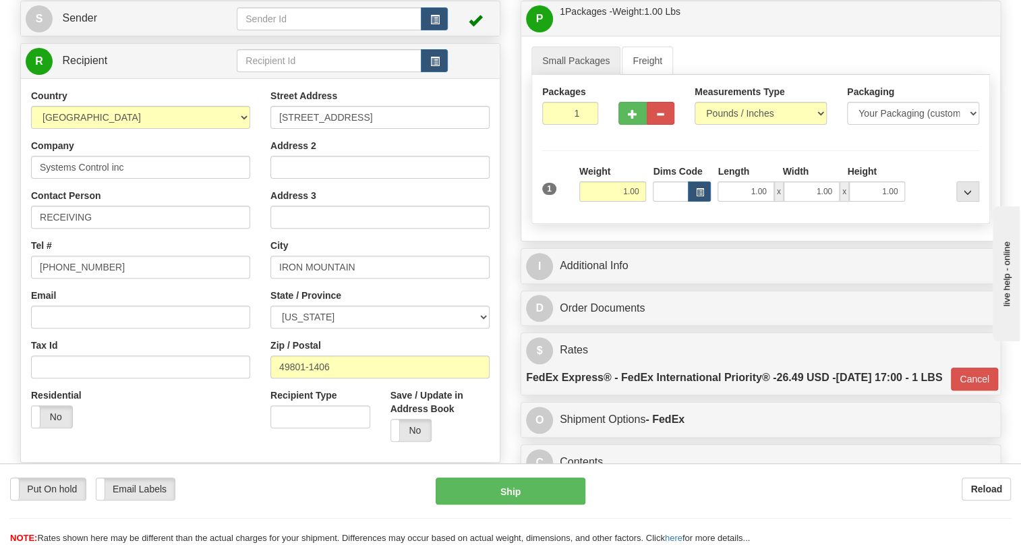
scroll to position [118, 0]
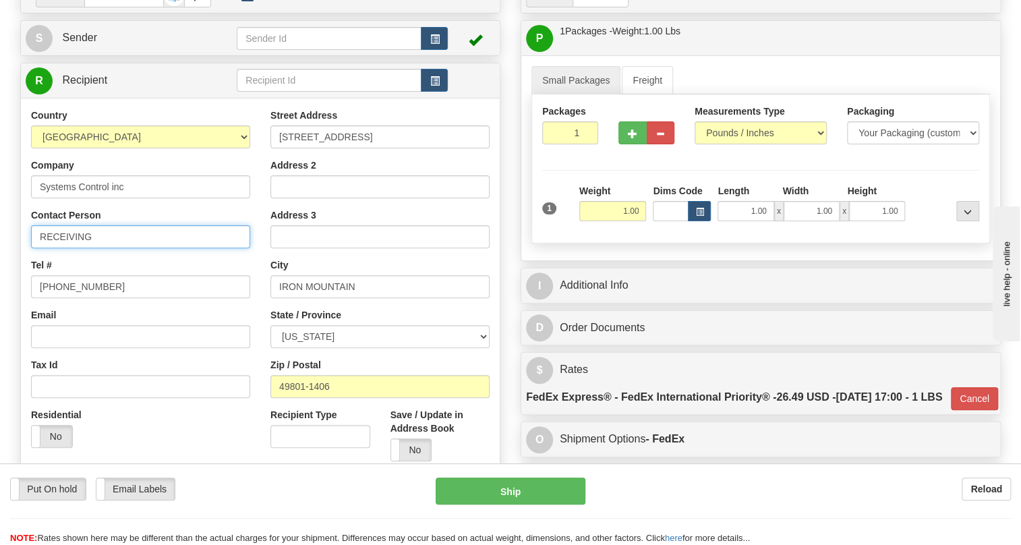
click at [40, 248] on input "RECEIVING" at bounding box center [140, 236] width 219 height 23
paste input "[PERSON_NAME]"
click at [45, 248] on input "[PERSON_NAME]" at bounding box center [140, 236] width 219 height 23
click at [67, 248] on input "[PERSON_NAME]" at bounding box center [140, 236] width 219 height 23
click at [92, 248] on input "[PERSON_NAME]" at bounding box center [140, 236] width 219 height 23
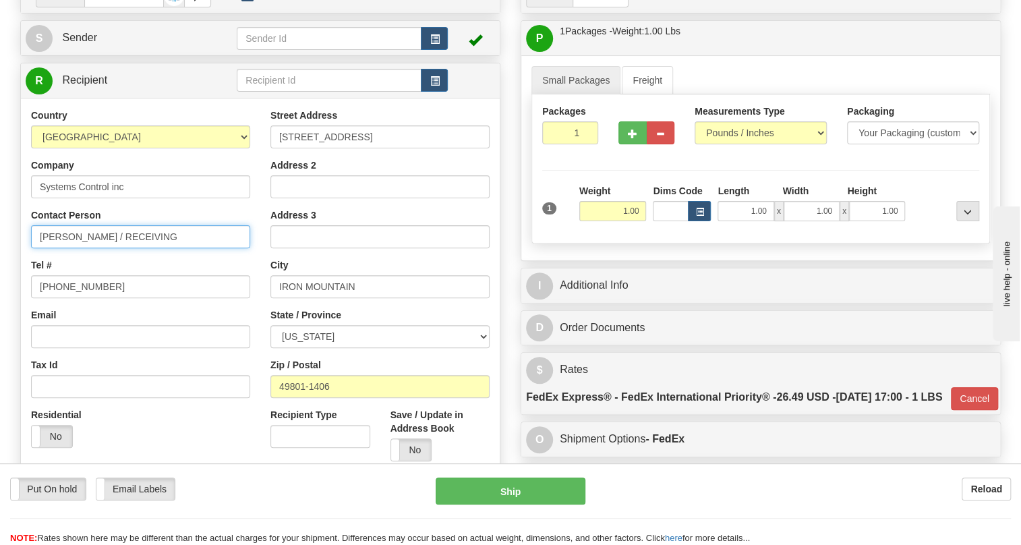
type input "[PERSON_NAME] / RECEIVING"
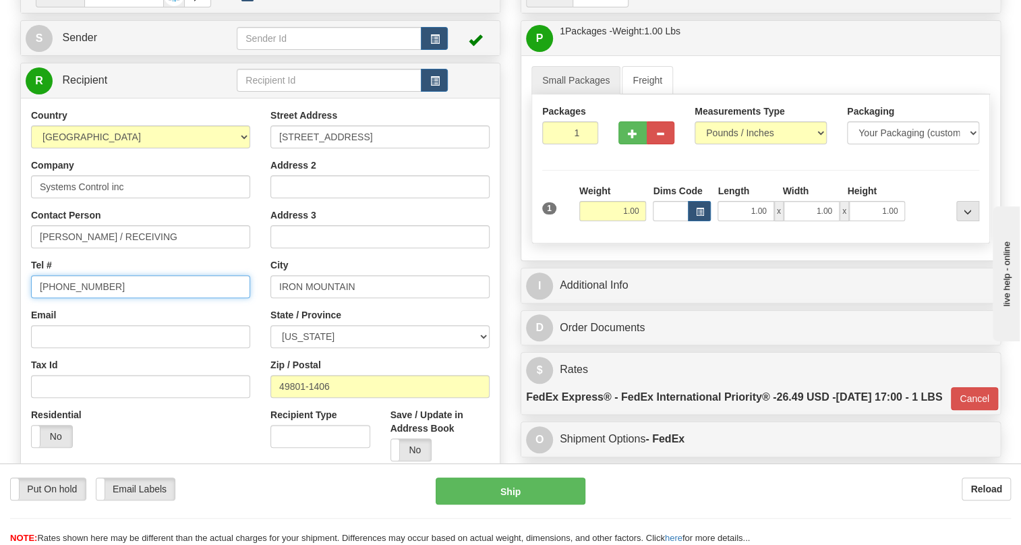
click at [76, 298] on input "[PHONE_NUMBER]" at bounding box center [140, 286] width 219 height 23
paste input "9067740440"
type input "9067740440"
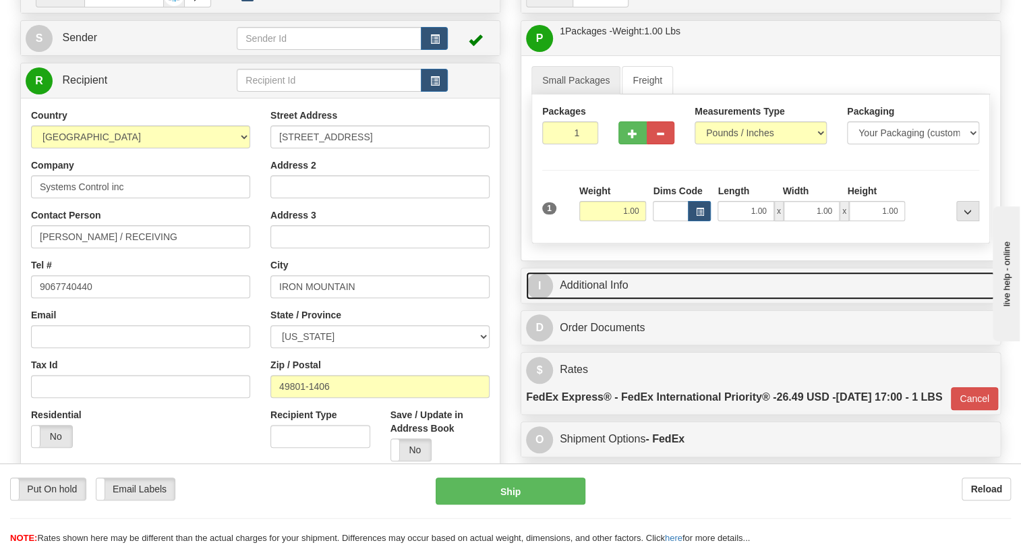
click at [587, 300] on link "I Additional Info" at bounding box center [761, 286] width 470 height 28
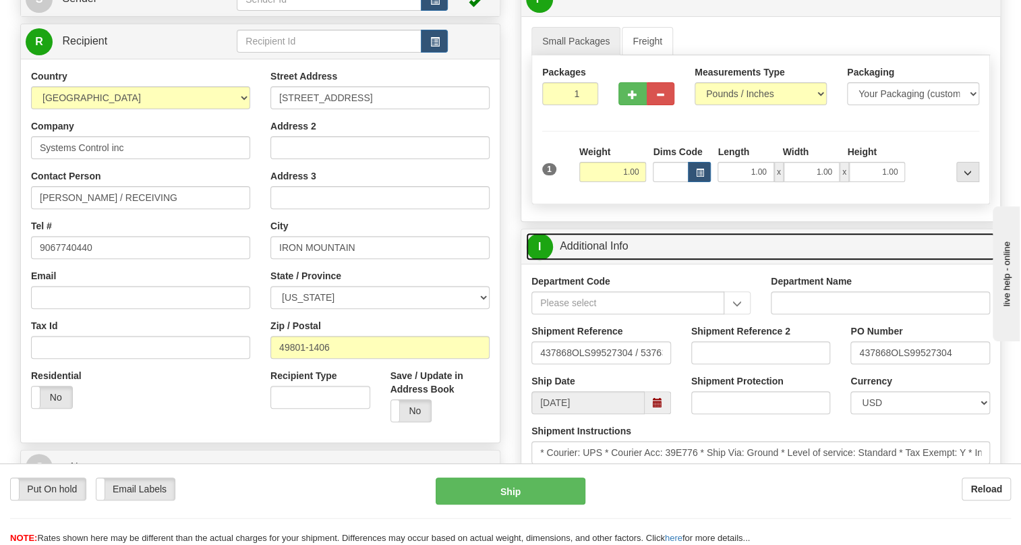
scroll to position [179, 0]
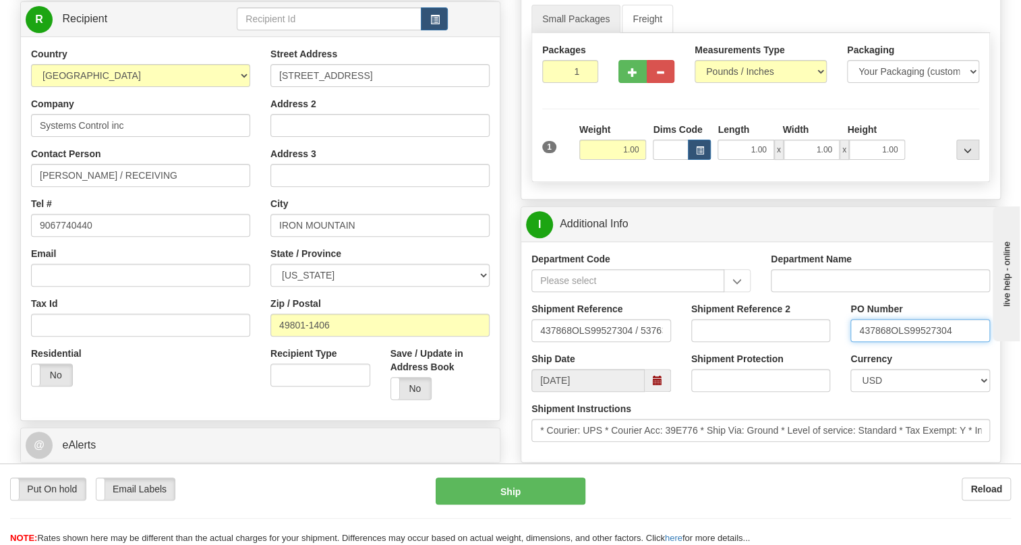
drag, startPoint x: 889, startPoint y: 359, endPoint x: 855, endPoint y: 362, distance: 33.8
click at [855, 342] on input "437868OLS99527304" at bounding box center [921, 330] width 140 height 23
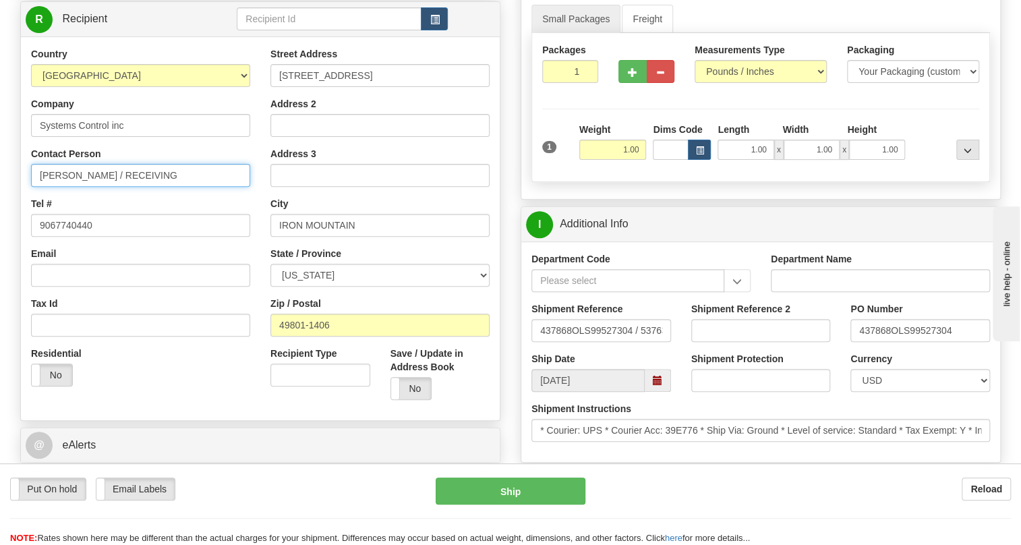
click at [171, 187] on input "[PERSON_NAME] / RECEIVING" at bounding box center [140, 175] width 219 height 23
paste input "437868"
type input "[PERSON_NAME] / RECEIVING / PO# 437868"
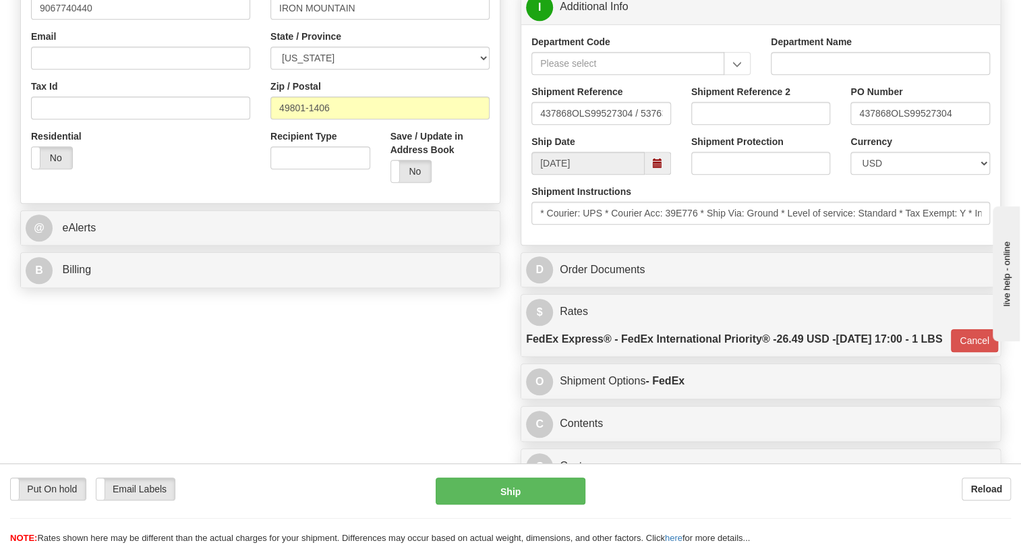
scroll to position [425, 0]
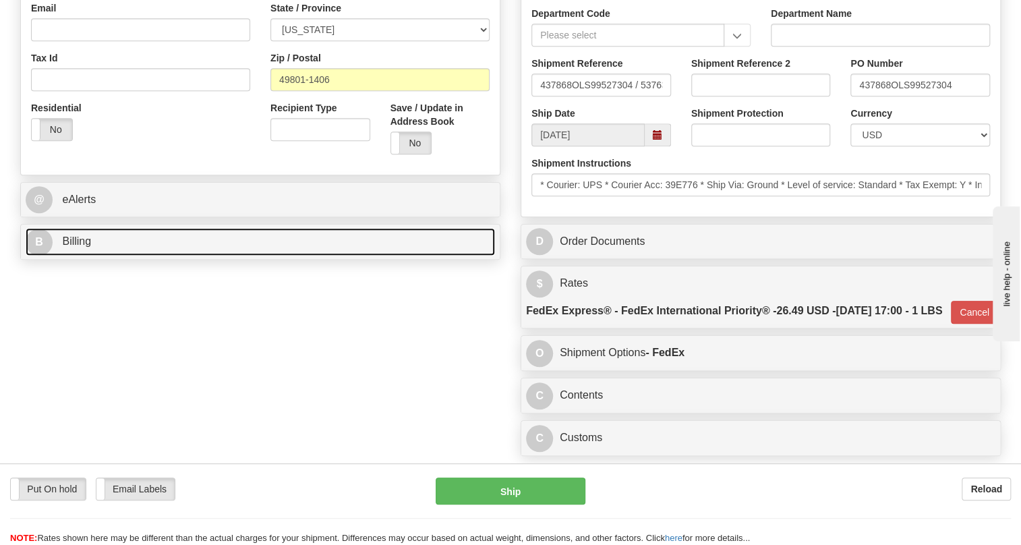
click at [74, 247] on span "Billing" at bounding box center [76, 240] width 29 height 11
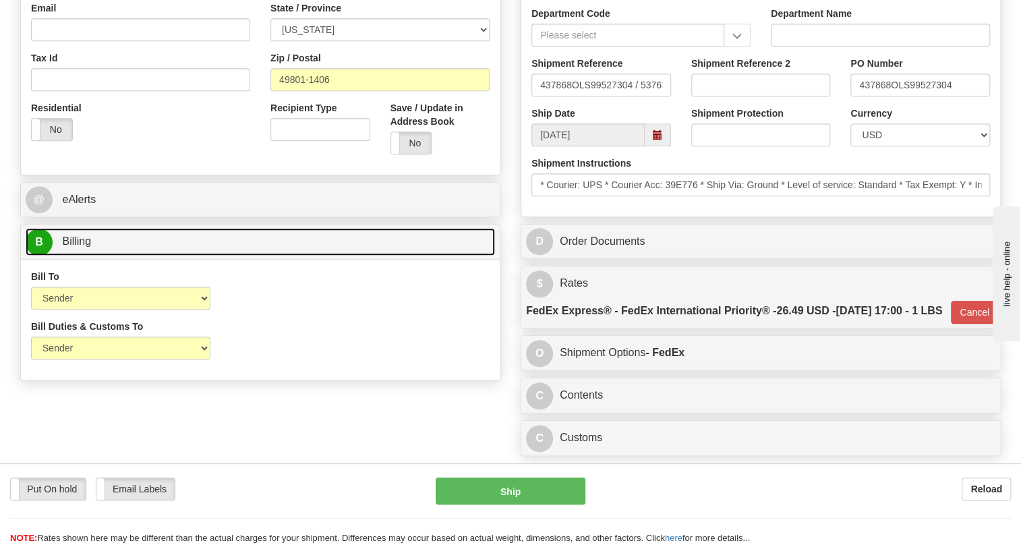
click at [74, 247] on span "Billing" at bounding box center [76, 240] width 29 height 11
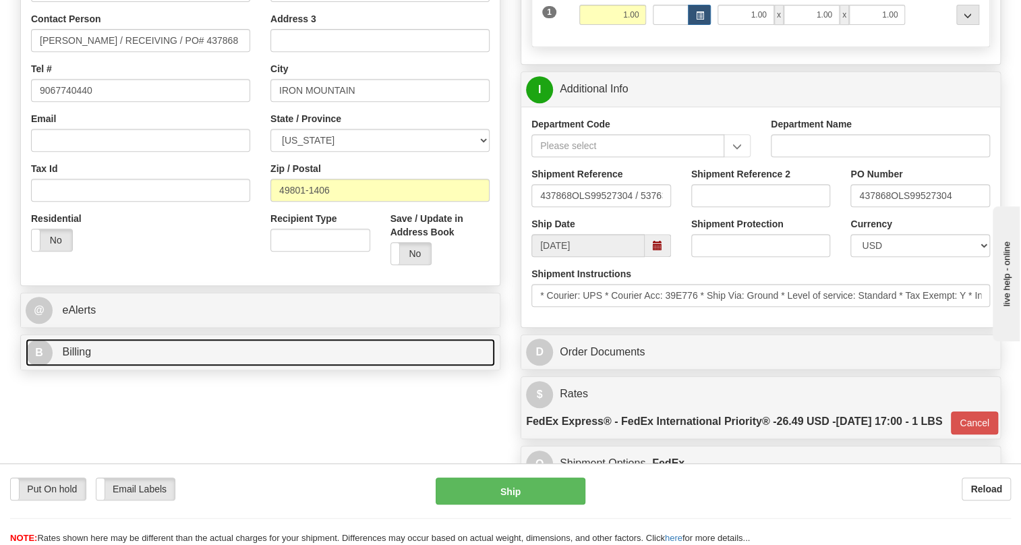
scroll to position [302, 0]
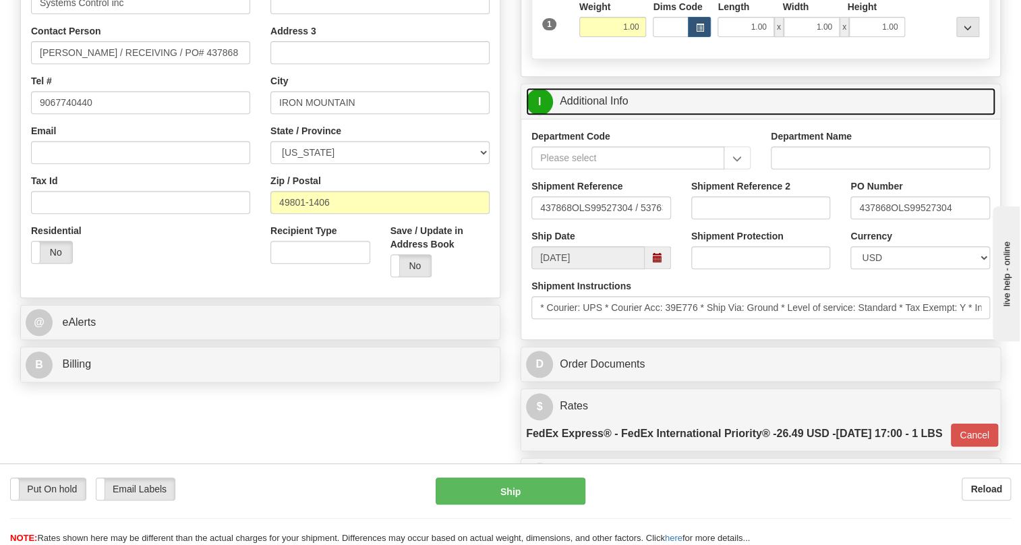
click at [592, 115] on link "I Additional Info" at bounding box center [761, 102] width 470 height 28
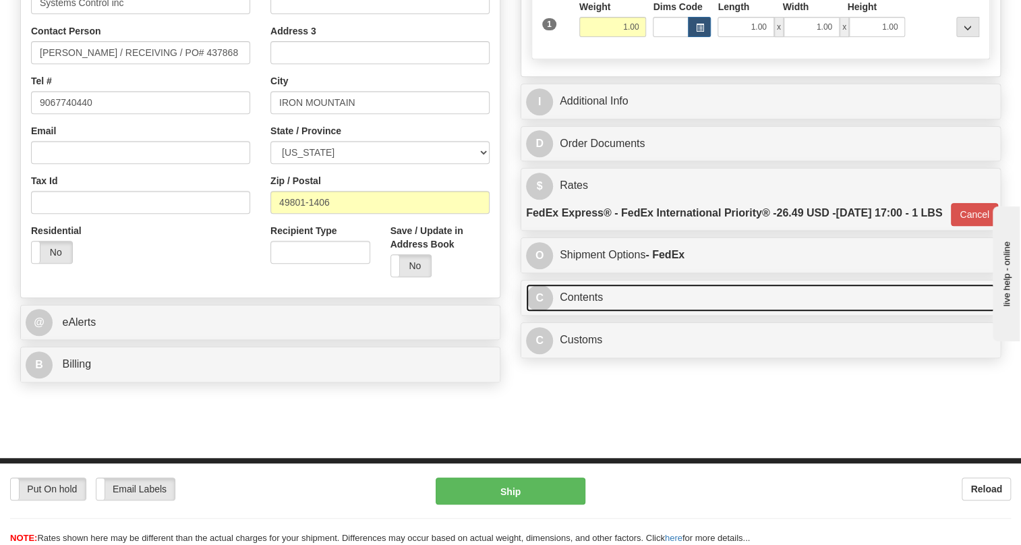
click at [582, 312] on link "C Contents" at bounding box center [761, 298] width 470 height 28
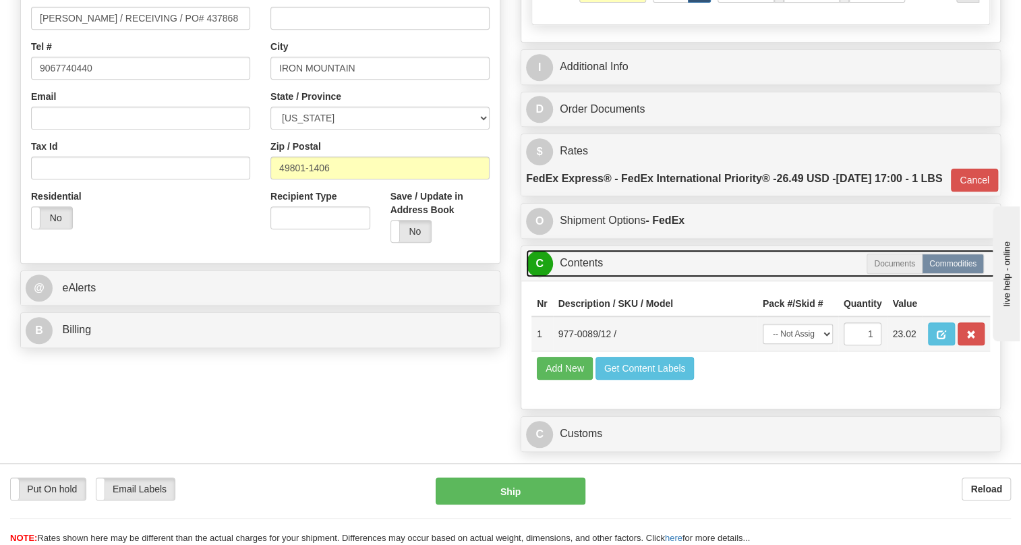
scroll to position [364, 0]
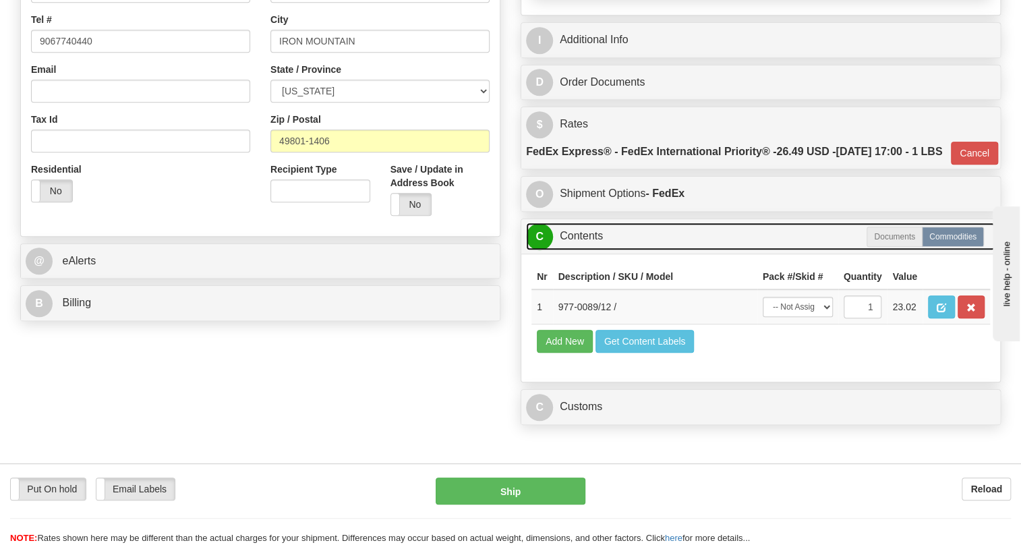
click at [585, 250] on link "C Contents" at bounding box center [761, 237] width 470 height 28
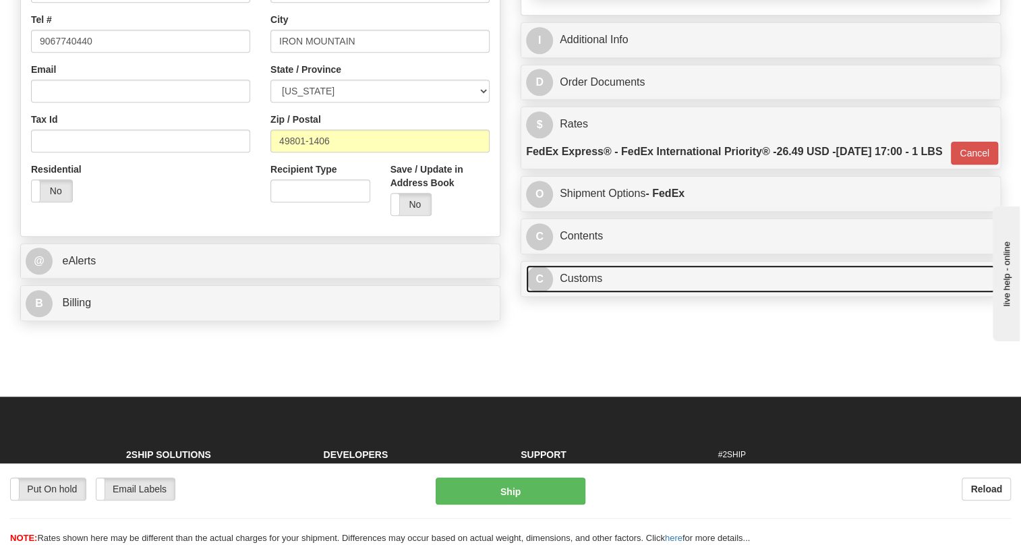
click at [586, 293] on link "C Customs" at bounding box center [761, 279] width 470 height 28
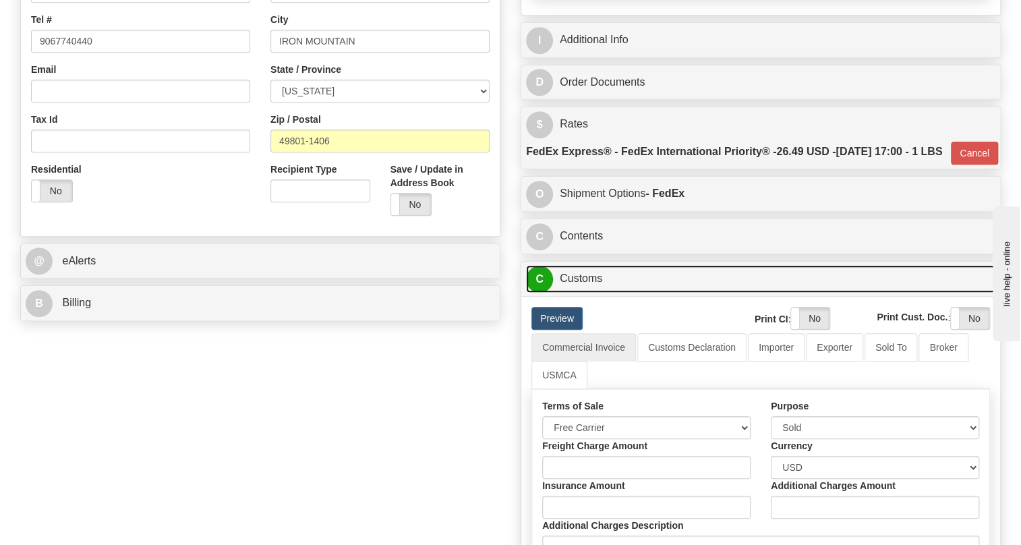
click at [586, 293] on link "C Customs" at bounding box center [761, 279] width 470 height 28
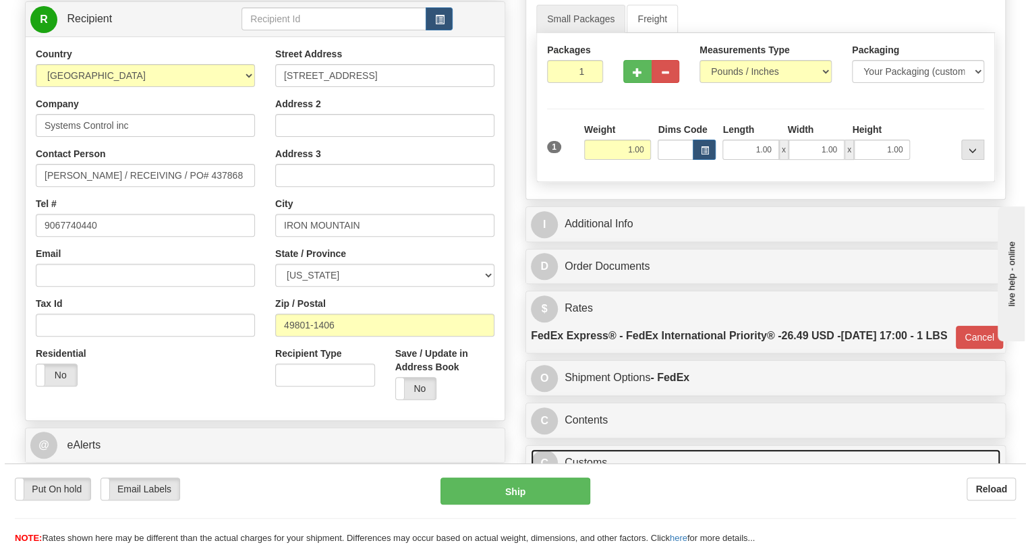
scroll to position [118, 0]
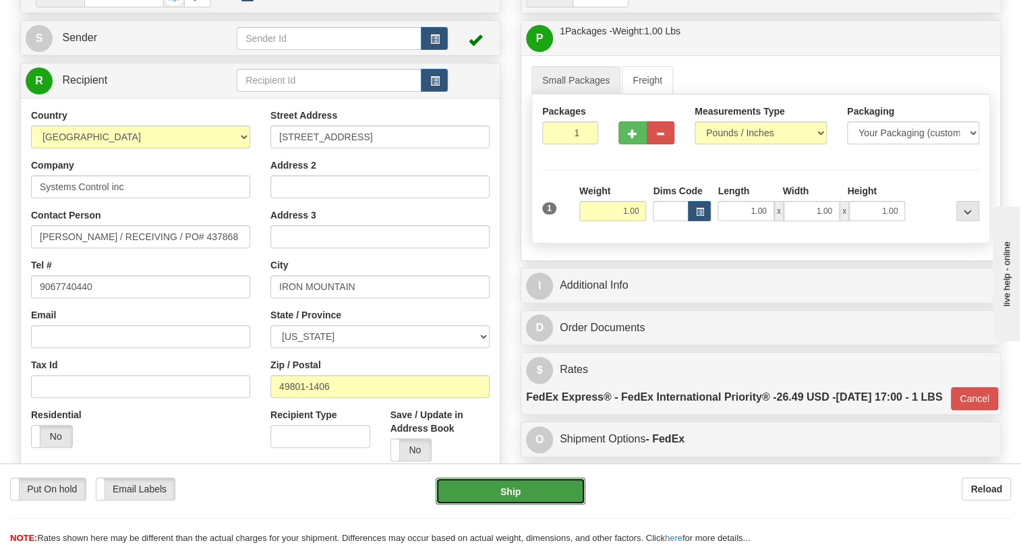
click at [513, 490] on button "Ship" at bounding box center [511, 491] width 150 height 27
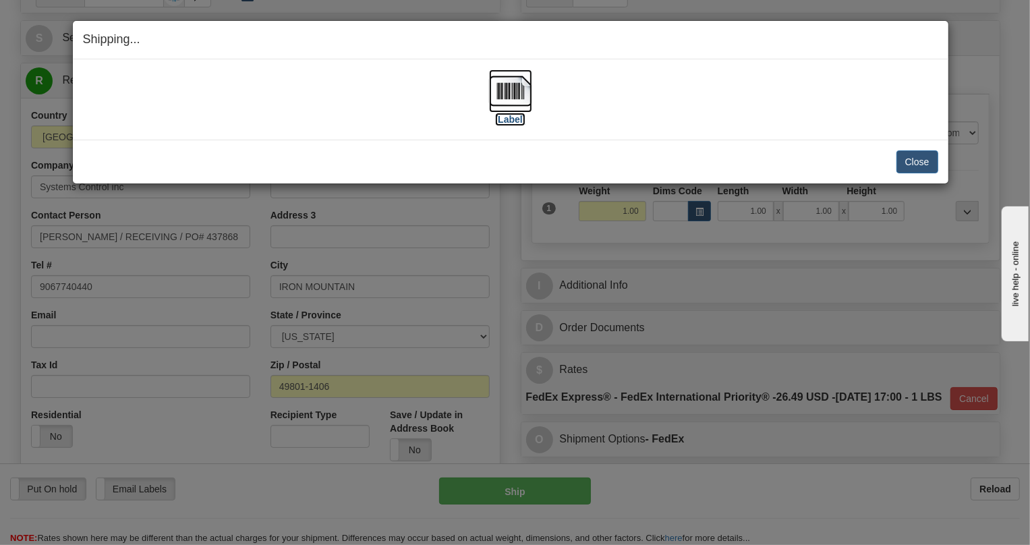
click at [513, 86] on img at bounding box center [510, 90] width 43 height 43
click at [920, 160] on button "Close" at bounding box center [918, 161] width 42 height 23
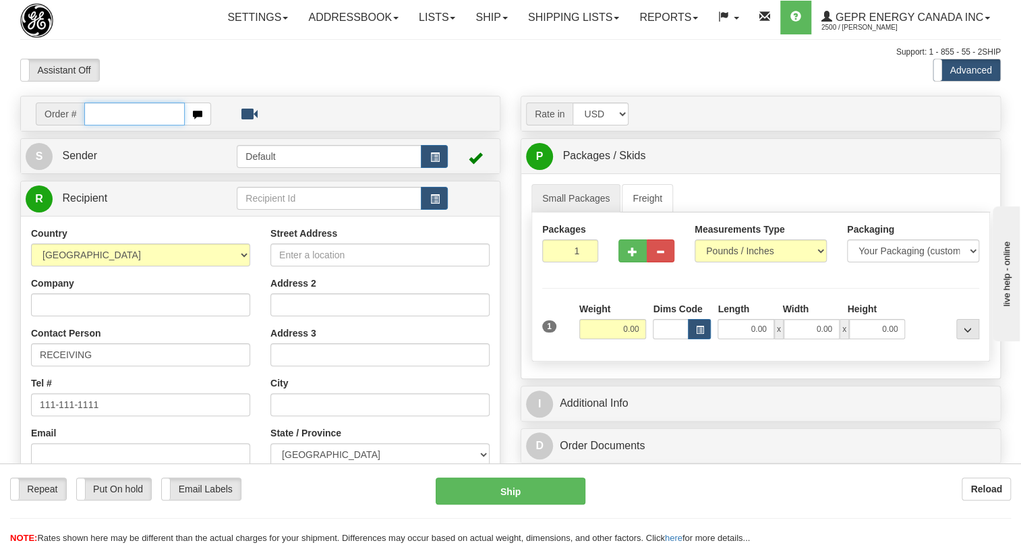
click at [101, 125] on input "text" at bounding box center [134, 114] width 101 height 23
paste input "0086694774"
click at [102, 125] on input "0086694774" at bounding box center [134, 114] width 101 height 23
type input "86694774"
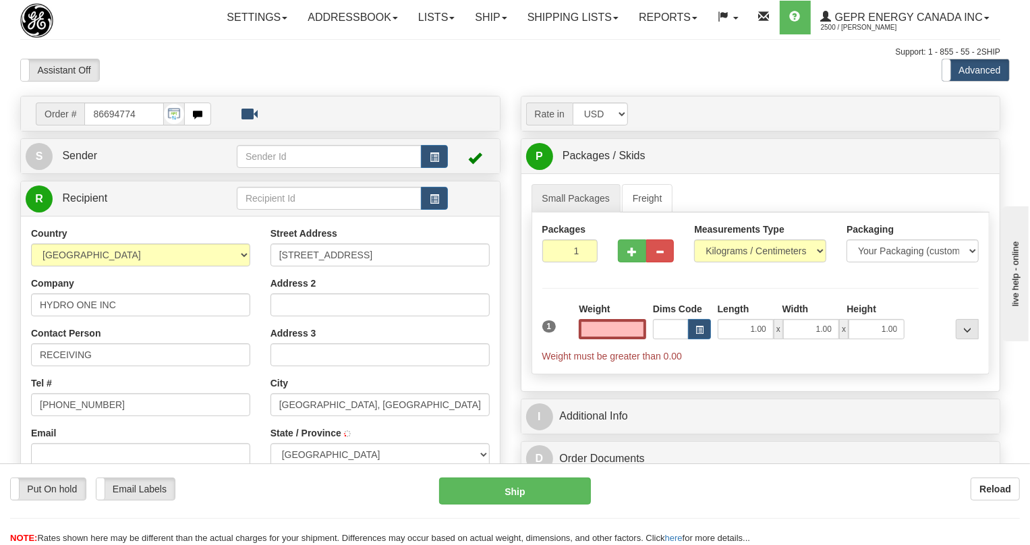
type input "EAST YORK"
